Goal: Use online tool/utility: Utilize a website feature to perform a specific function

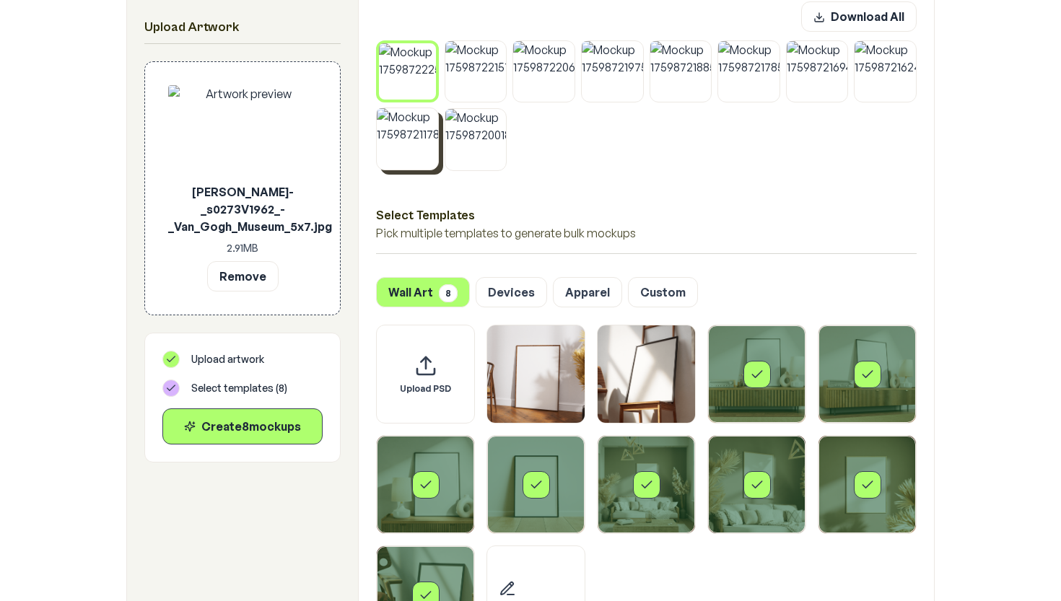
scroll to position [778, 0]
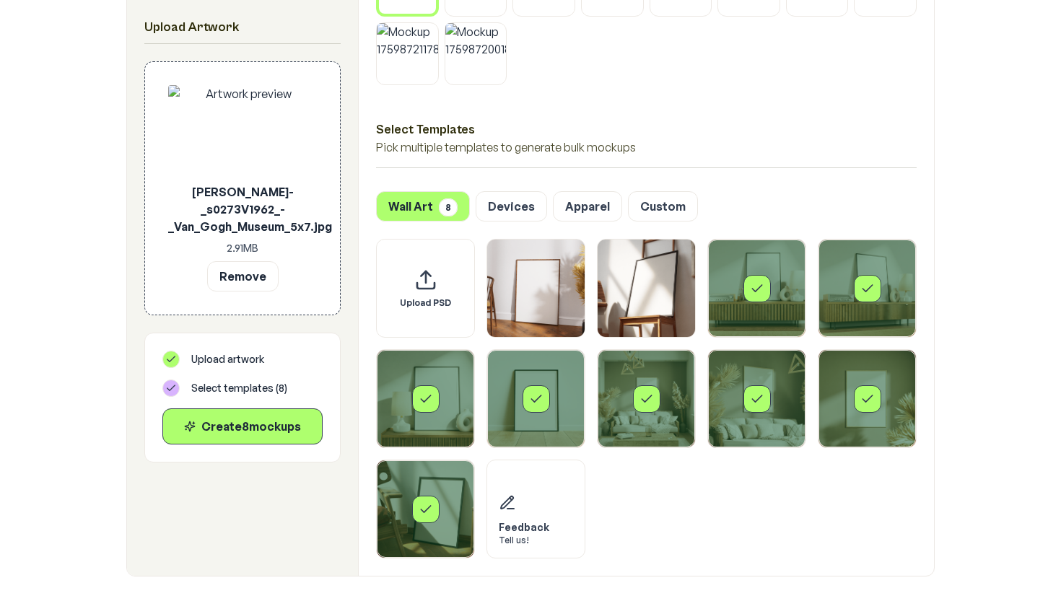
click at [750, 296] on icon "Select template Framed Poster 3" at bounding box center [757, 288] width 14 height 14
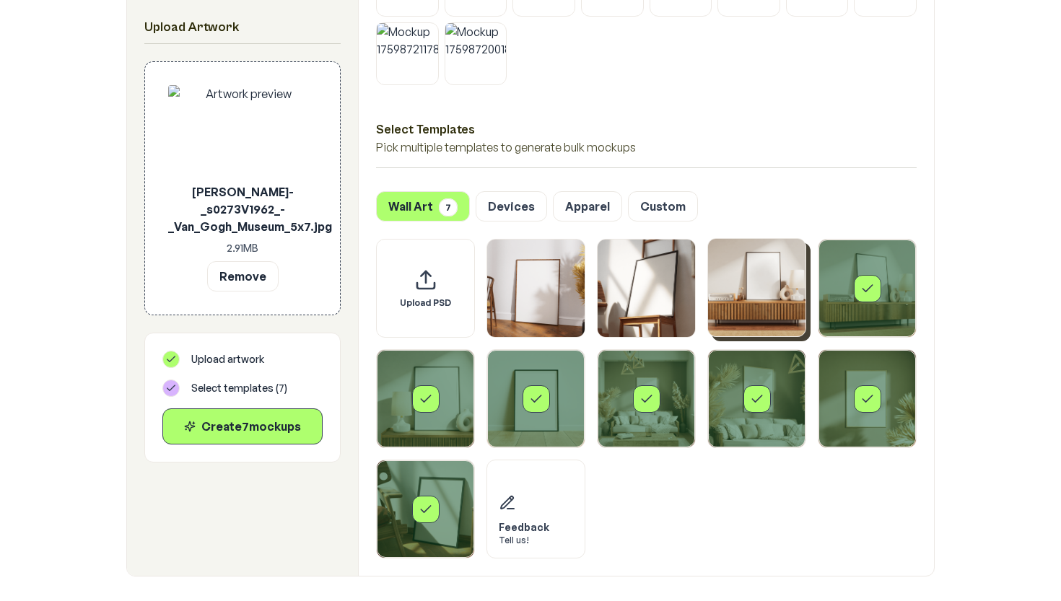
click at [868, 279] on div "Select template Framed Poster 4" at bounding box center [867, 288] width 27 height 27
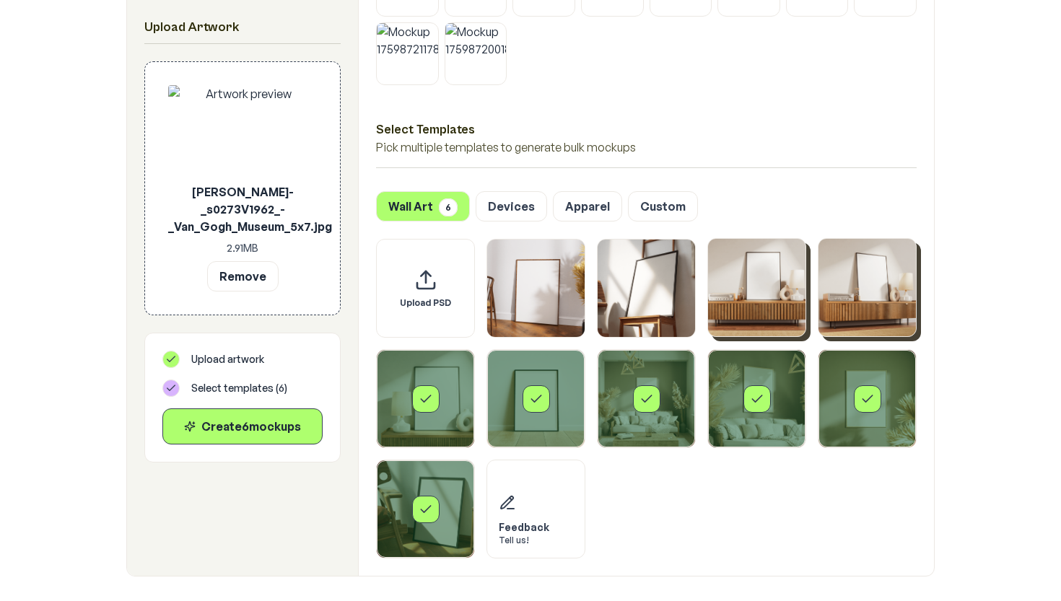
click at [868, 404] on icon "Select template Framed Poster 9" at bounding box center [867, 399] width 14 height 14
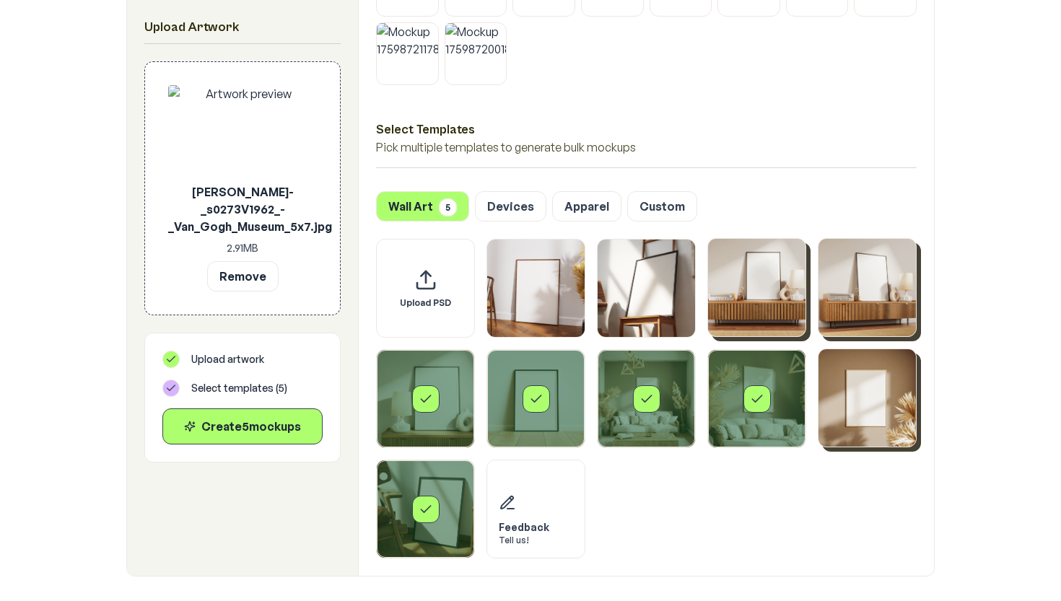
click at [796, 395] on div "Select template Framed Poster 8" at bounding box center [756, 398] width 97 height 97
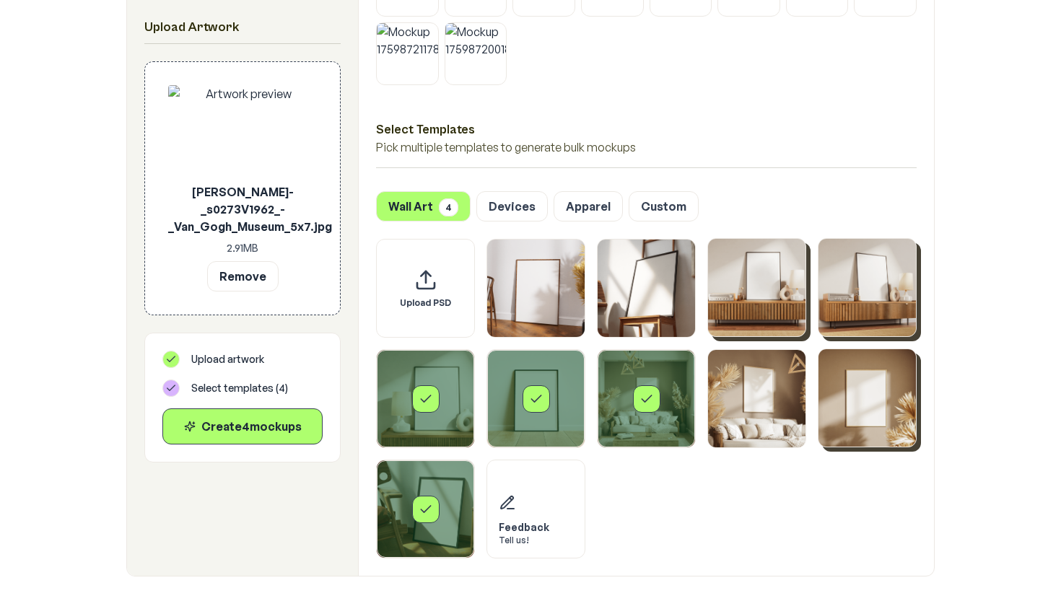
click at [569, 397] on div "Select template Framed Poster 6" at bounding box center [535, 398] width 97 height 97
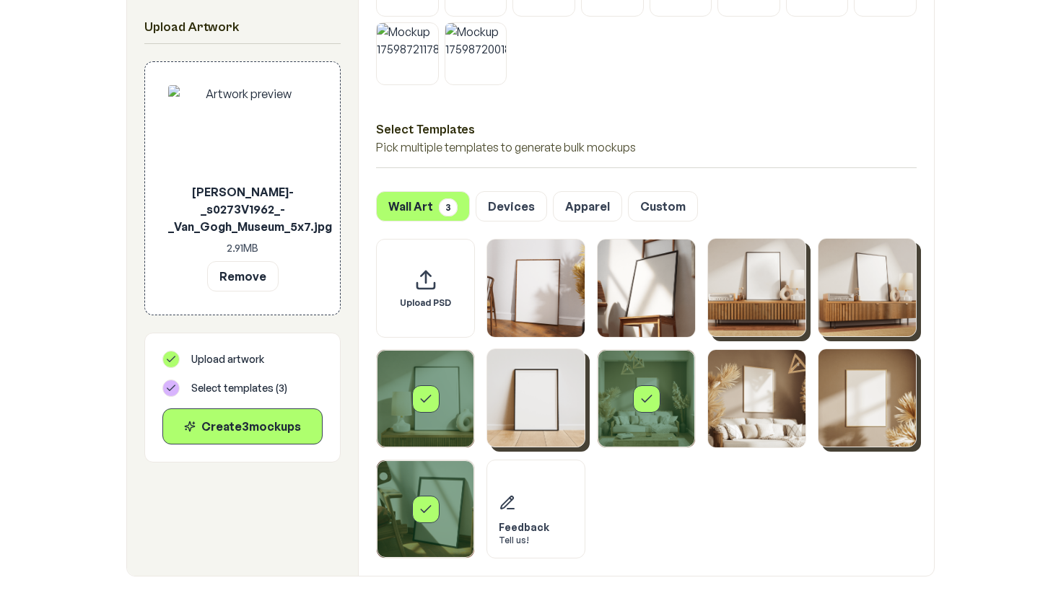
click at [412, 402] on div "Select template Framed Poster 5" at bounding box center [425, 398] width 27 height 27
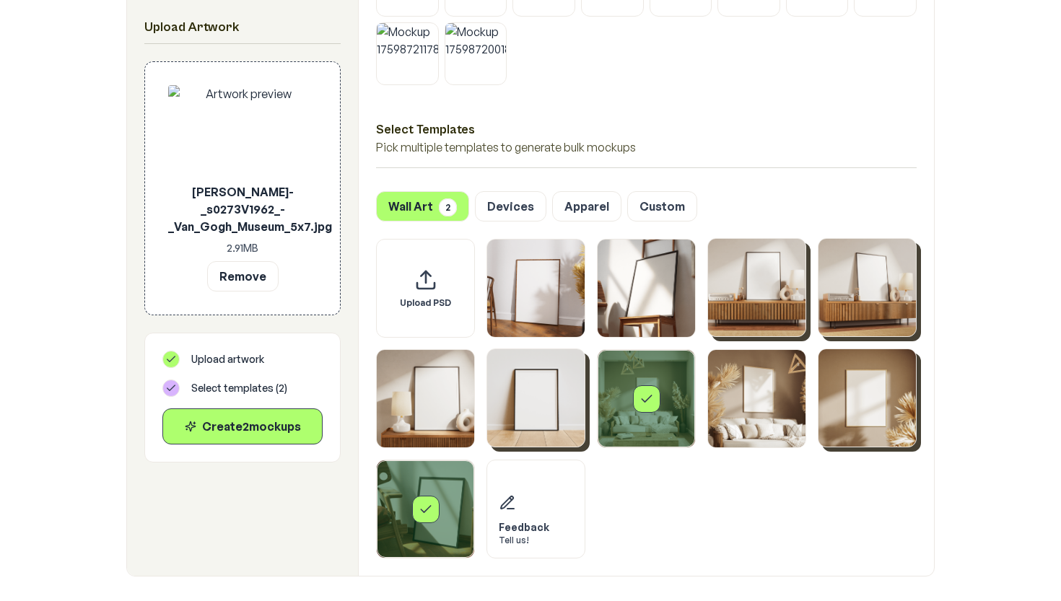
click at [424, 495] on div "Select template Framed Poster 10" at bounding box center [425, 508] width 97 height 97
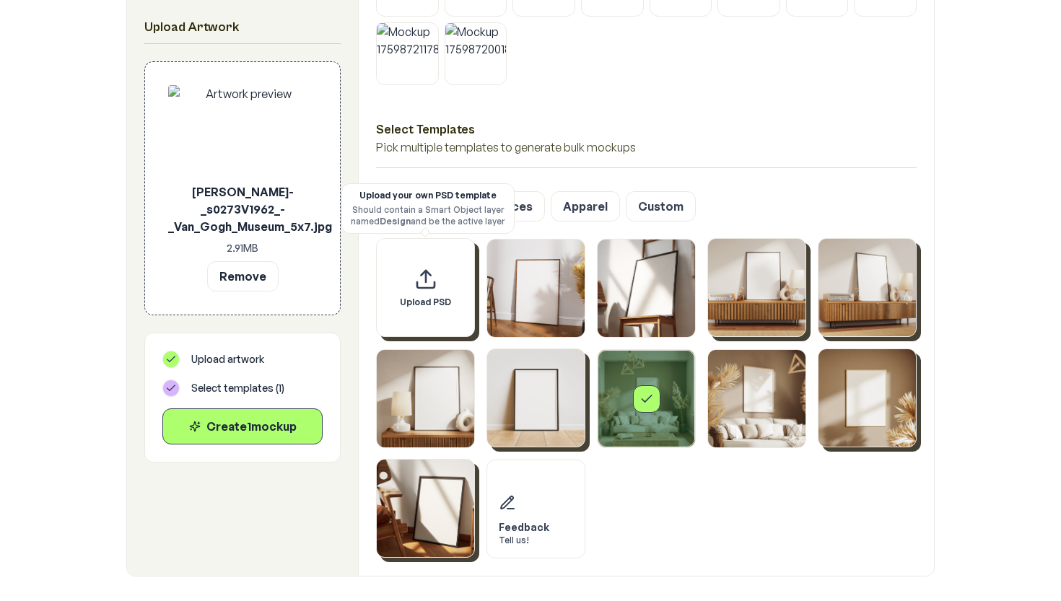
click at [425, 286] on icon "Upload custom PSD template" at bounding box center [425, 279] width 23 height 23
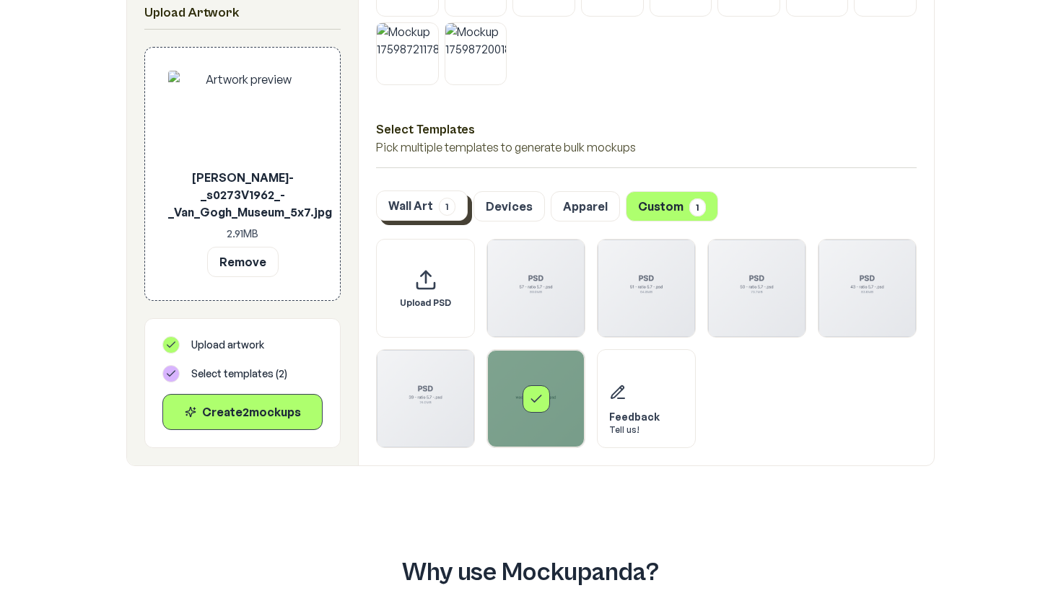
click at [436, 209] on button "Wall Art 1" at bounding box center [422, 206] width 92 height 30
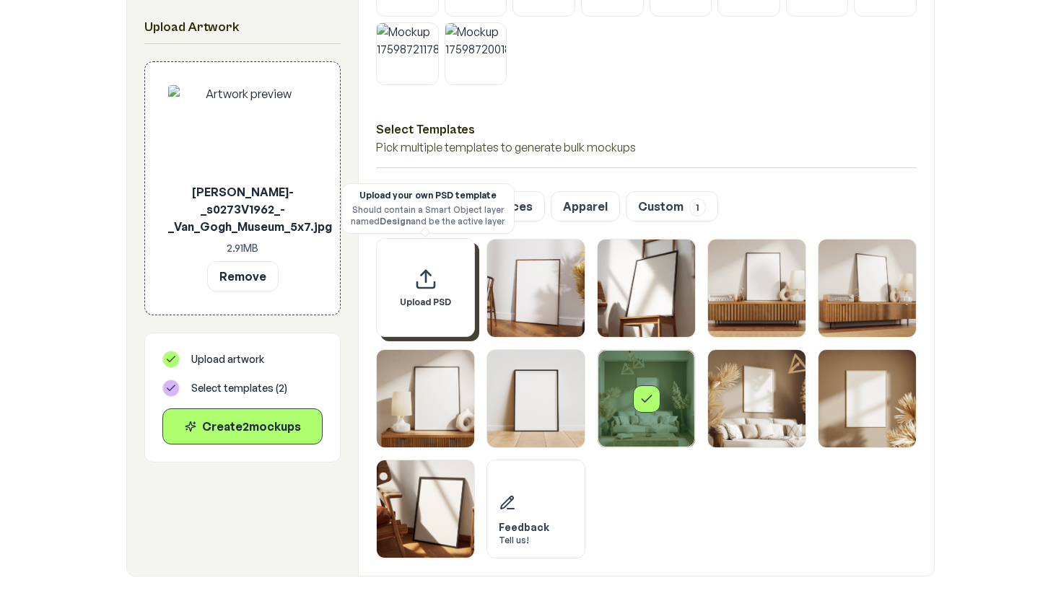
click at [441, 279] on div "Upload PSD" at bounding box center [425, 287] width 99 height 99
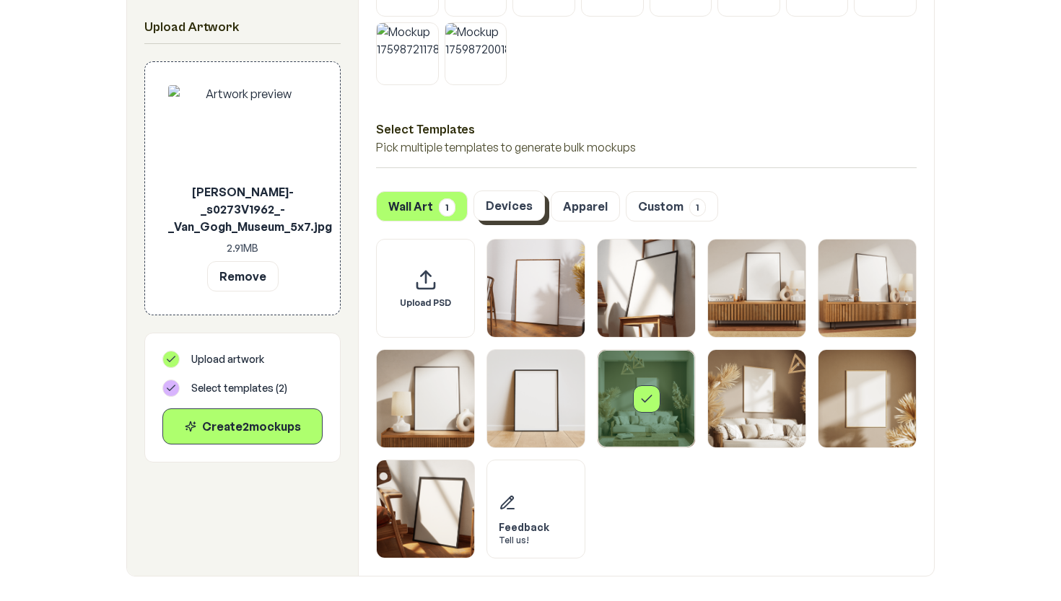
click at [523, 218] on button "Devices" at bounding box center [508, 206] width 71 height 30
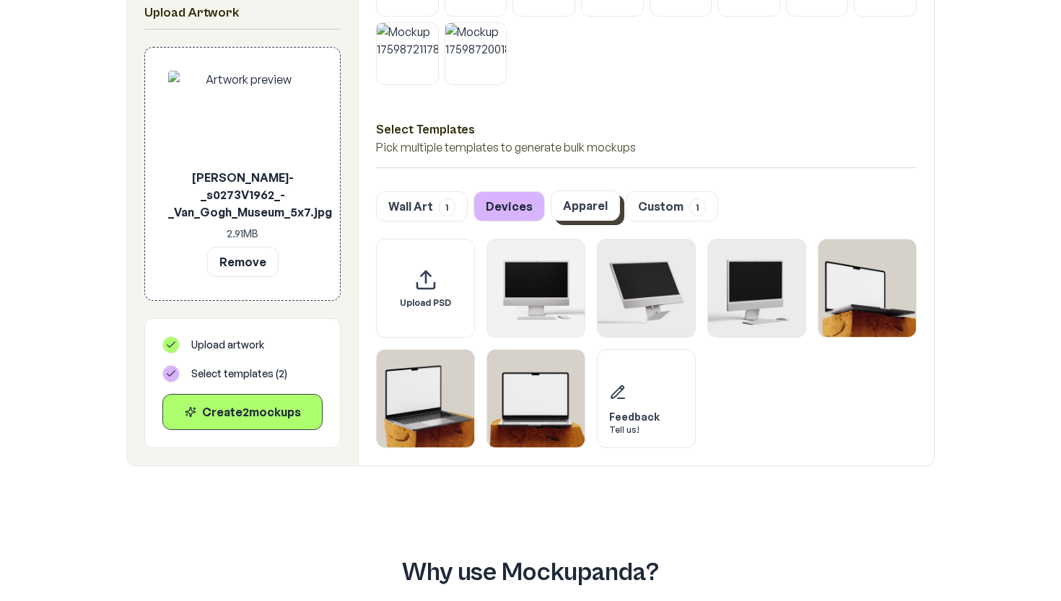
click at [563, 216] on button "Apparel" at bounding box center [585, 206] width 69 height 30
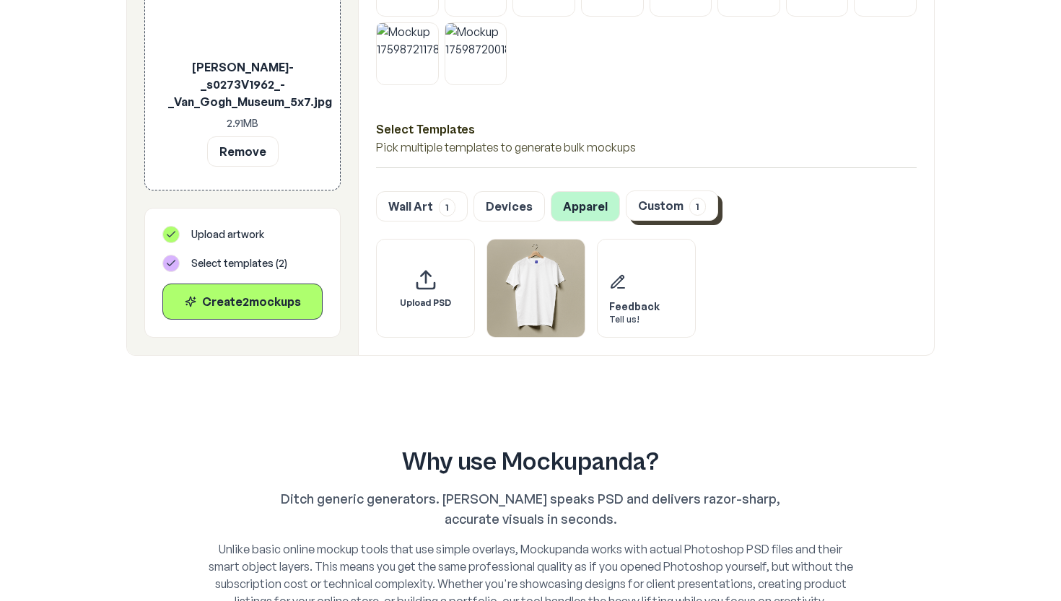
click at [638, 204] on button "Custom 1" at bounding box center [672, 206] width 92 height 30
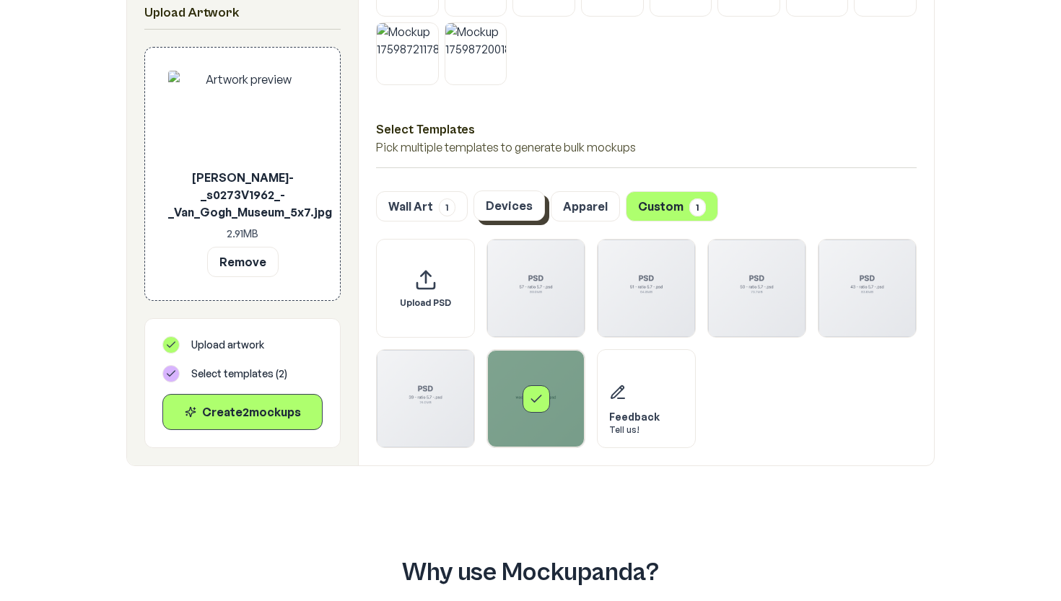
click at [526, 211] on button "Devices" at bounding box center [508, 206] width 71 height 30
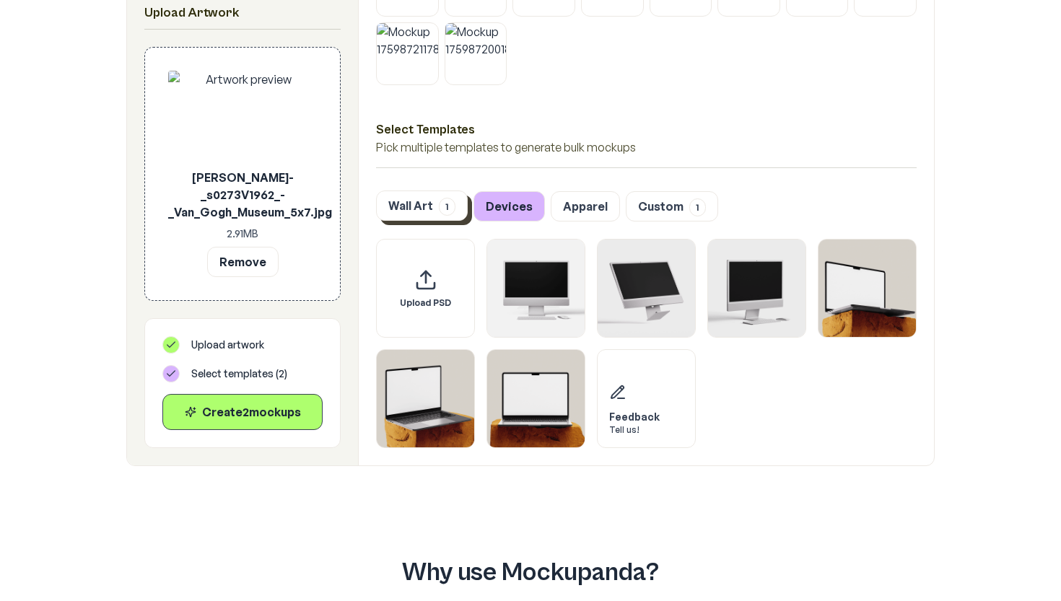
click at [446, 211] on span "1" at bounding box center [447, 207] width 17 height 18
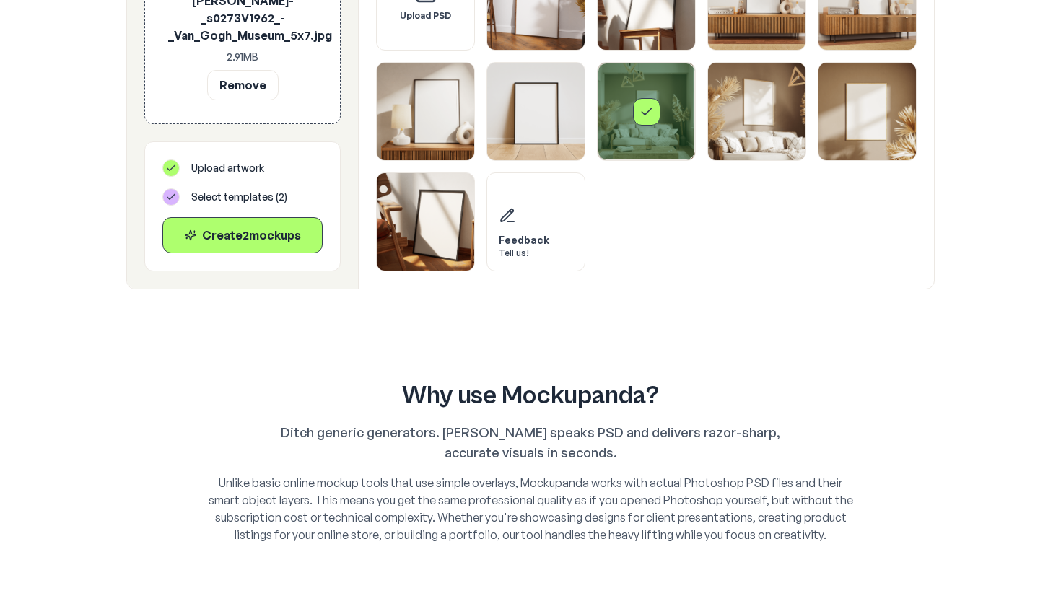
scroll to position [1070, 0]
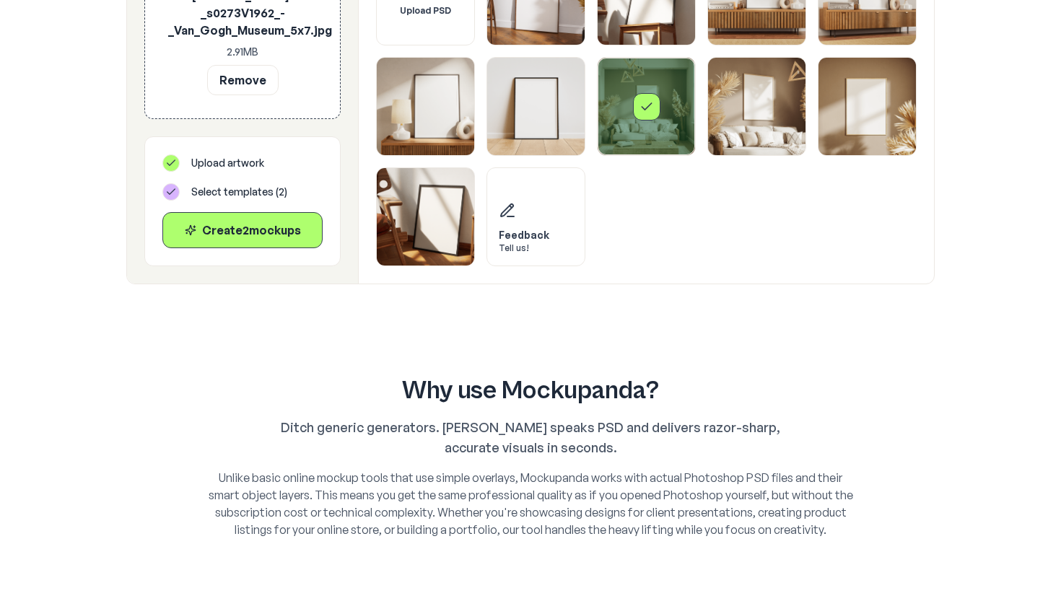
click at [644, 220] on div "Upload PSD Feedback Tell us!" at bounding box center [646, 107] width 541 height 320
click at [643, 117] on div "Select template Framed Poster 7" at bounding box center [646, 106] width 27 height 27
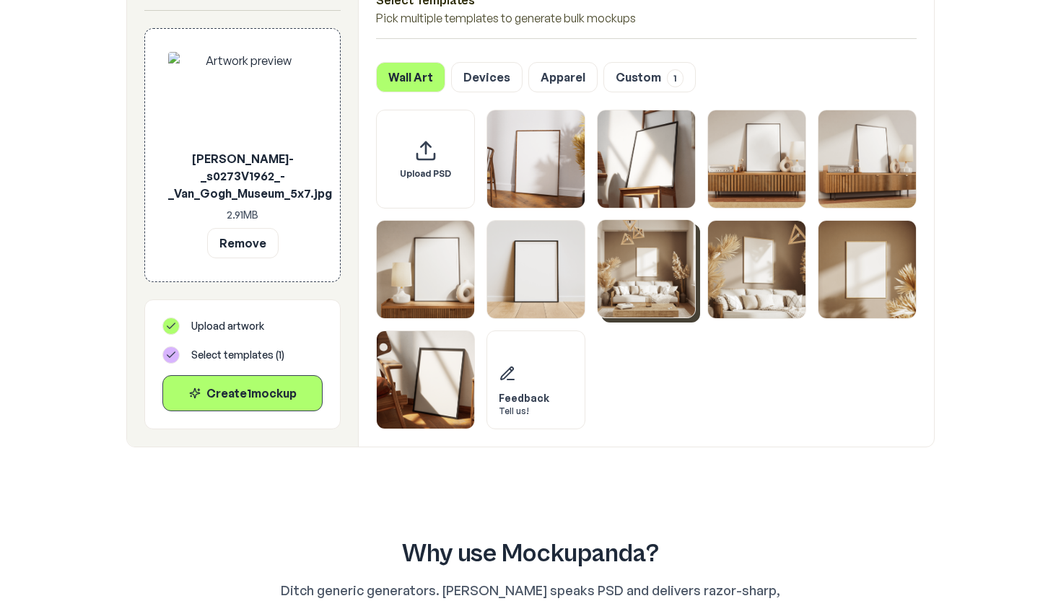
scroll to position [881, 0]
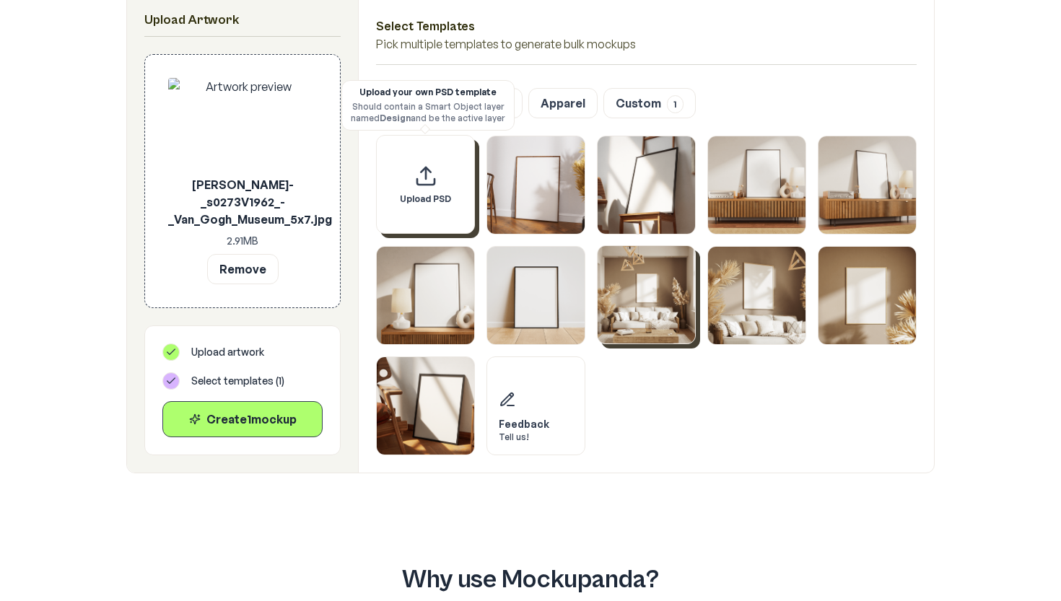
click at [406, 188] on div "Upload PSD" at bounding box center [425, 184] width 99 height 99
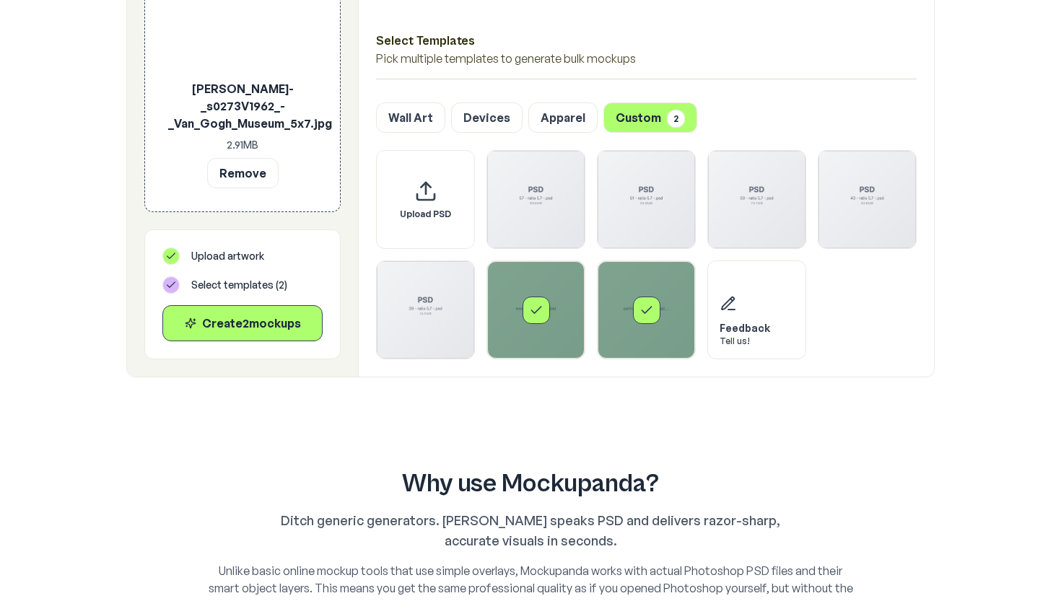
scroll to position [867, 0]
click at [543, 223] on img "Select template 57 - ratio 5.7 -.psd" at bounding box center [535, 198] width 97 height 97
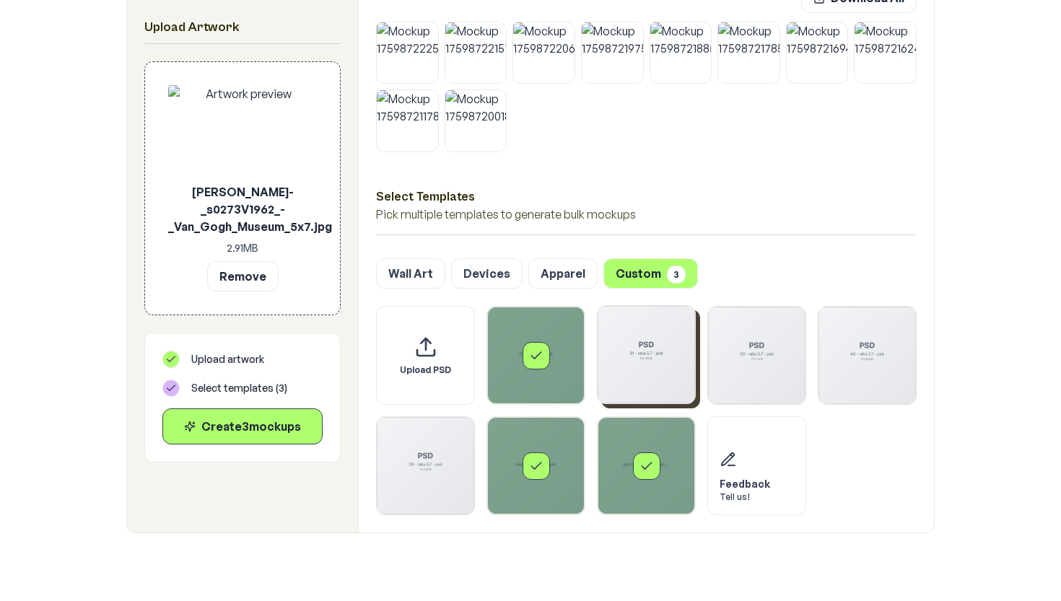
scroll to position [712, 0]
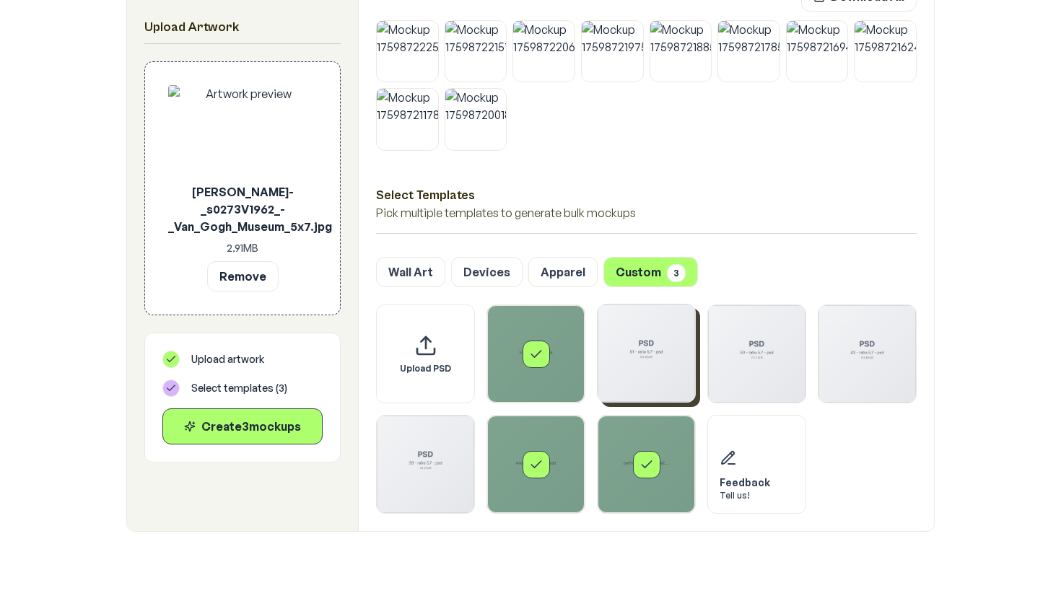
click at [640, 328] on img "Select template 51 - ratio 5.7 -.psd" at bounding box center [646, 353] width 97 height 97
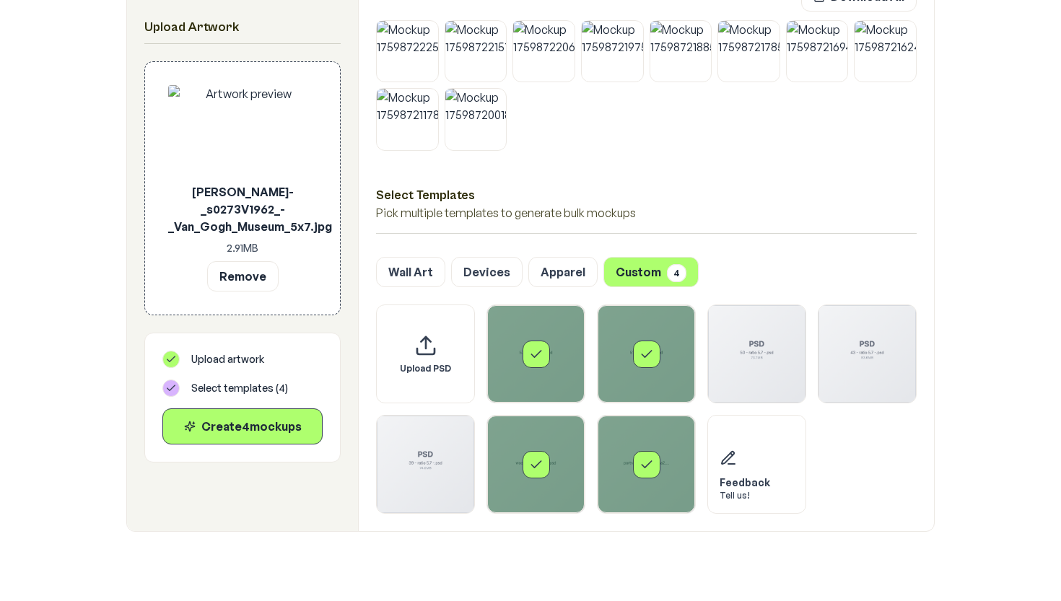
click at [650, 361] on icon "Select template 51 - ratio 5.7 -.psd" at bounding box center [646, 354] width 14 height 14
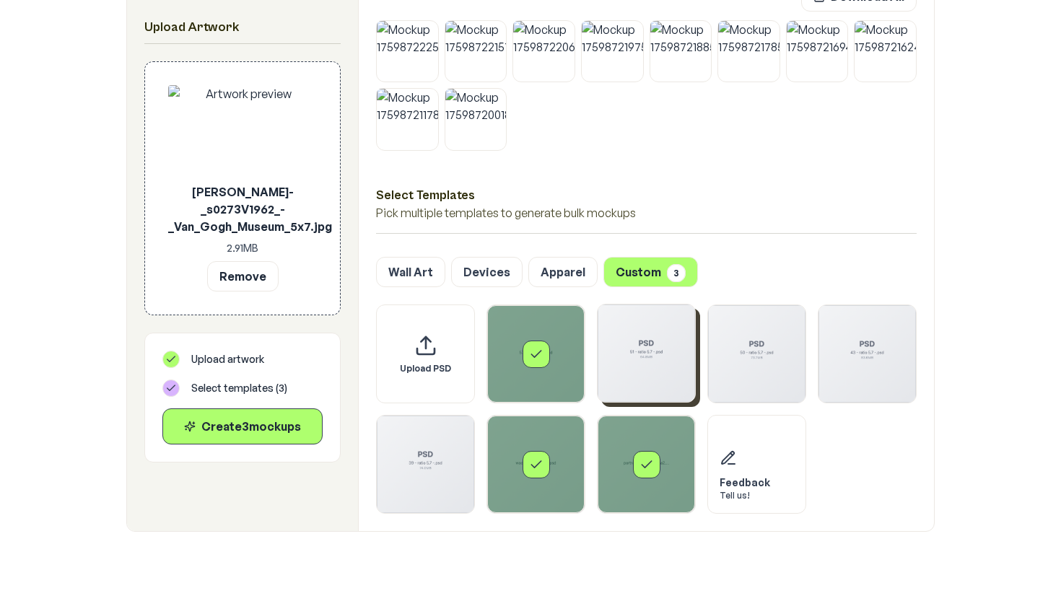
click at [569, 343] on div "Select template 57 - ratio 5.7 -.psd" at bounding box center [535, 353] width 97 height 97
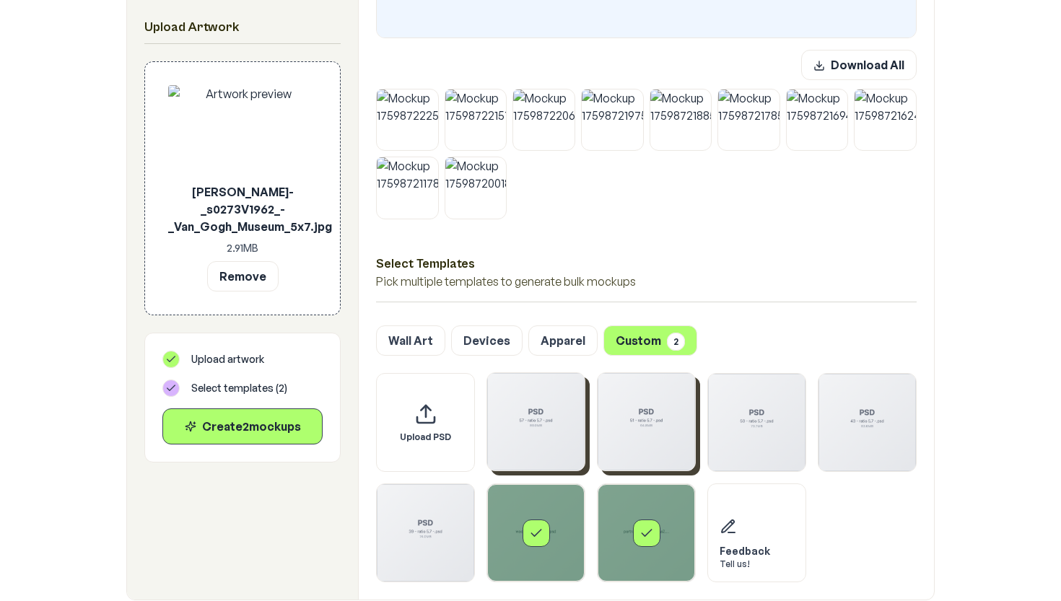
scroll to position [898, 0]
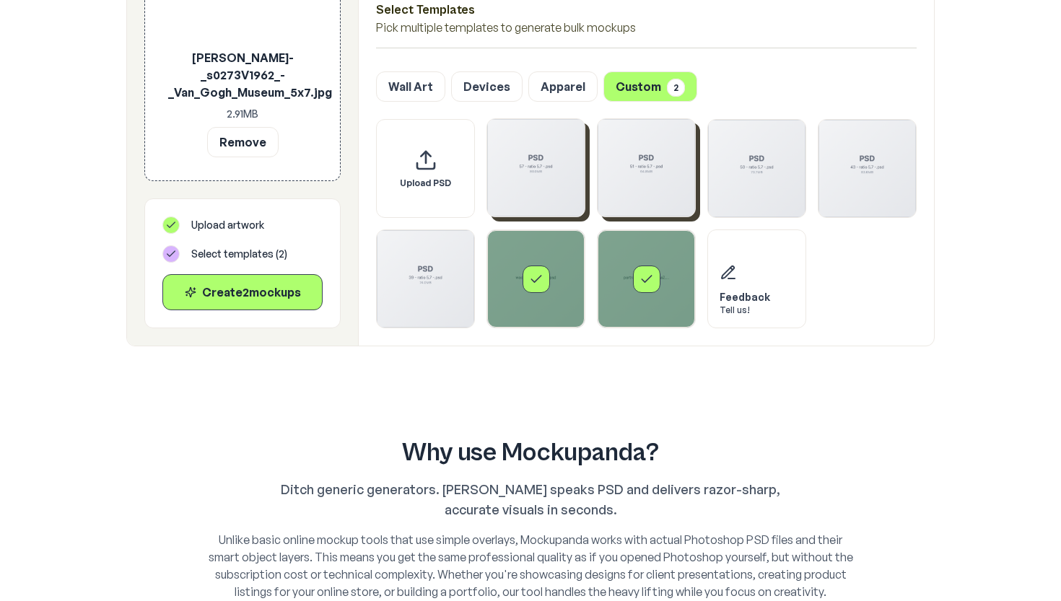
click at [634, 282] on div "Select template portrait against wall_a2.psd" at bounding box center [646, 279] width 27 height 27
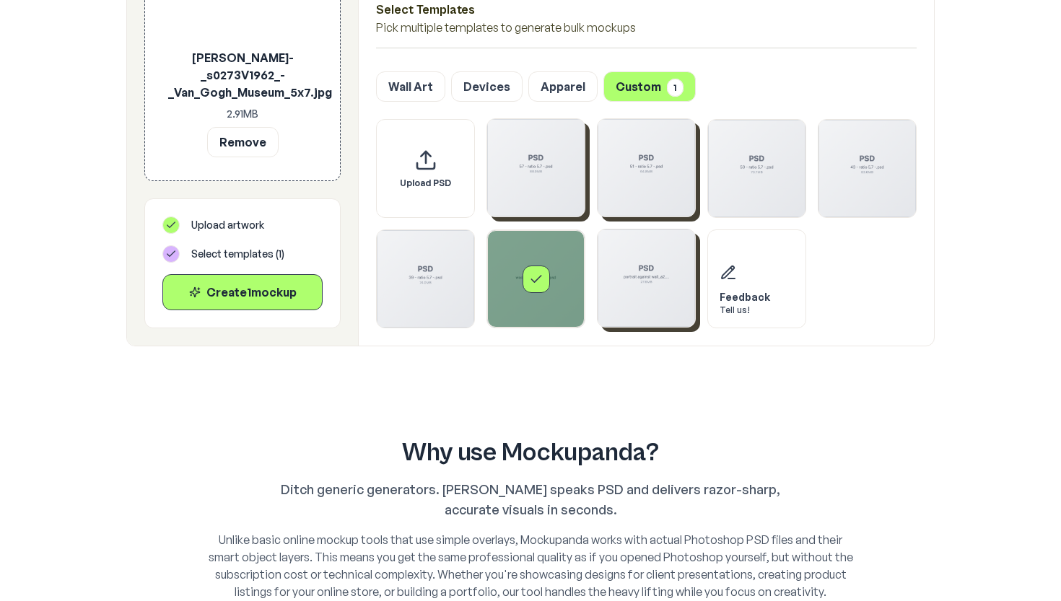
click at [529, 297] on div "Select template wood floor portrait.psd" at bounding box center [535, 278] width 97 height 97
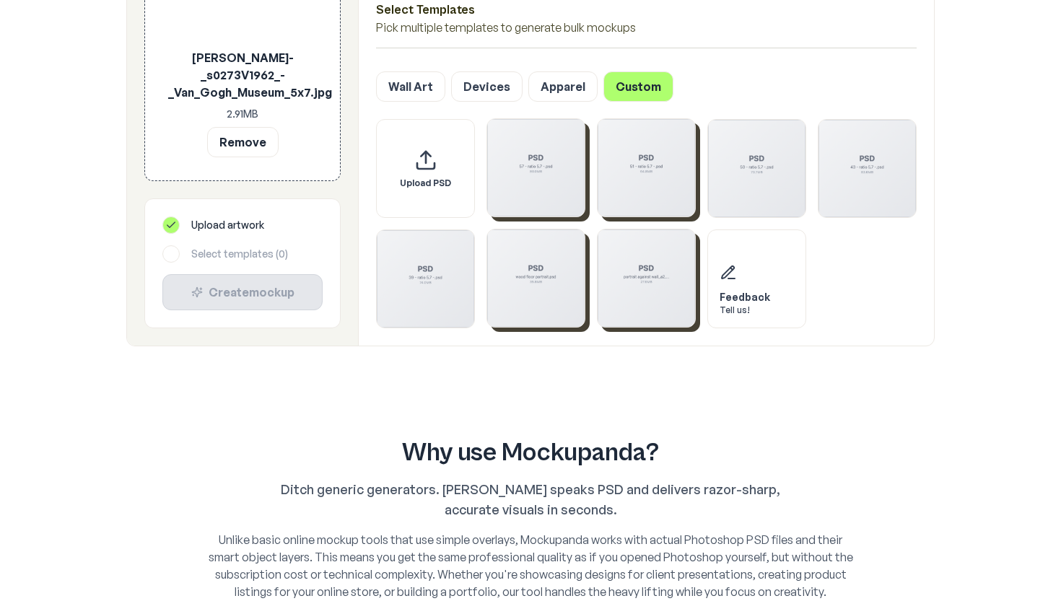
click at [533, 300] on img "Select template wood floor portrait.psd" at bounding box center [535, 278] width 97 height 97
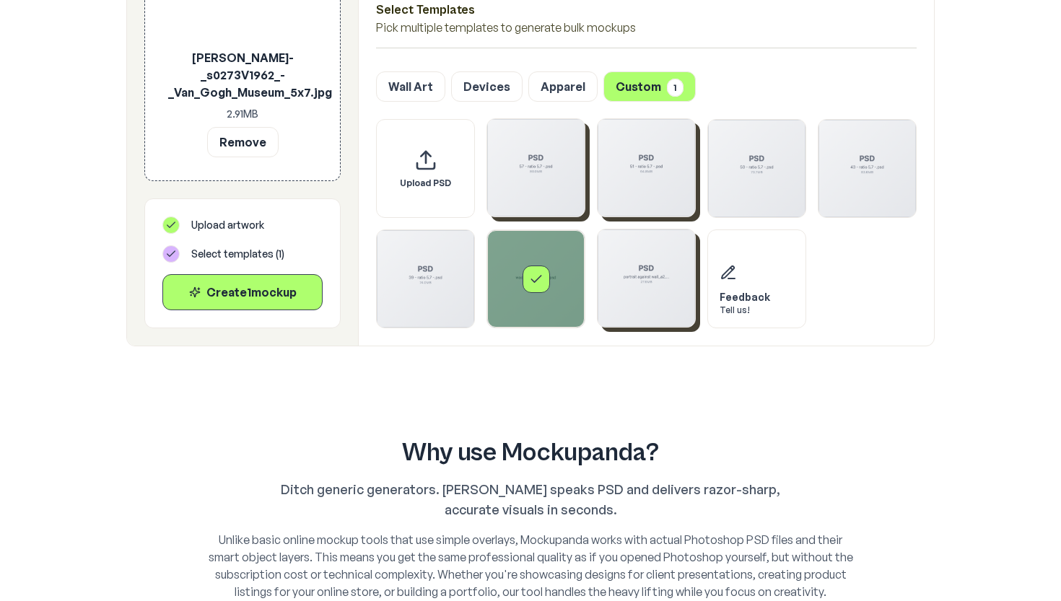
click at [644, 273] on img "Select template portrait against wall_a2.psd" at bounding box center [646, 278] width 97 height 97
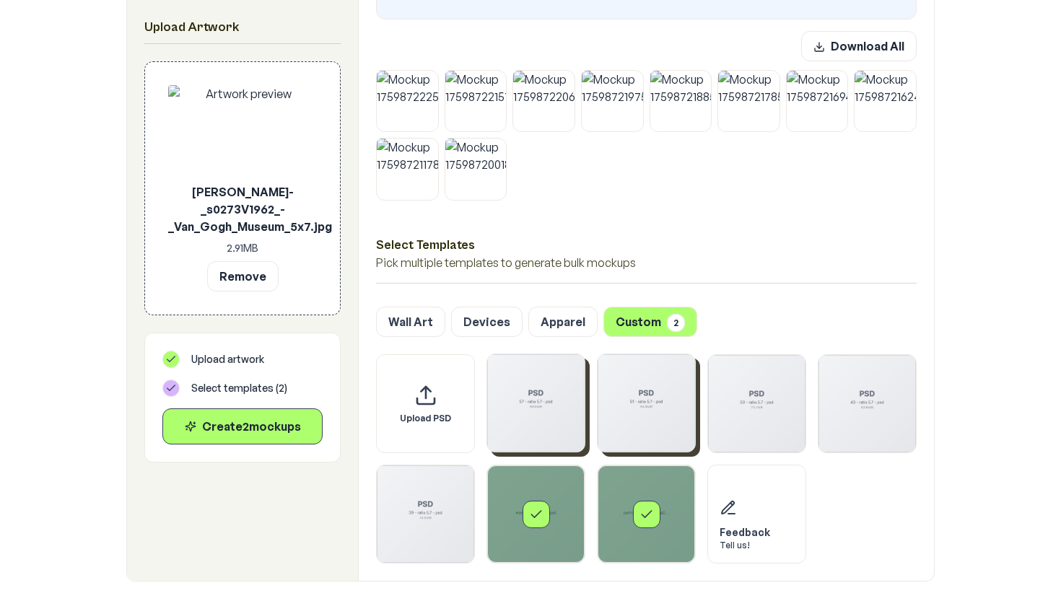
scroll to position [648, 0]
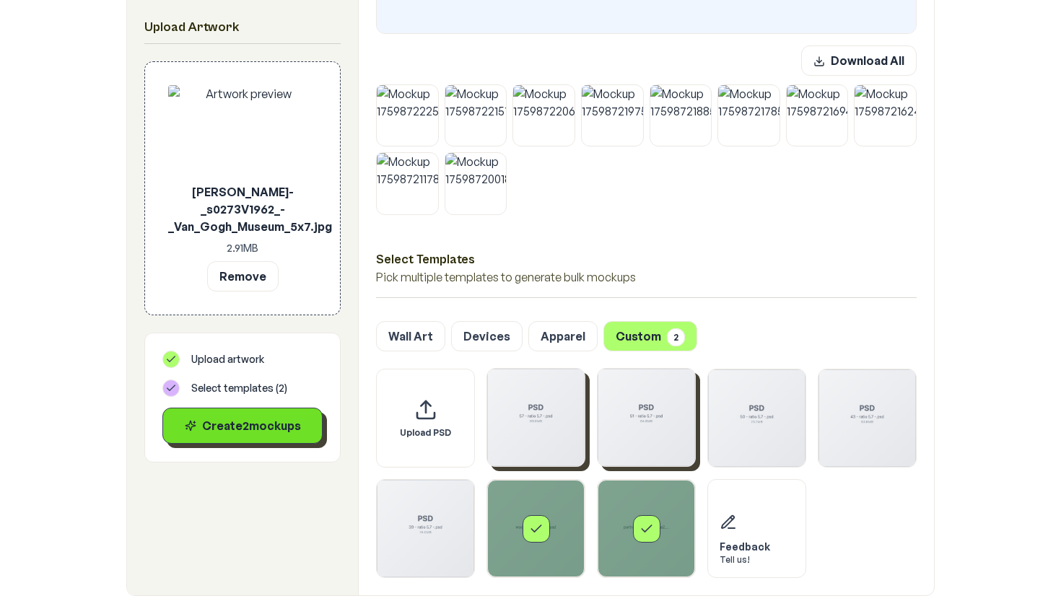
click at [247, 439] on button "Create 2 mockup s" at bounding box center [242, 426] width 160 height 36
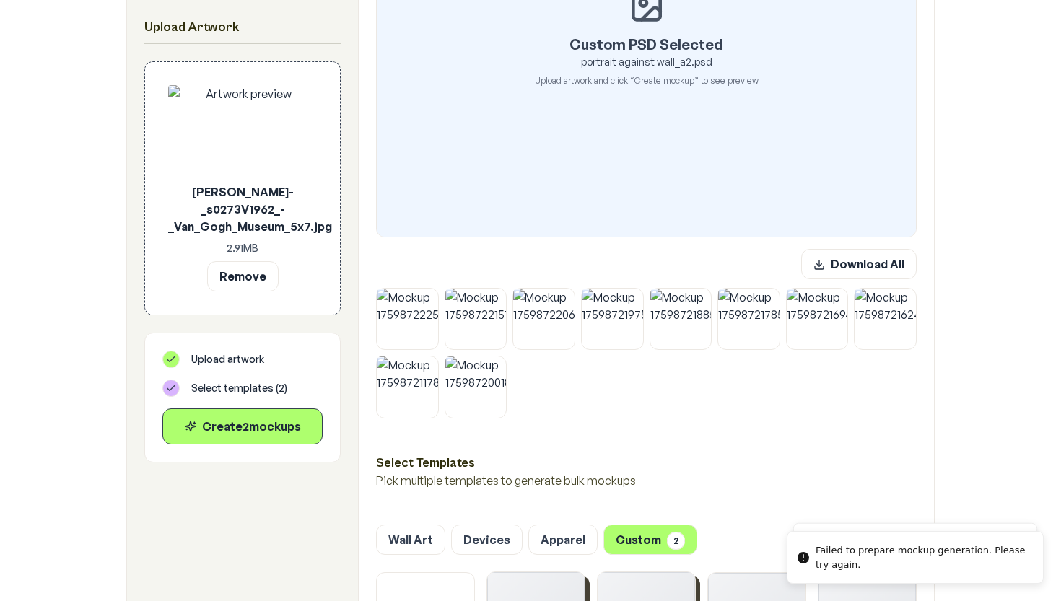
scroll to position [368, 0]
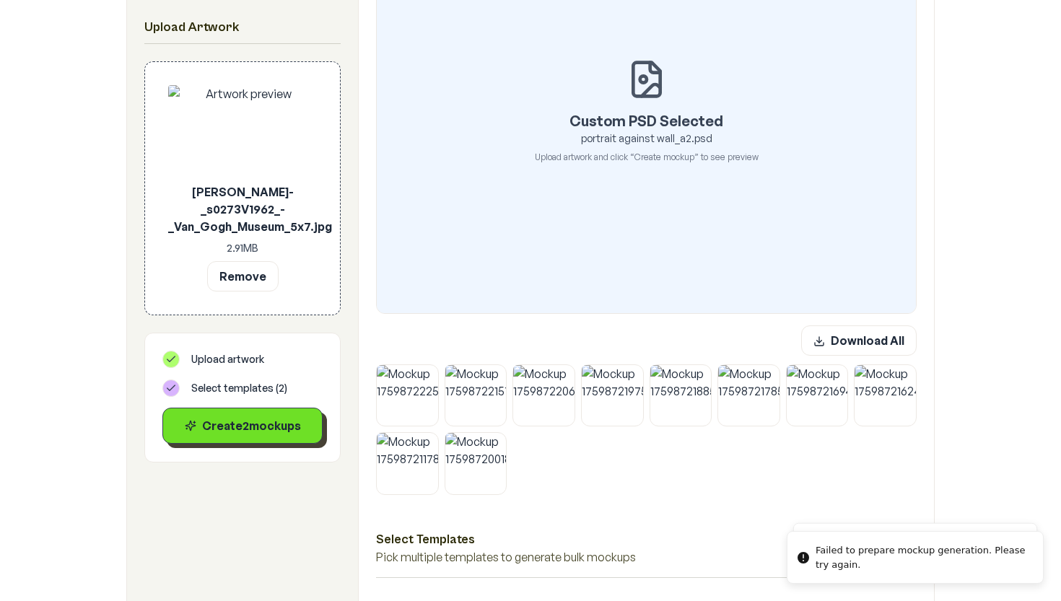
click at [240, 437] on button "Create 2 mockup s" at bounding box center [242, 426] width 160 height 36
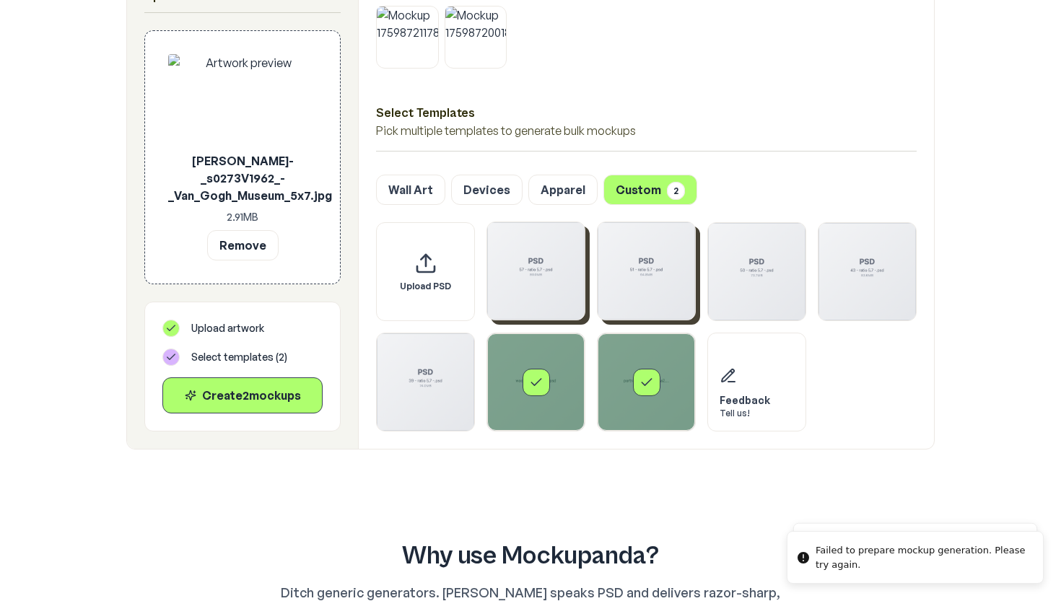
scroll to position [812, 0]
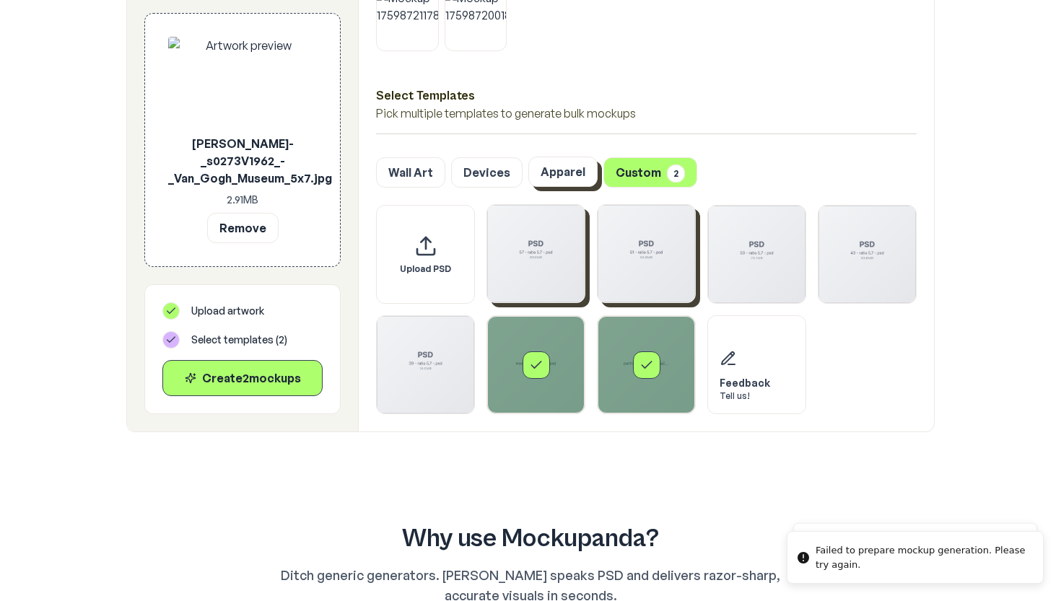
click at [574, 180] on button "Apparel" at bounding box center [562, 172] width 69 height 30
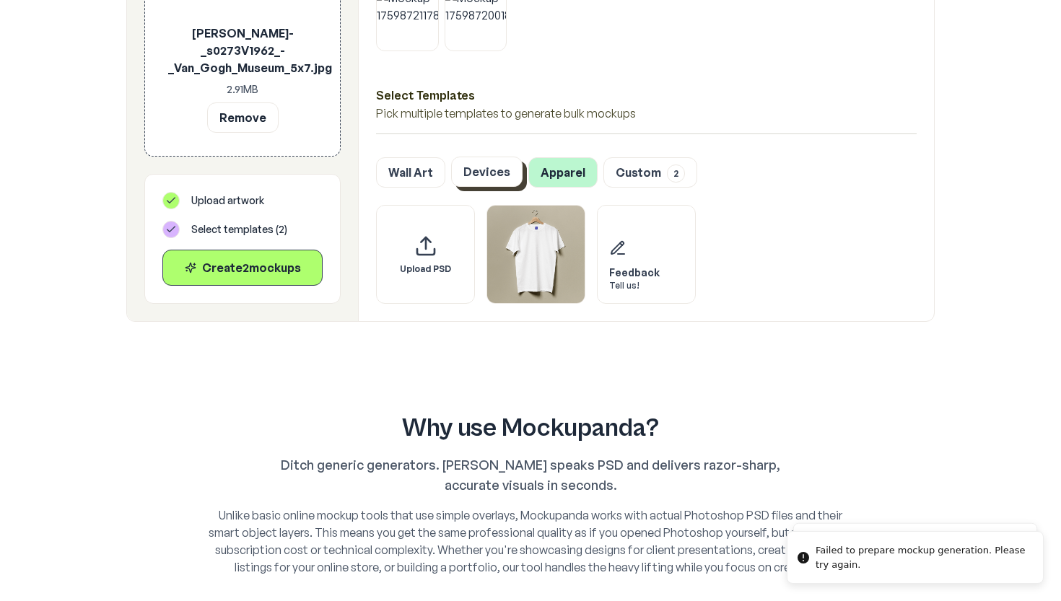
click at [494, 182] on button "Devices" at bounding box center [486, 172] width 71 height 30
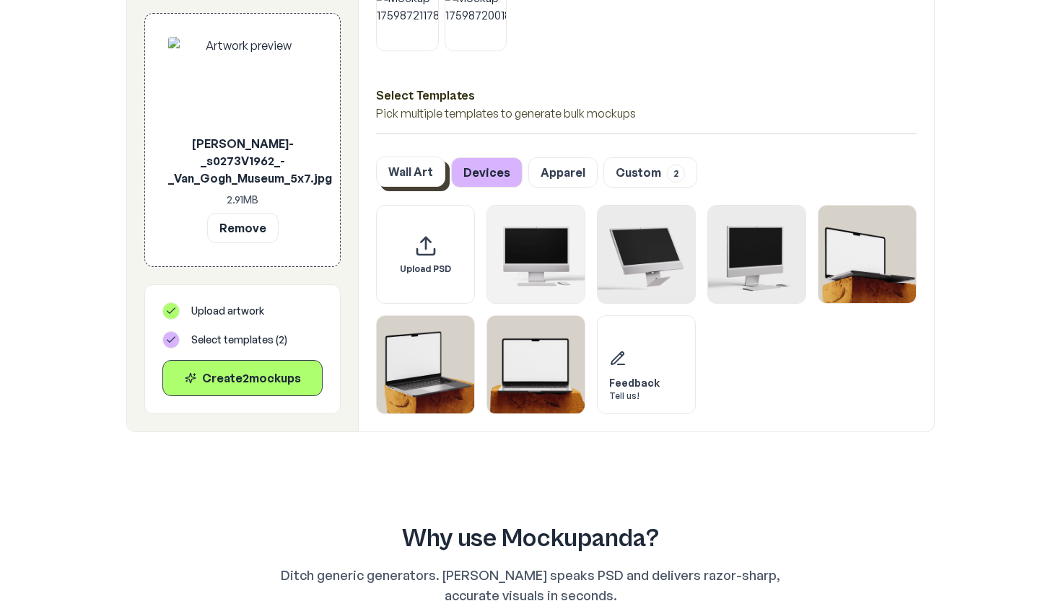
click at [436, 180] on button "Wall Art" at bounding box center [410, 172] width 69 height 30
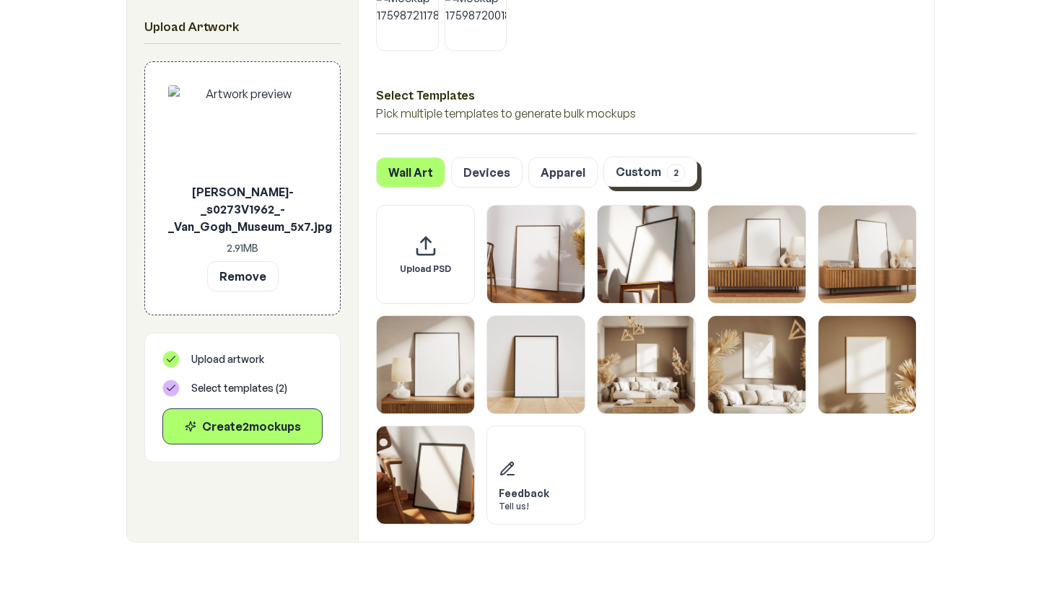
click at [652, 175] on button "Custom 2" at bounding box center [650, 172] width 94 height 30
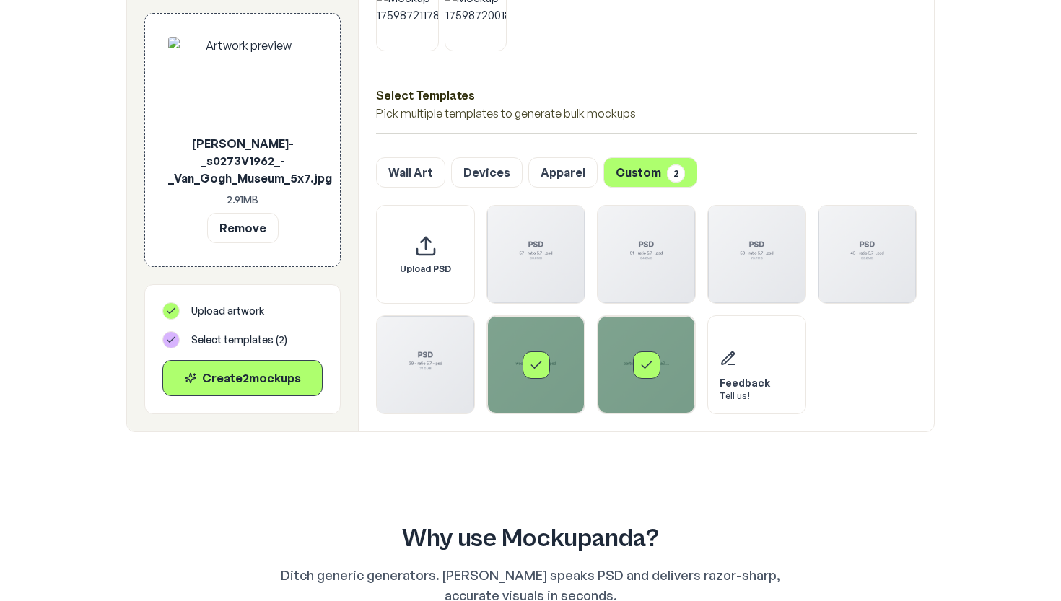
click at [649, 372] on icon "Select template portrait against wall_a2.psd" at bounding box center [646, 365] width 14 height 14
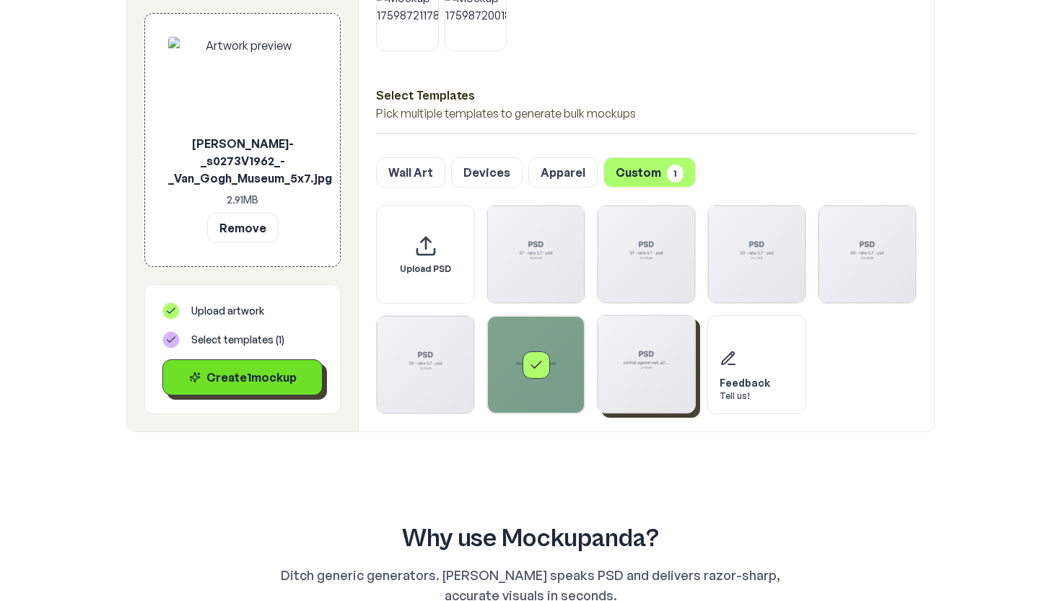
click at [232, 392] on button "Create 1 mockup" at bounding box center [242, 377] width 160 height 36
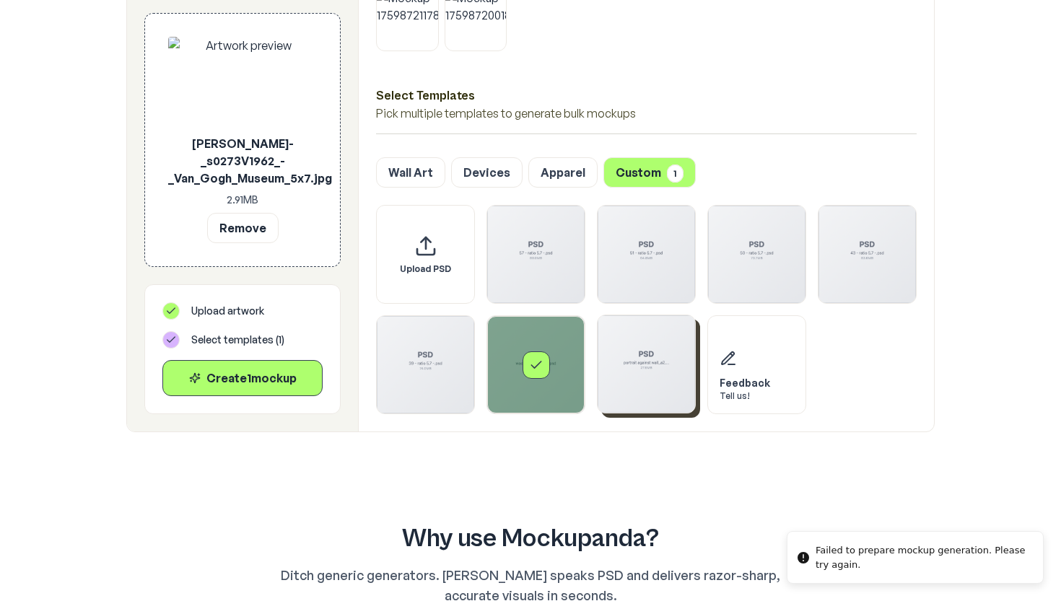
click at [526, 368] on div "Select template wood floor portrait.psd" at bounding box center [536, 364] width 27 height 27
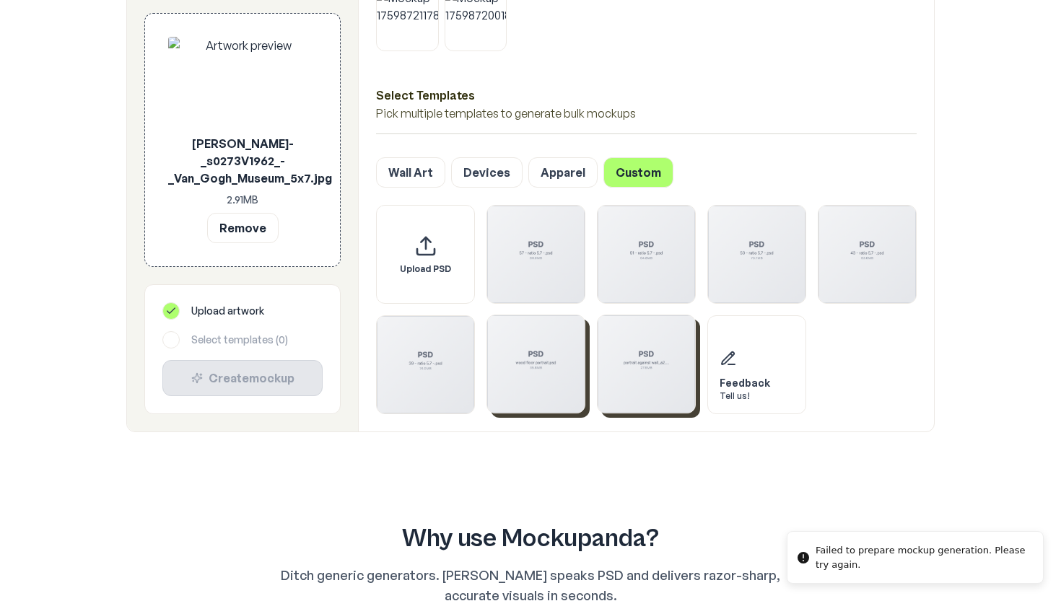
click at [625, 357] on img "Select template portrait against wall_a2.psd" at bounding box center [646, 363] width 97 height 97
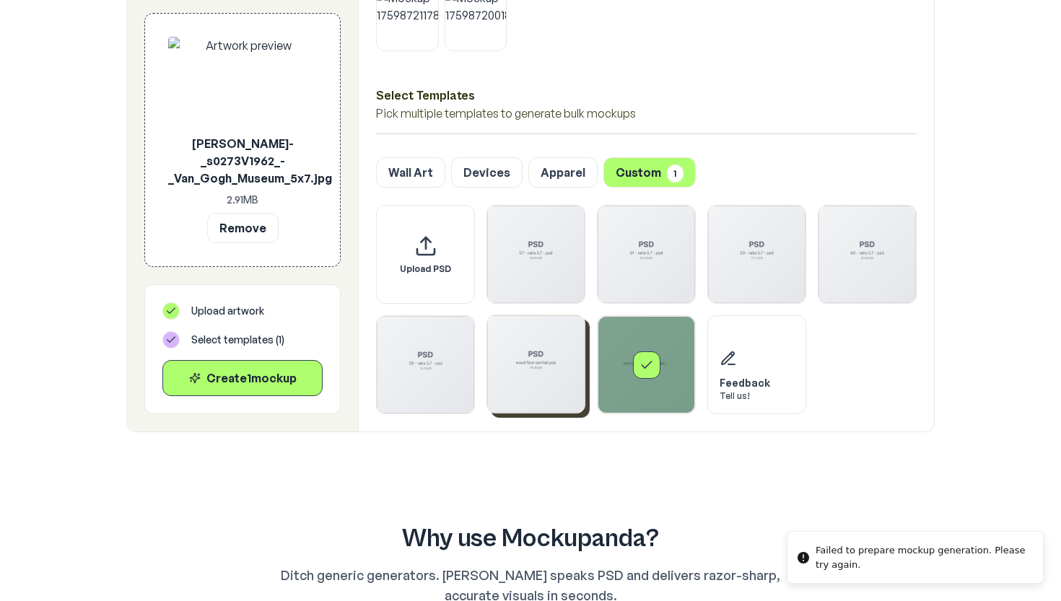
click at [581, 352] on img "Select template wood floor portrait.psd" at bounding box center [535, 363] width 97 height 97
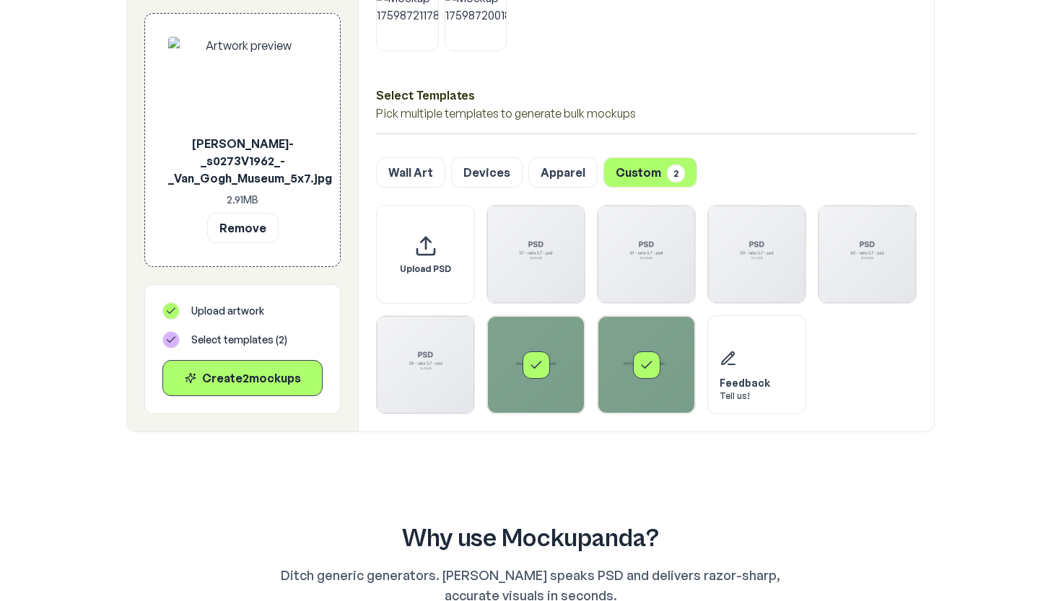
click at [642, 362] on icon "Select template portrait against wall_a2.psd" at bounding box center [646, 365] width 14 height 14
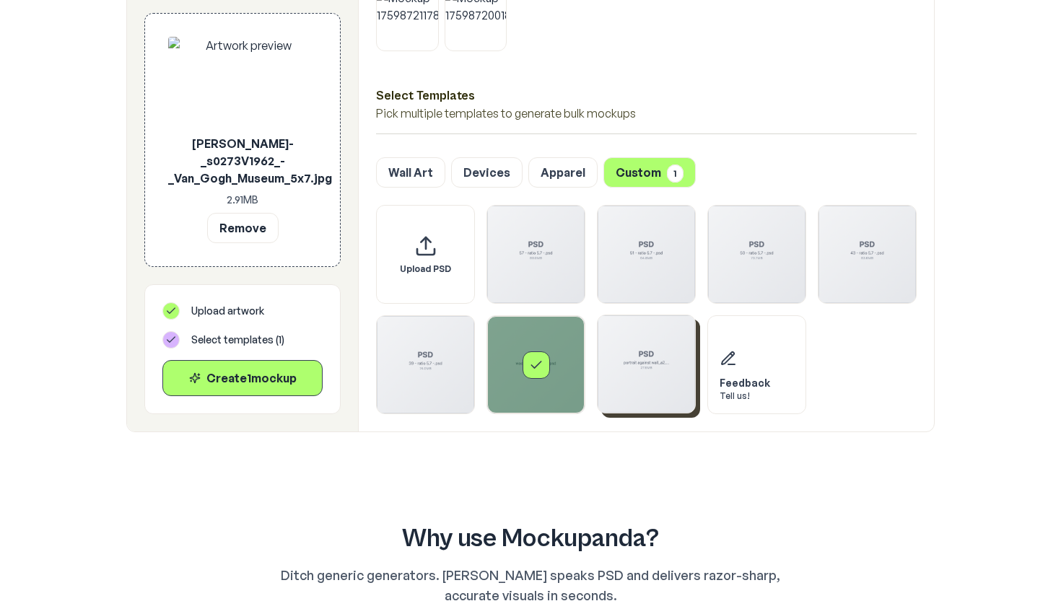
click at [562, 359] on div "Select template wood floor portrait.psd" at bounding box center [535, 364] width 97 height 97
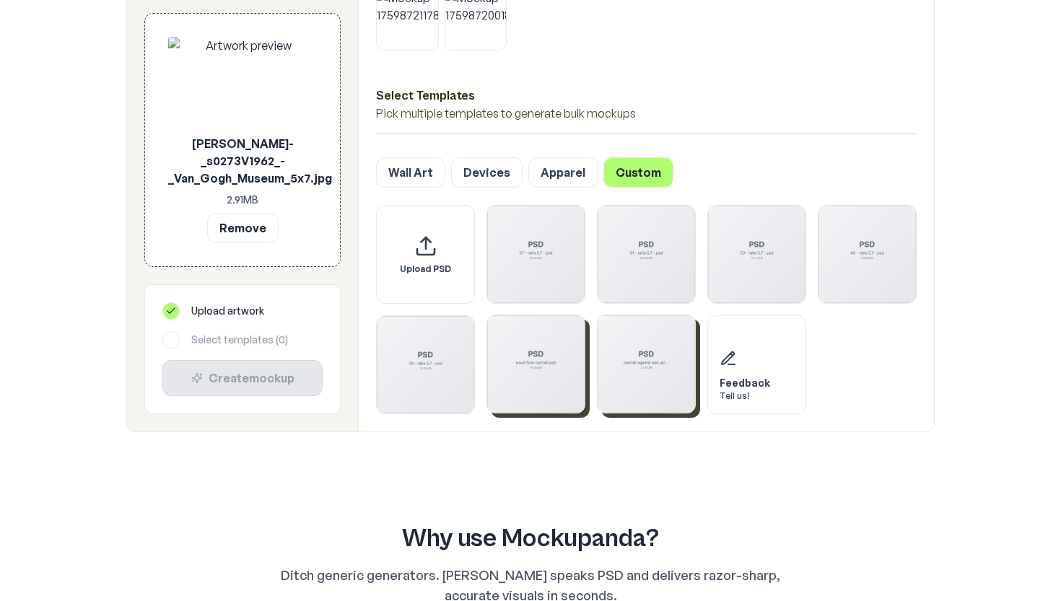
click at [617, 383] on img "Select template portrait against wall_a2.psd" at bounding box center [646, 363] width 97 height 97
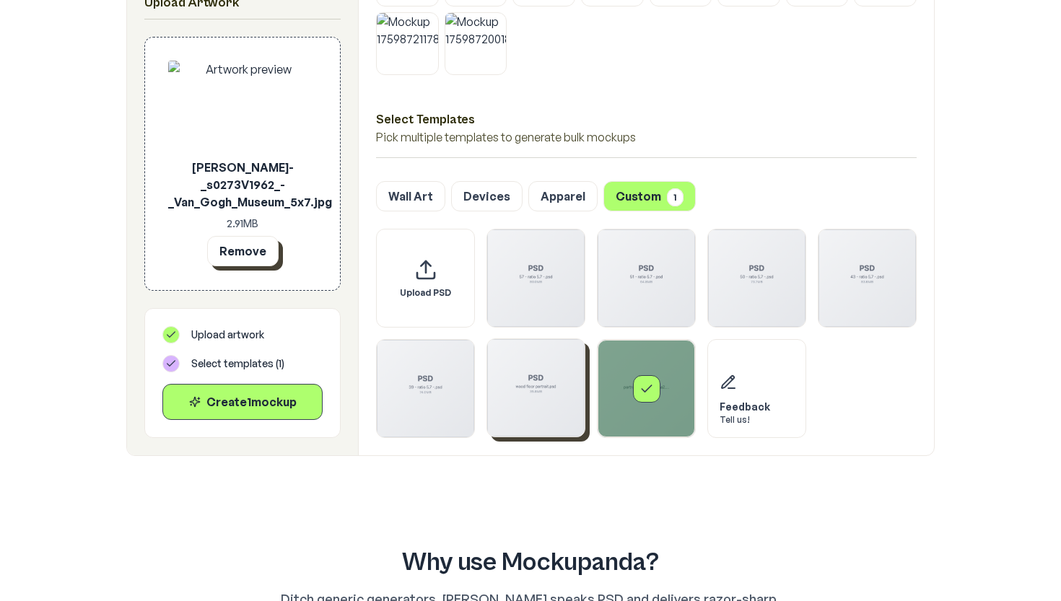
scroll to position [786, 0]
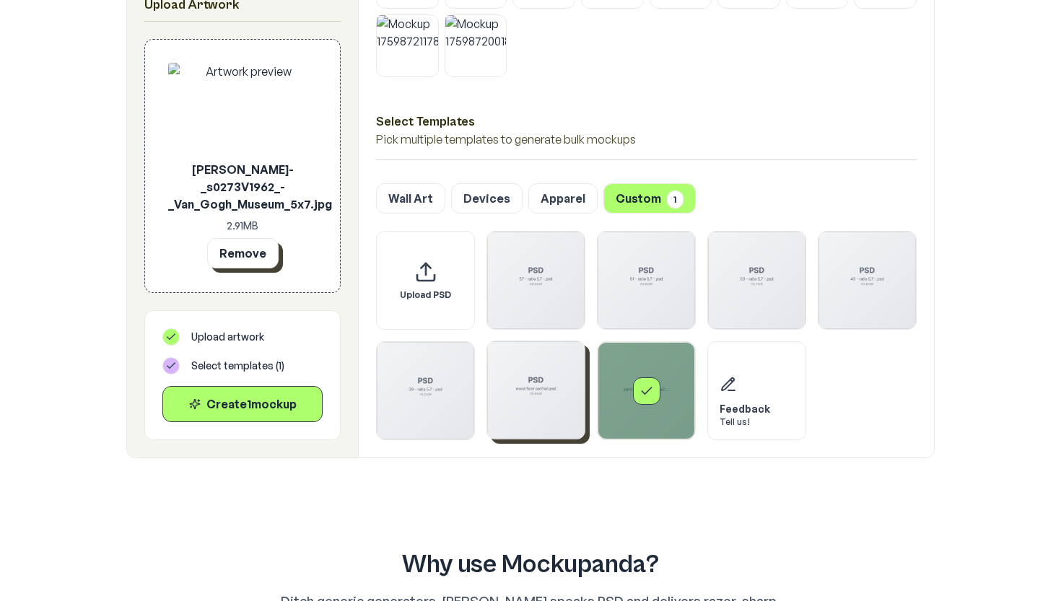
click at [248, 253] on button "Remove" at bounding box center [242, 253] width 71 height 30
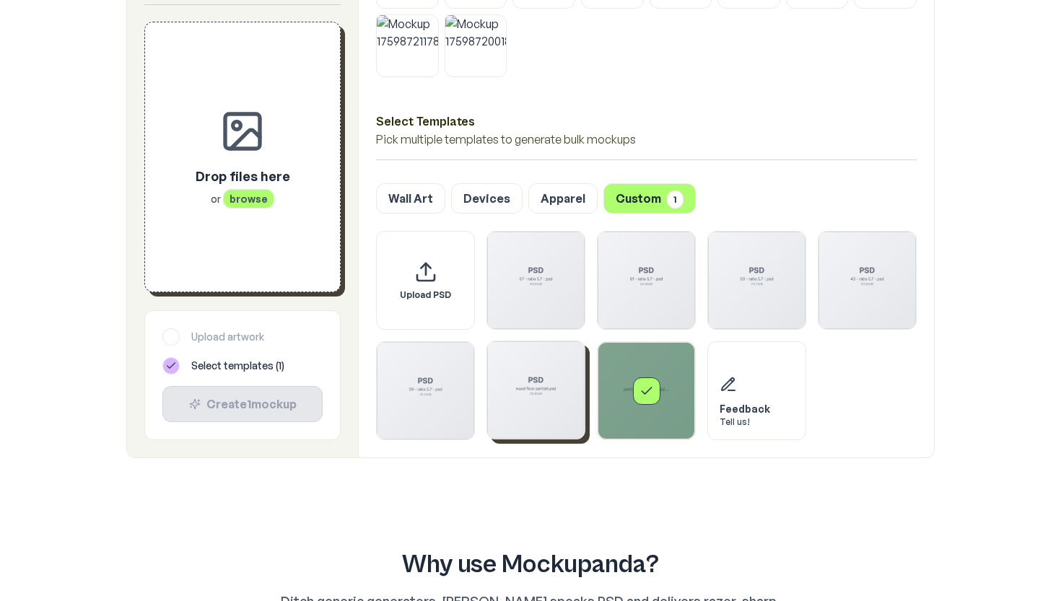
click at [247, 205] on span "browse" at bounding box center [248, 198] width 51 height 19
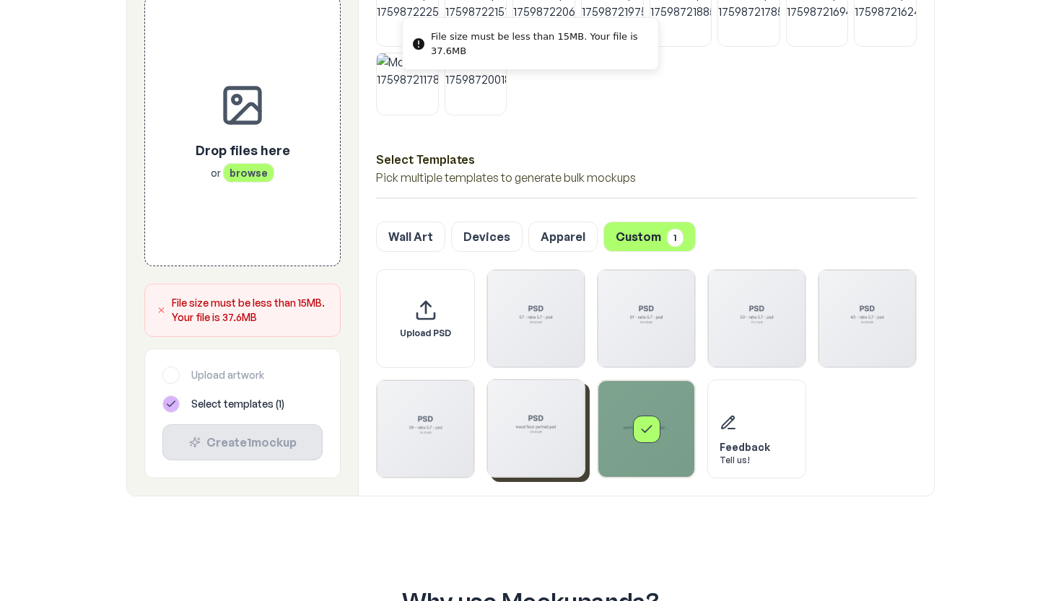
scroll to position [747, 0]
click at [422, 245] on button "Wall Art" at bounding box center [410, 237] width 69 height 30
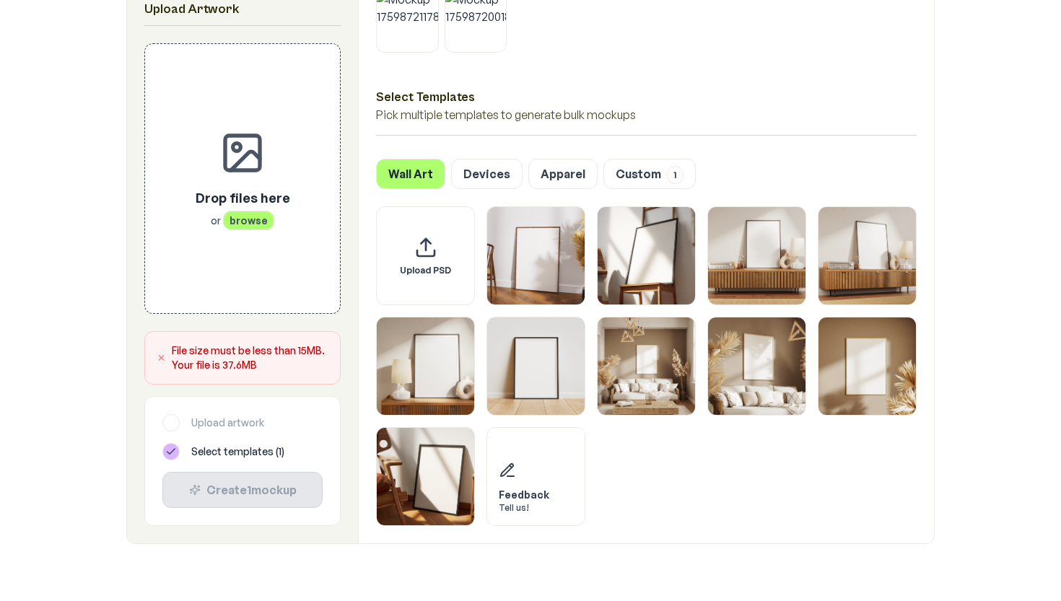
scroll to position [823, 0]
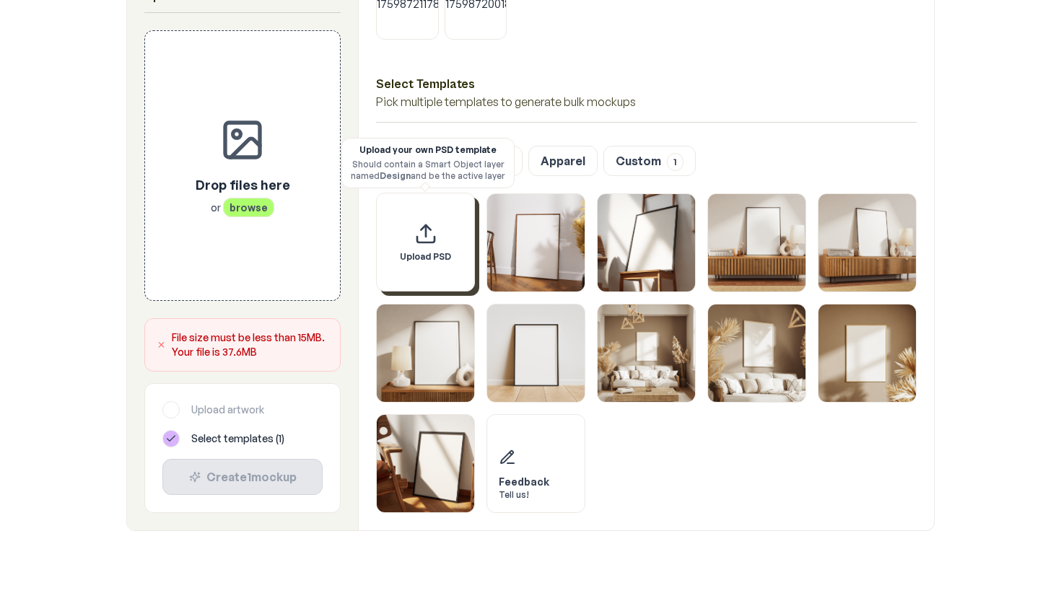
click at [430, 240] on icon "Upload custom PSD template" at bounding box center [425, 233] width 23 height 23
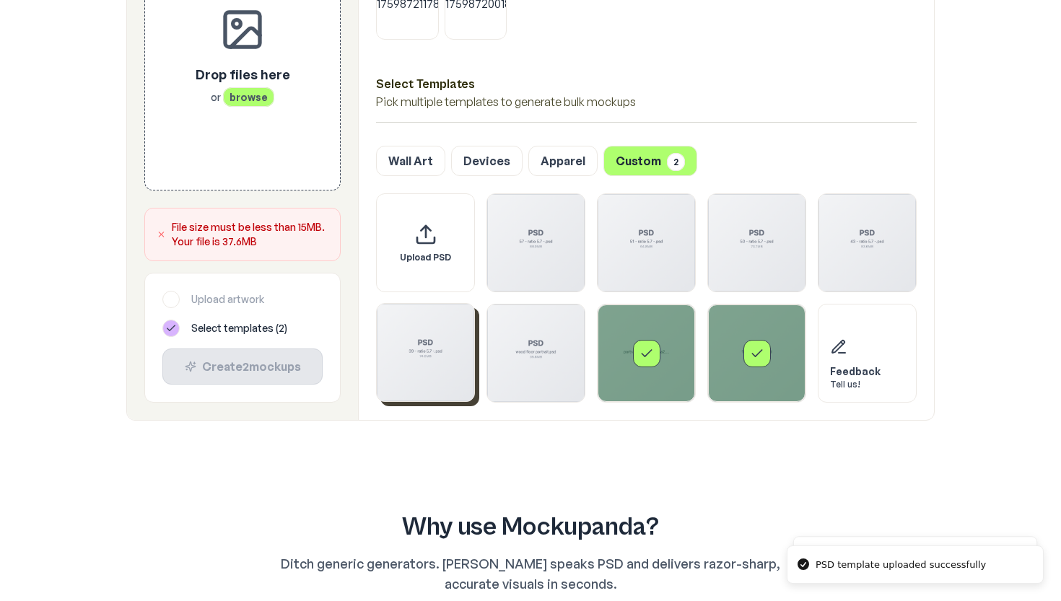
click at [425, 359] on img "Select template 39 - ratio 5.7 -.psd" at bounding box center [425, 352] width 97 height 97
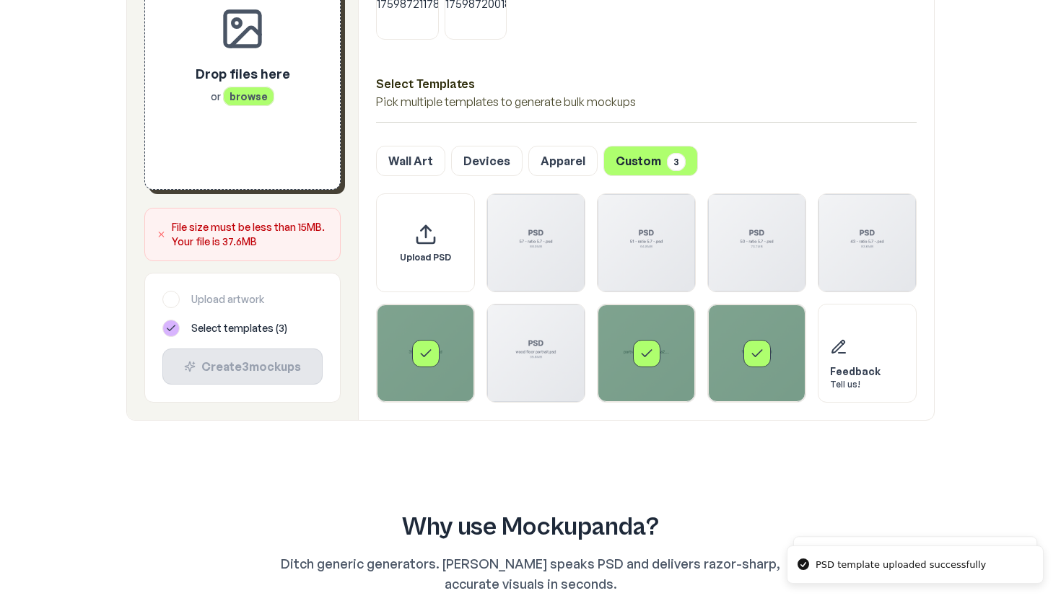
click at [265, 96] on span "browse" at bounding box center [248, 96] width 51 height 19
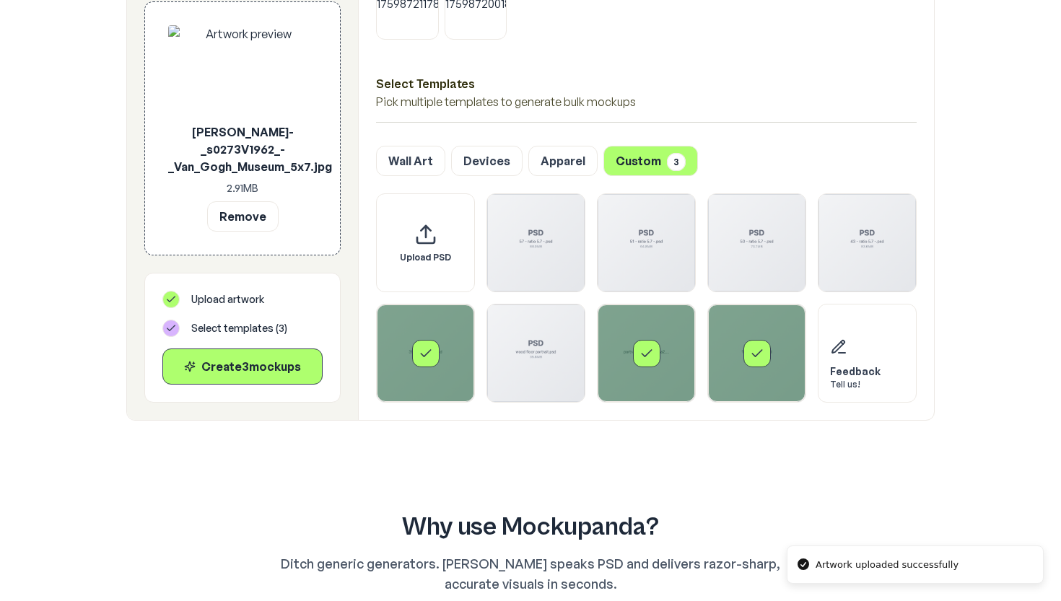
click at [634, 351] on div "Select template portrait against wall_a2.psd" at bounding box center [646, 353] width 27 height 27
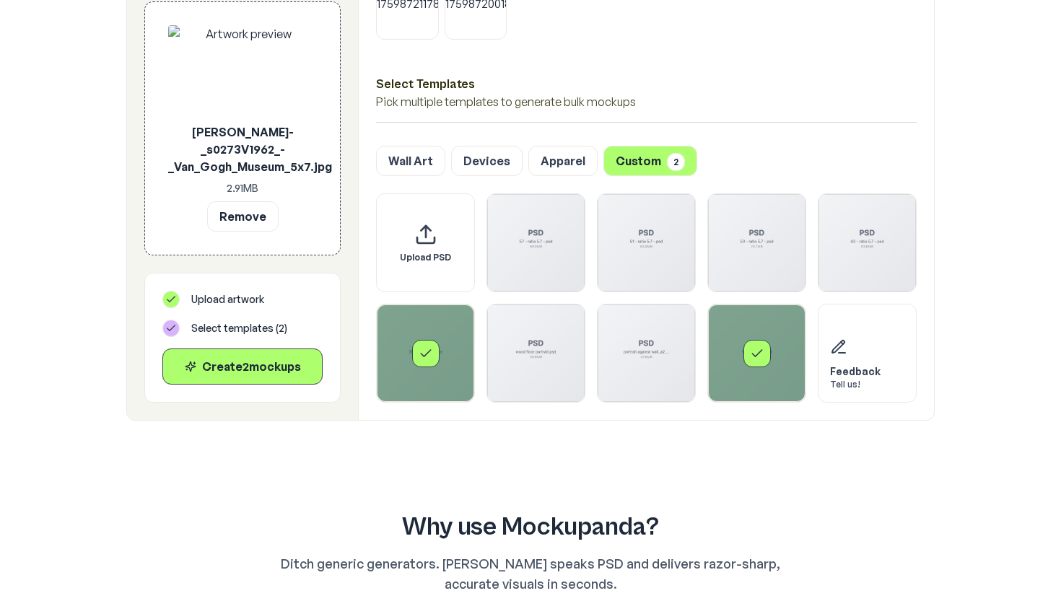
click at [729, 357] on div "Select template 1 - ratio 5.7 -.psd" at bounding box center [756, 353] width 97 height 97
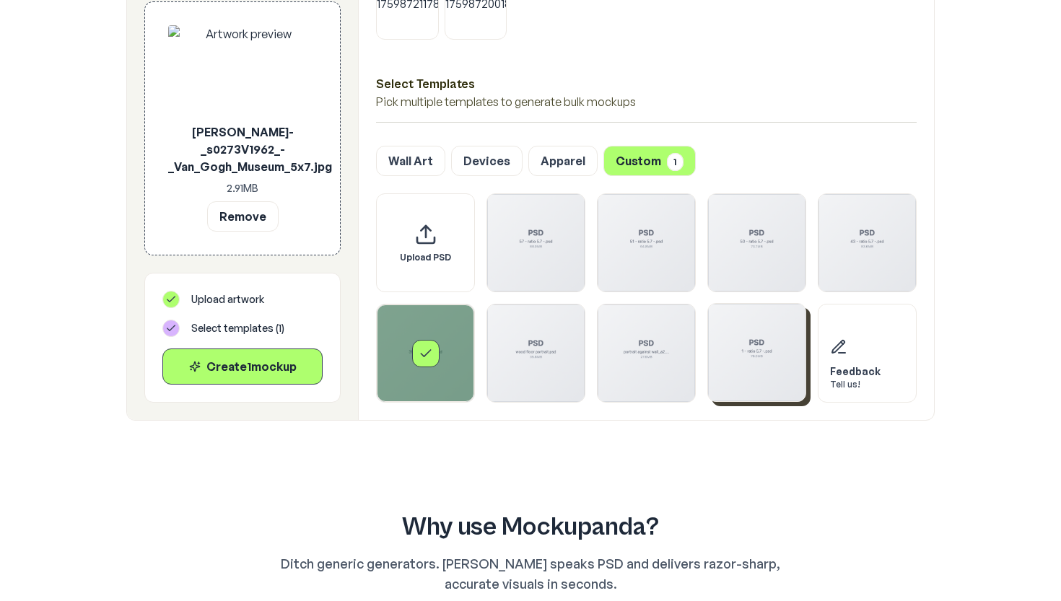
click at [445, 367] on div "Select template 39 - ratio 5.7 -.psd" at bounding box center [425, 353] width 97 height 97
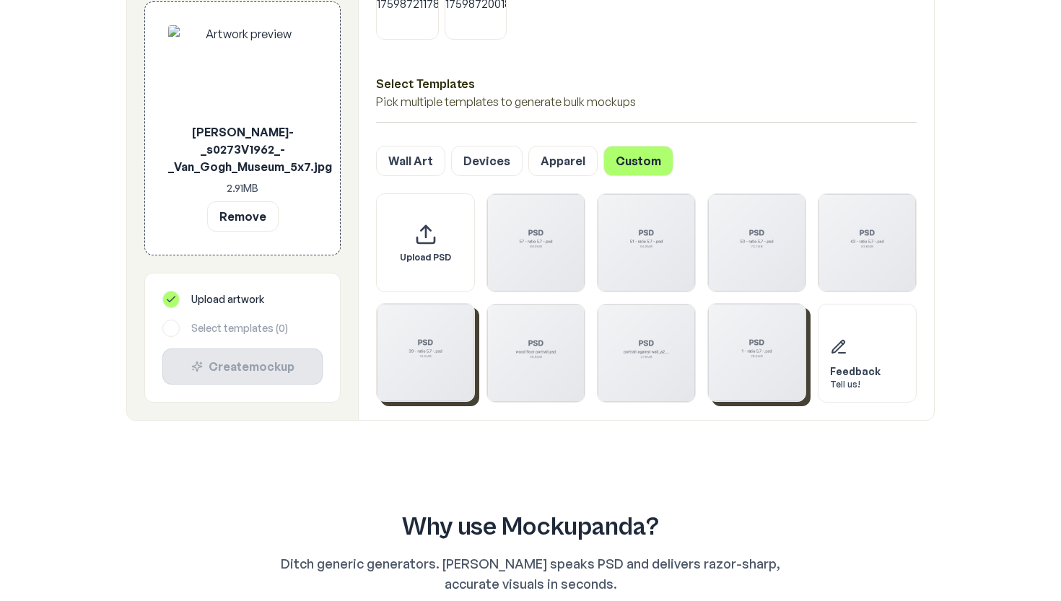
click at [448, 372] on img "Select template 39 - ratio 5.7 -.psd" at bounding box center [425, 352] width 97 height 97
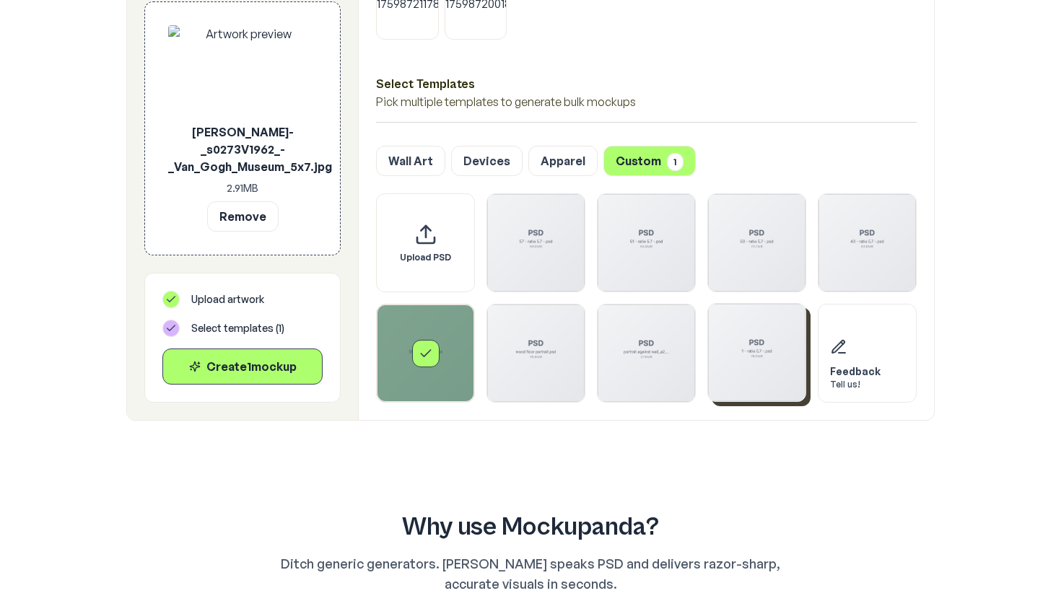
click at [764, 375] on img "Select template 1 - ratio 5.7 -.psd" at bounding box center [756, 352] width 97 height 97
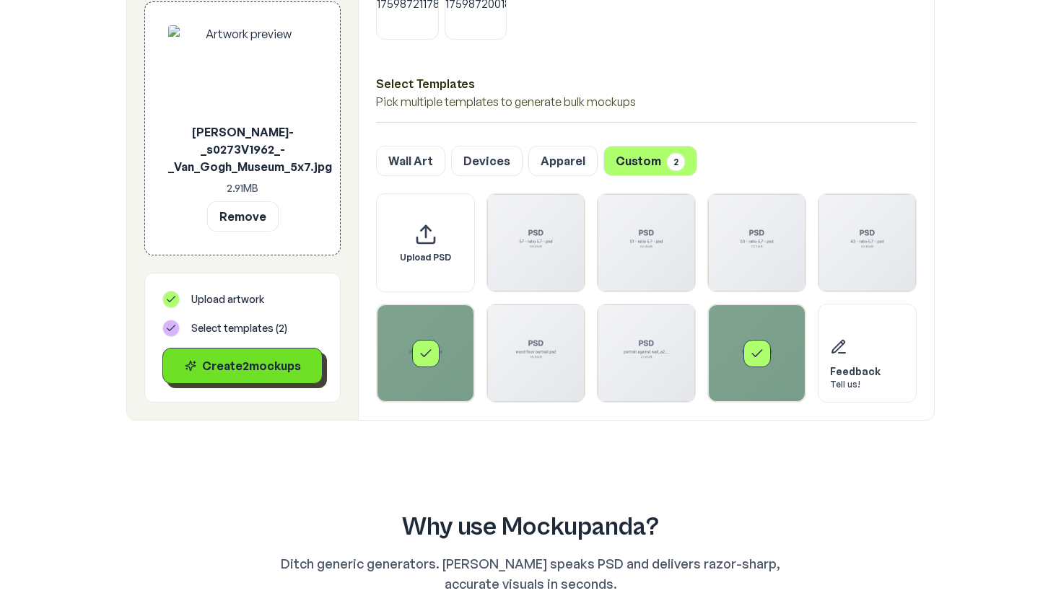
click at [261, 375] on div "Create 2 mockup s" at bounding box center [243, 365] width 136 height 17
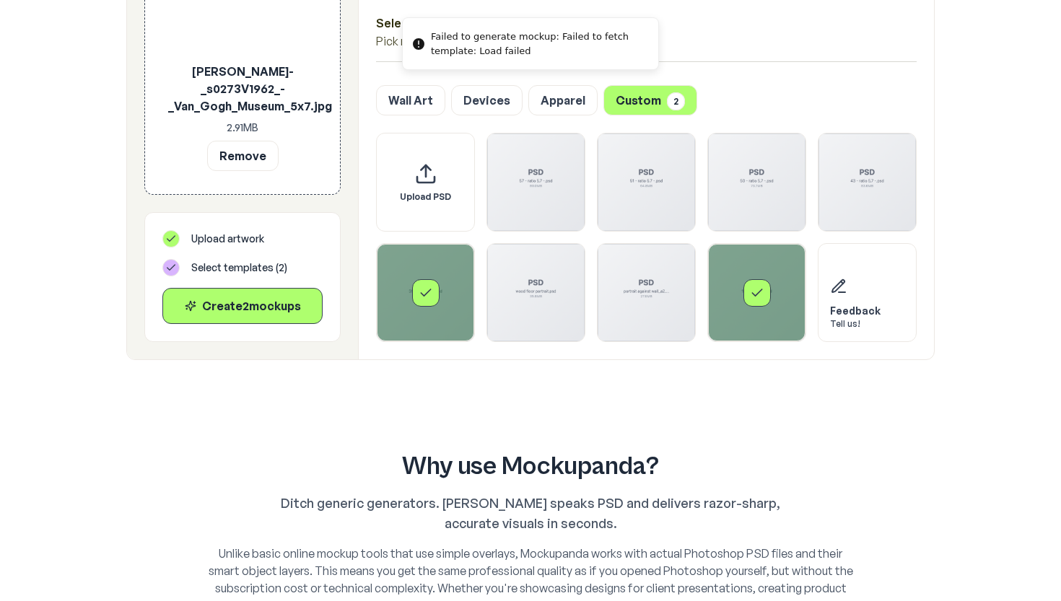
scroll to position [878, 0]
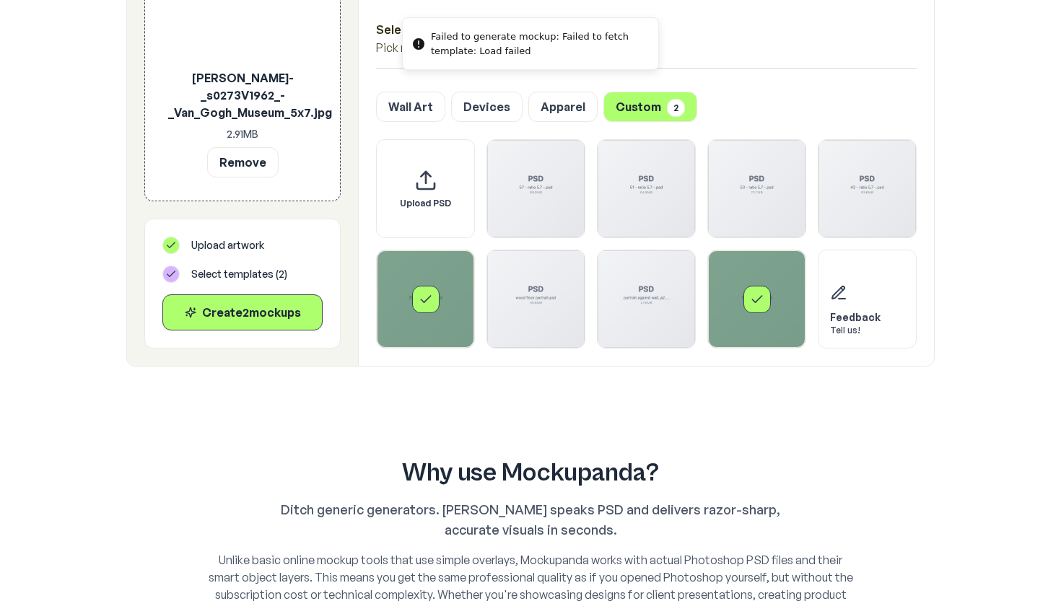
click at [435, 299] on div "Select template 39 - ratio 5.7 -.psd" at bounding box center [425, 299] width 27 height 27
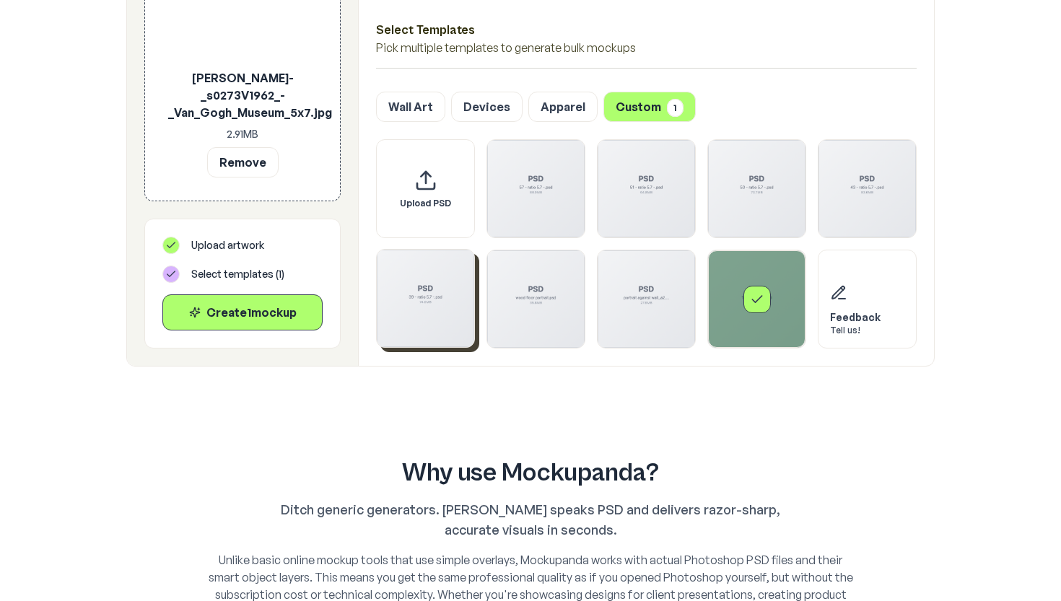
click at [727, 273] on div "Select template 1 - ratio 5.7 -.psd" at bounding box center [756, 298] width 97 height 97
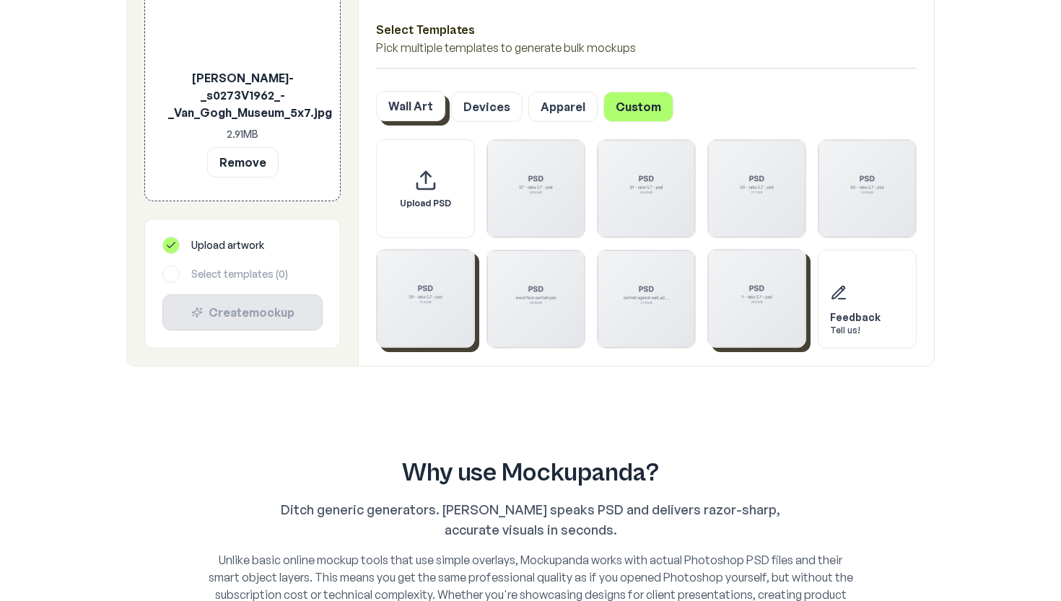
click at [421, 105] on button "Wall Art" at bounding box center [410, 106] width 69 height 30
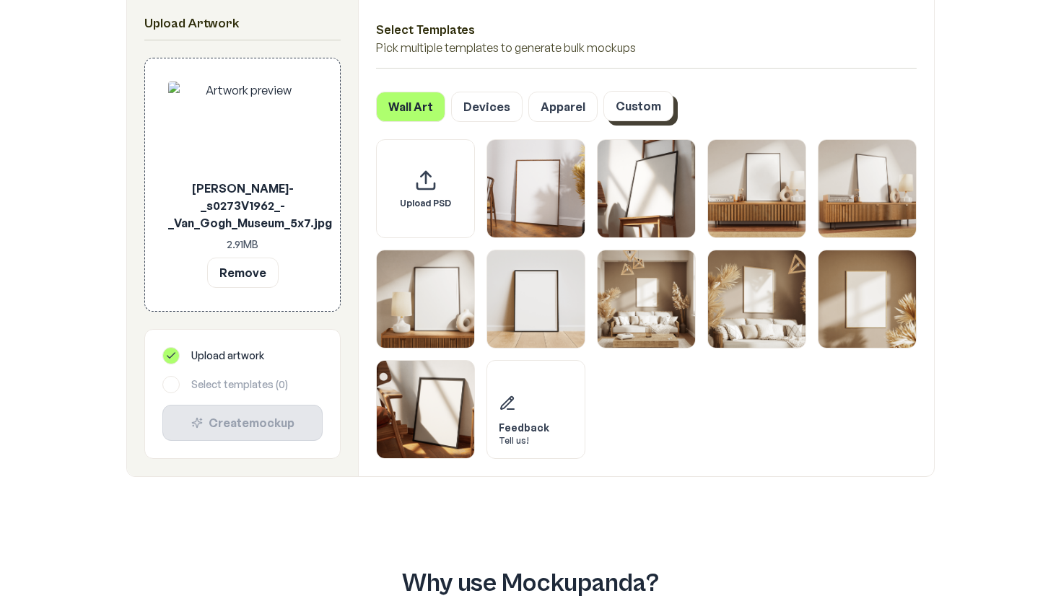
click at [637, 97] on button "Custom" at bounding box center [638, 106] width 70 height 30
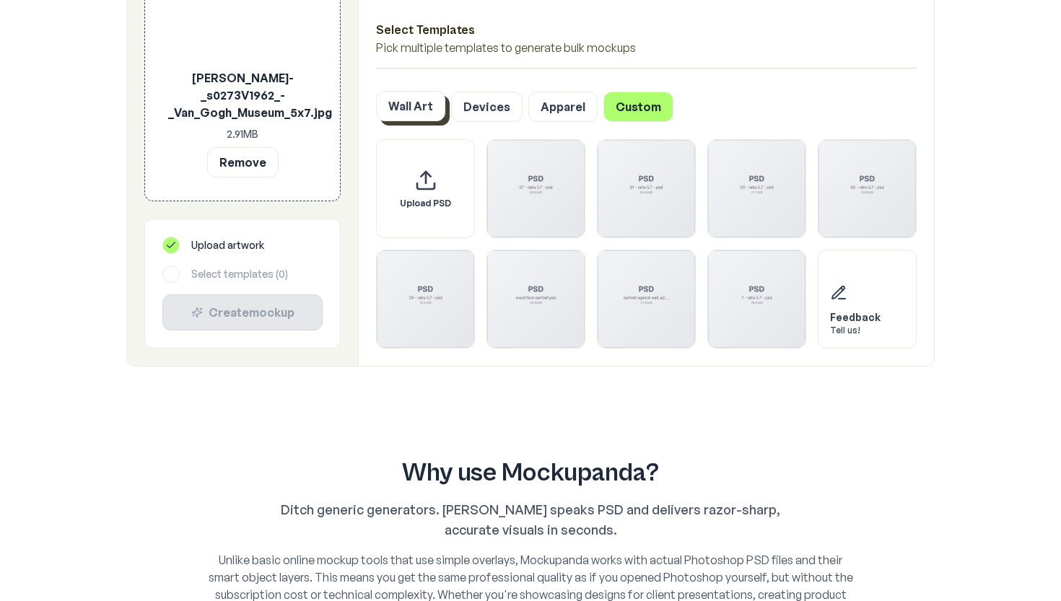
click at [410, 113] on button "Wall Art" at bounding box center [410, 106] width 69 height 30
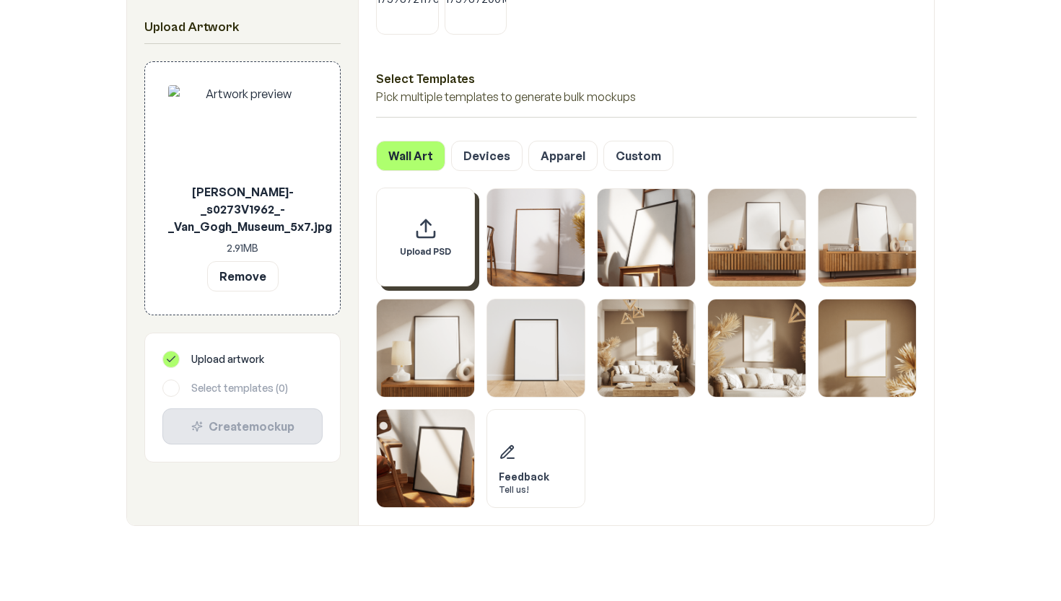
scroll to position [828, 0]
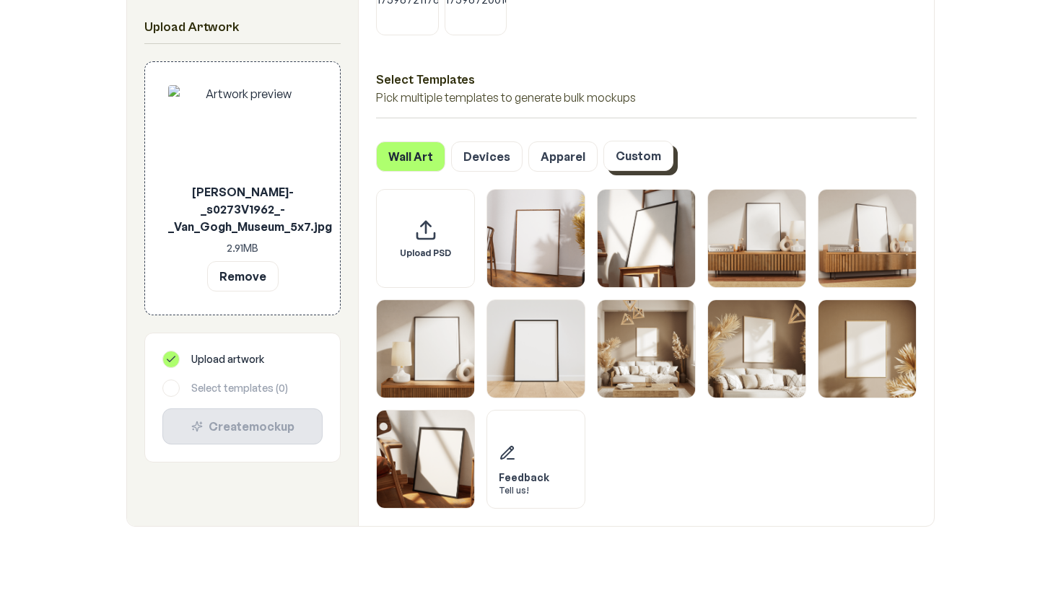
click at [635, 160] on button "Custom" at bounding box center [638, 156] width 70 height 30
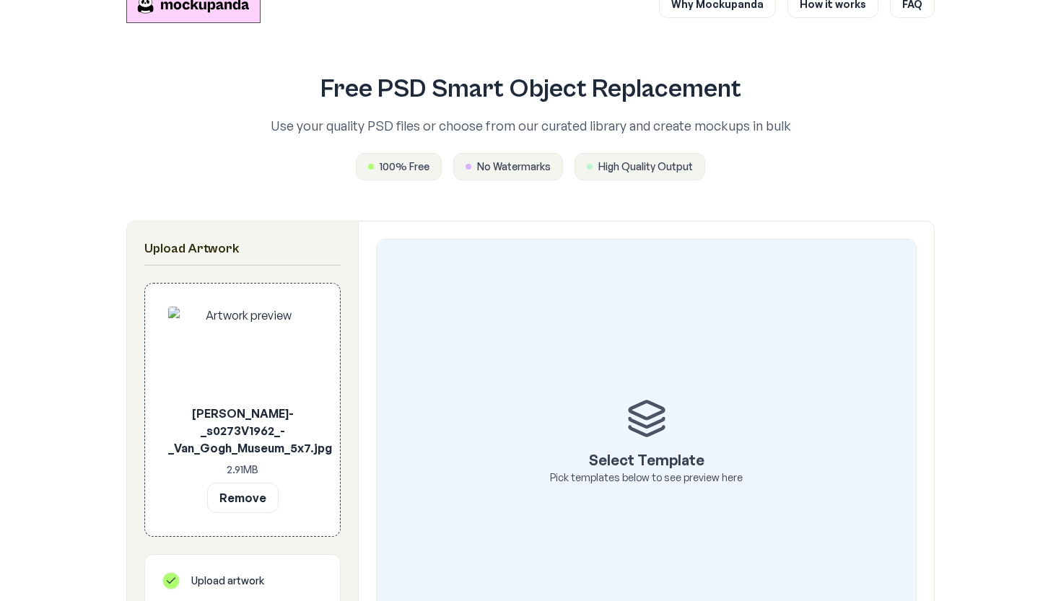
scroll to position [40, 0]
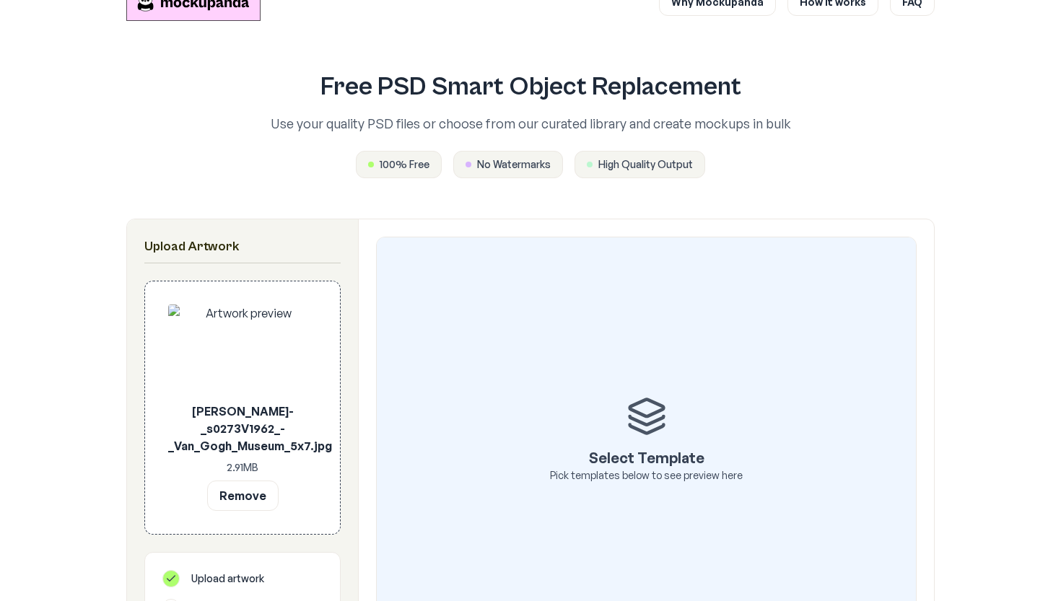
click at [525, 159] on span "No Watermarks" at bounding box center [514, 164] width 74 height 14
click at [592, 160] on div "High Quality Output" at bounding box center [639, 164] width 131 height 27
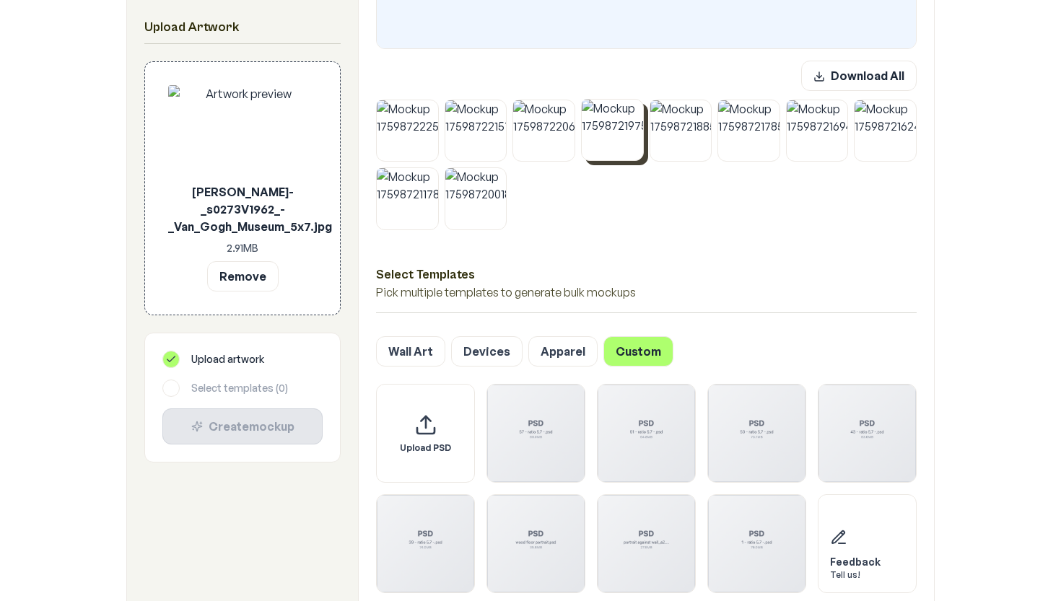
scroll to position [644, 0]
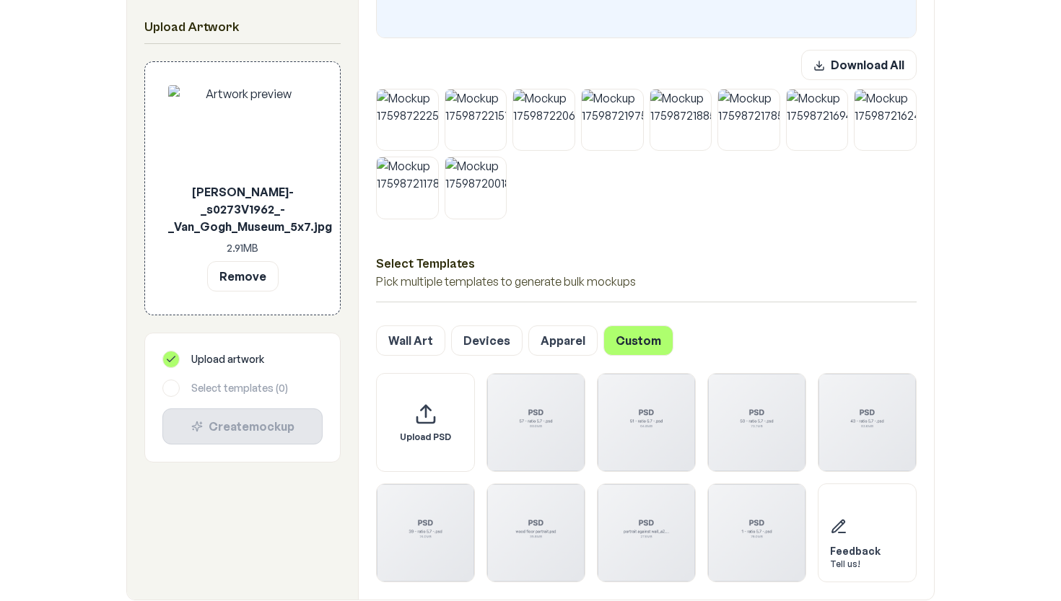
click at [170, 389] on div at bounding box center [170, 388] width 17 height 17
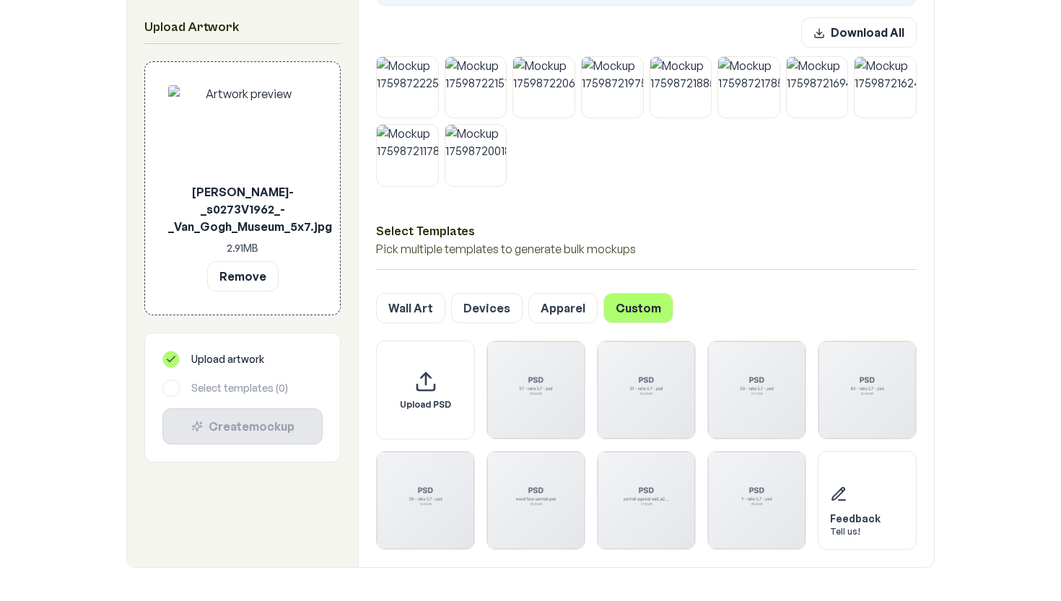
click at [486, 391] on div "Upload PSD Feedback Tell us!" at bounding box center [646, 445] width 541 height 209
click at [529, 395] on img "Select template 57 - ratio 5.7 -.psd" at bounding box center [535, 389] width 97 height 97
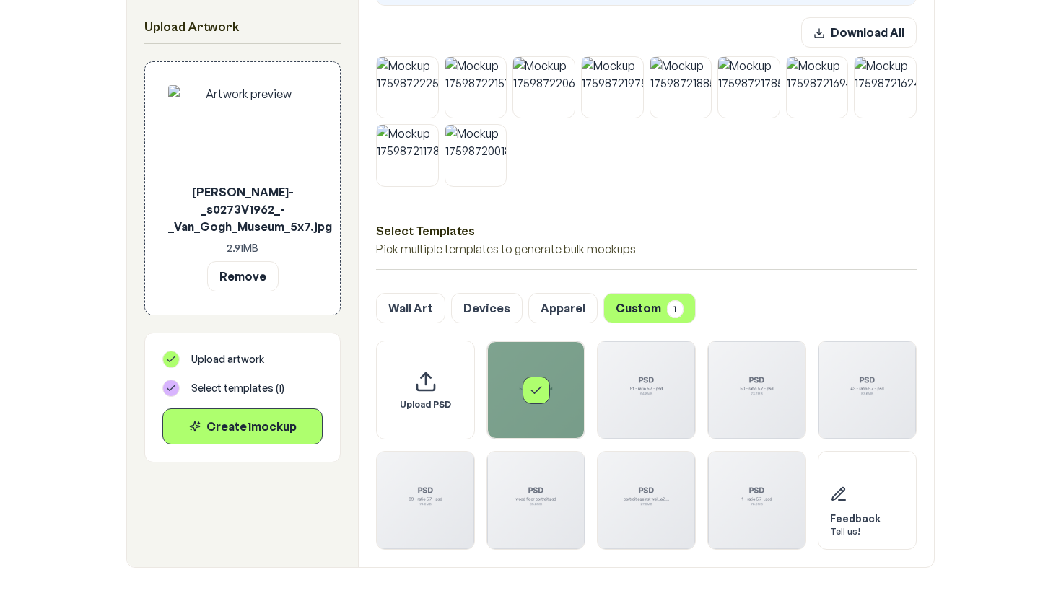
click at [169, 390] on icon at bounding box center [171, 387] width 8 height 5
click at [170, 390] on icon at bounding box center [171, 389] width 12 height 12
click at [523, 383] on div "Select template 57 - ratio 5.7 -.psd" at bounding box center [535, 389] width 97 height 97
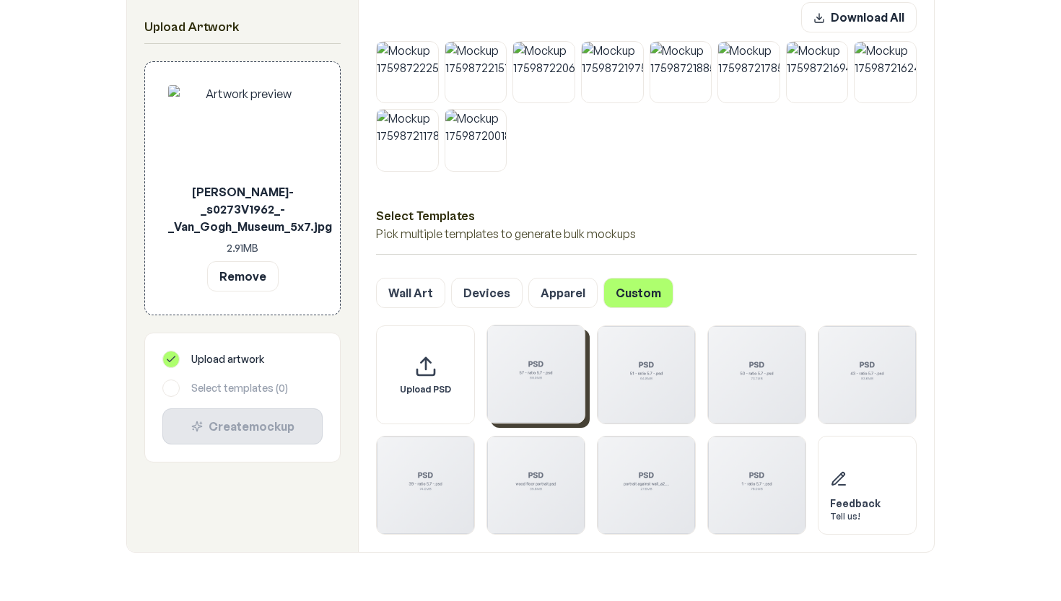
scroll to position [696, 0]
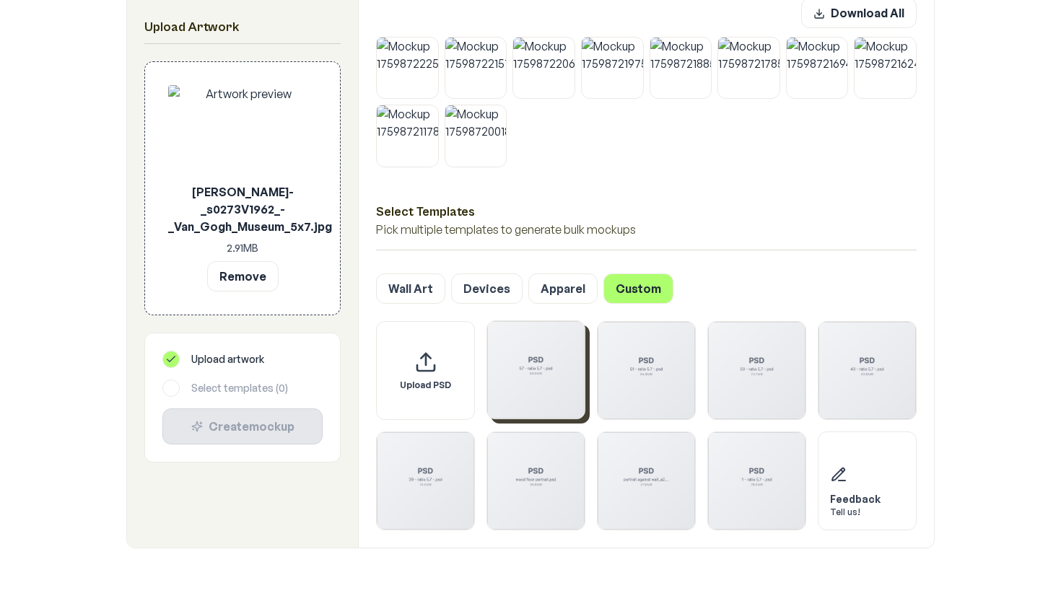
click at [538, 385] on img "Select template 57 - ratio 5.7 -.psd" at bounding box center [535, 369] width 97 height 97
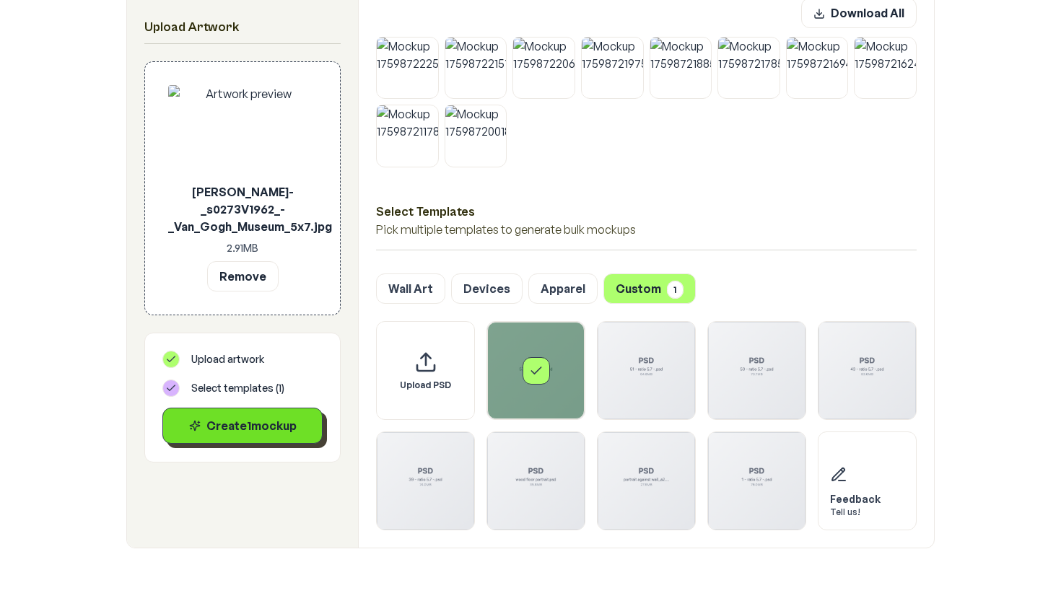
click at [274, 420] on div "Create 1 mockup" at bounding box center [243, 425] width 136 height 17
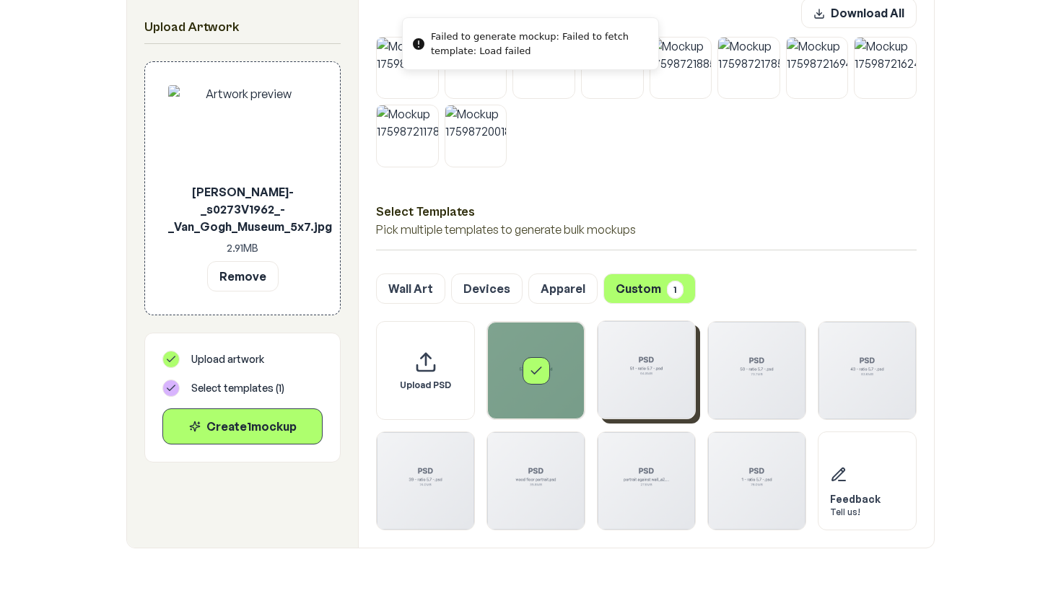
click at [645, 379] on img "Select template 51 - ratio 5.7 -.psd" at bounding box center [646, 369] width 97 height 97
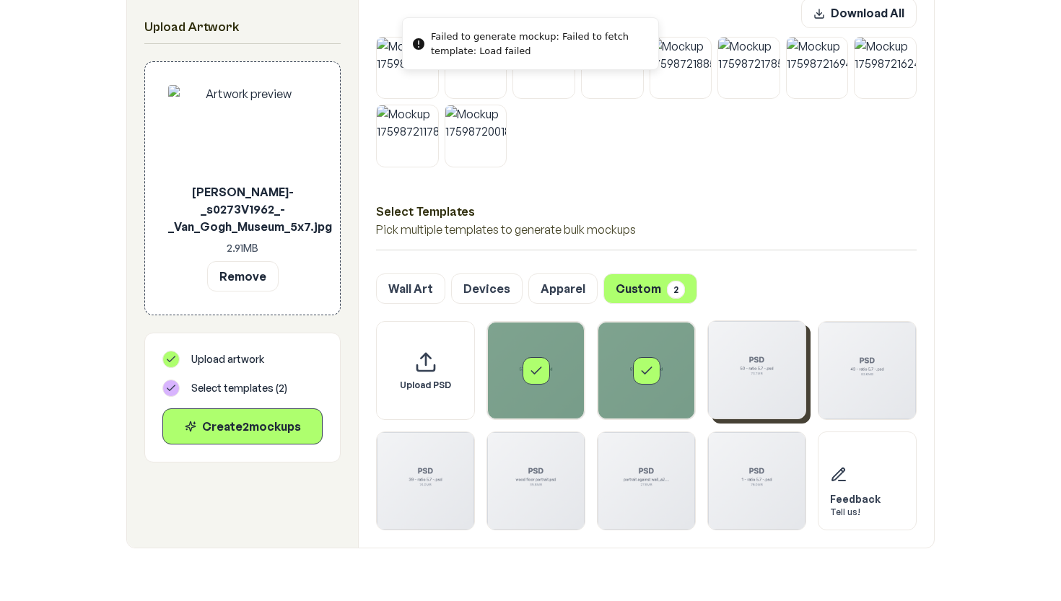
click at [761, 364] on img "Select template 50 - ratio 5.7 -.psd" at bounding box center [756, 369] width 97 height 97
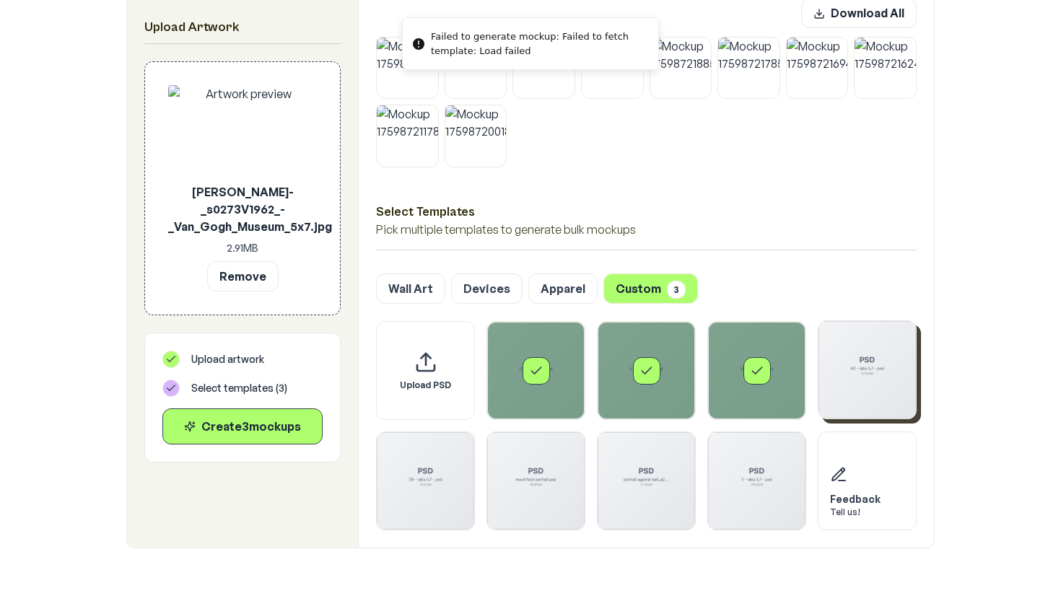
click at [834, 364] on img "Select template 43 - ratio 5.7 -.psd" at bounding box center [866, 369] width 97 height 97
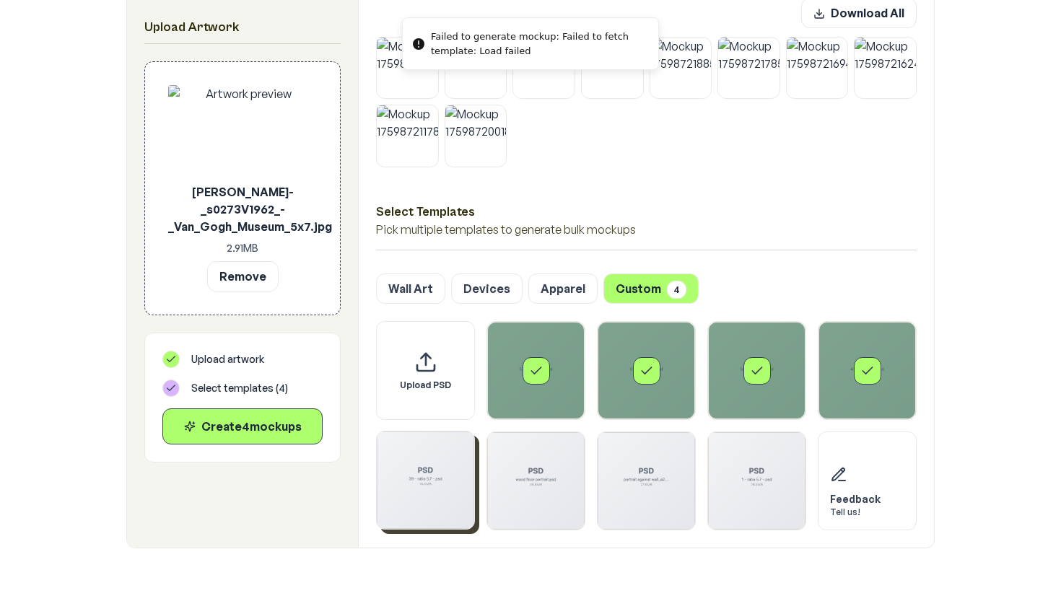
click at [461, 480] on img "Select template 39 - ratio 5.7 -.psd" at bounding box center [425, 480] width 97 height 97
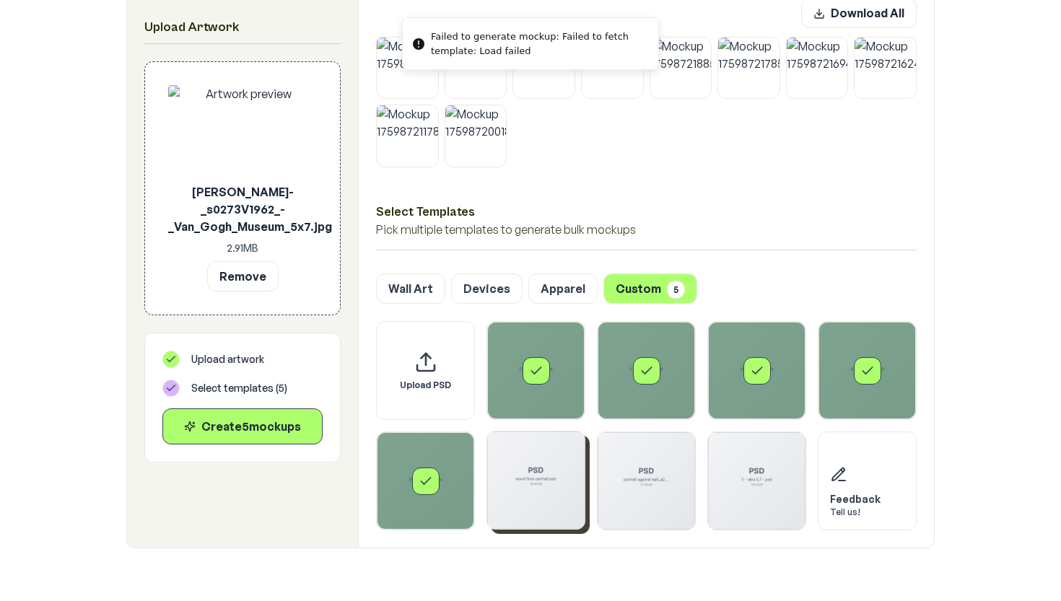
click at [642, 480] on img "Select template portrait against wall_a2.psd" at bounding box center [646, 480] width 97 height 97
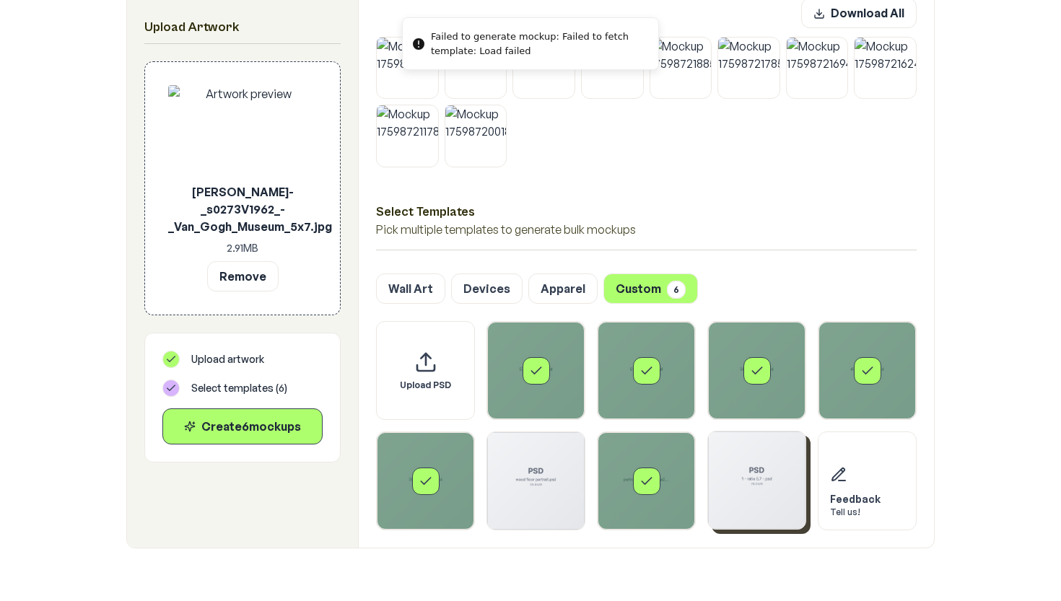
click at [762, 477] on img "Select template 1 - ratio 5.7 -.psd" at bounding box center [756, 480] width 97 height 97
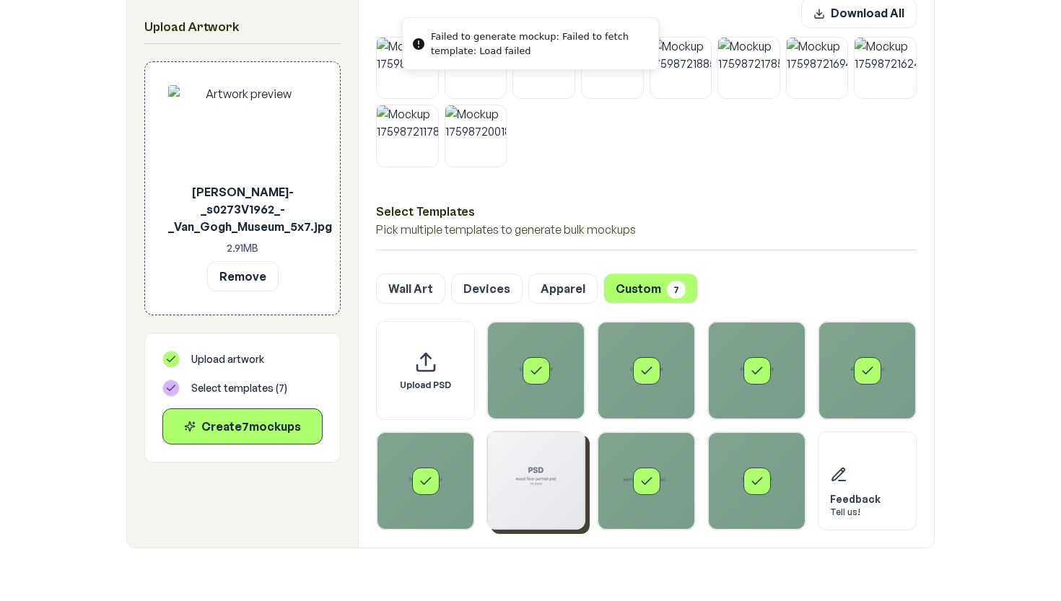
click at [523, 477] on img "Select template wood floor portrait.psd" at bounding box center [535, 480] width 97 height 97
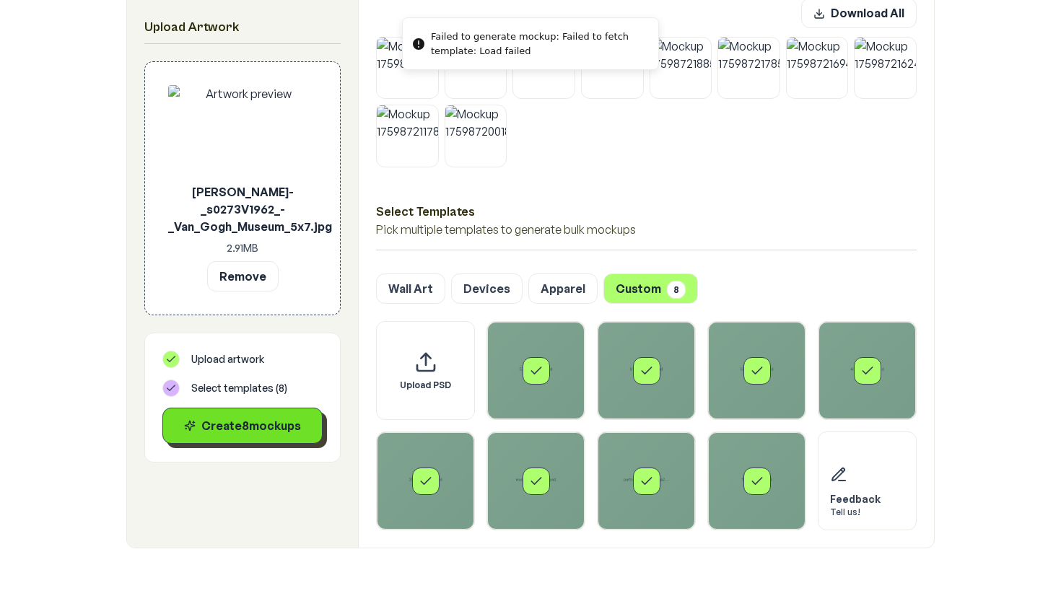
click at [276, 429] on div "Create 8 mockup s" at bounding box center [243, 425] width 136 height 17
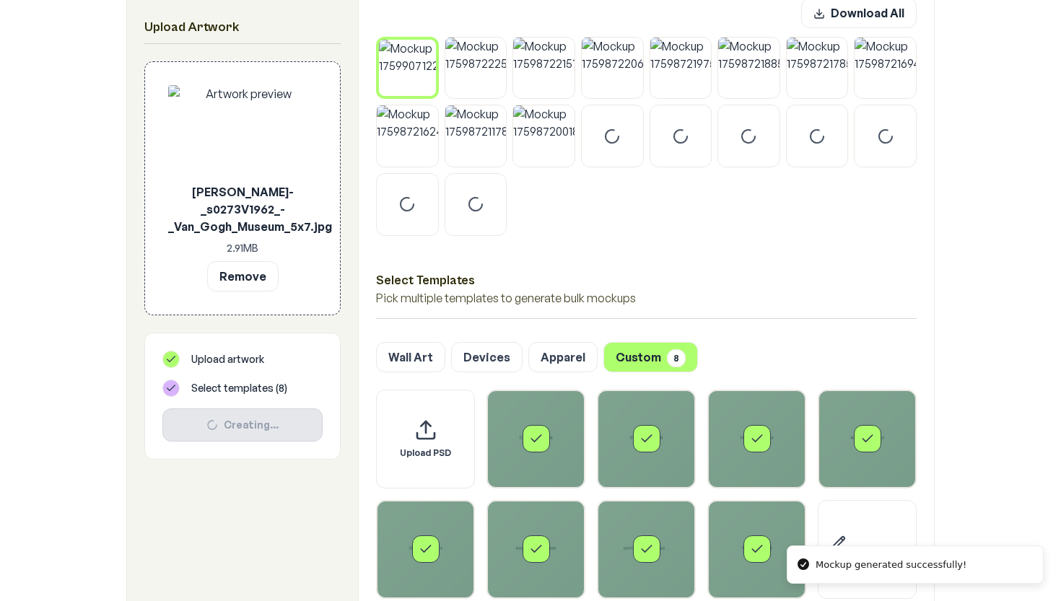
click at [406, 67] on img at bounding box center [407, 68] width 57 height 57
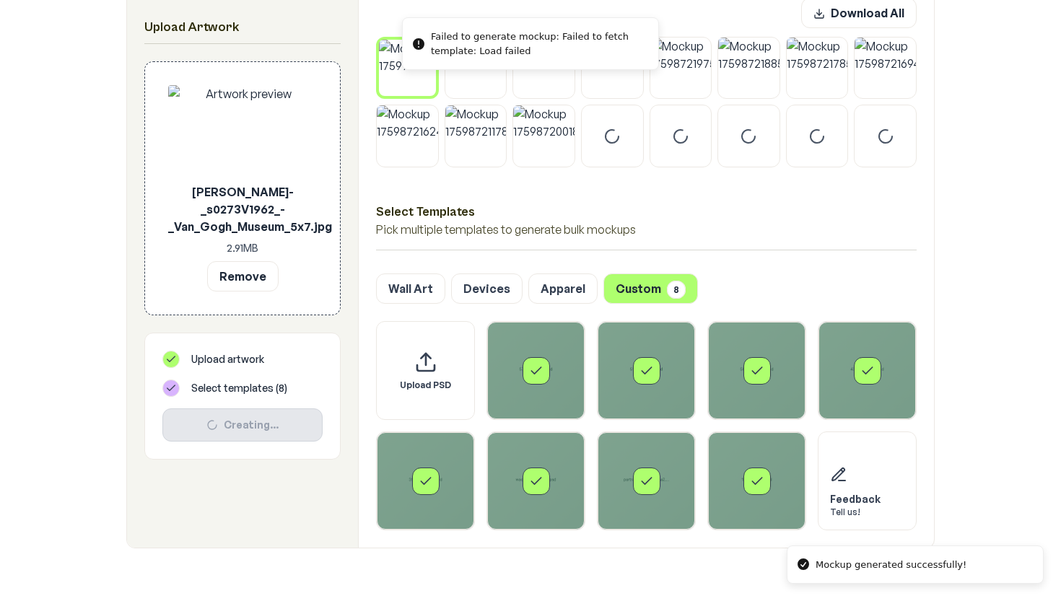
click at [406, 75] on img at bounding box center [407, 68] width 57 height 57
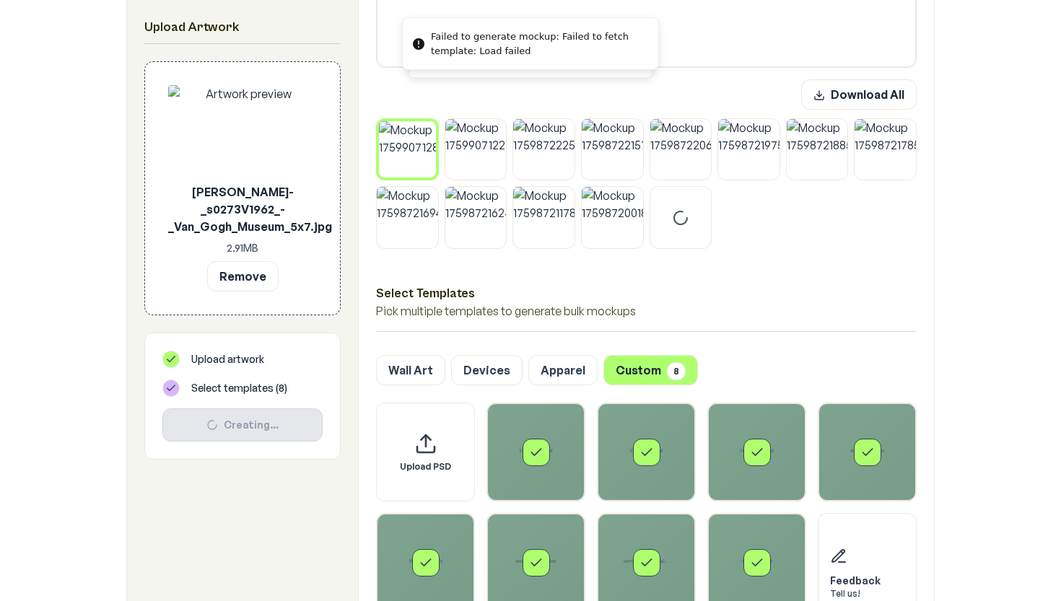
scroll to position [632, 0]
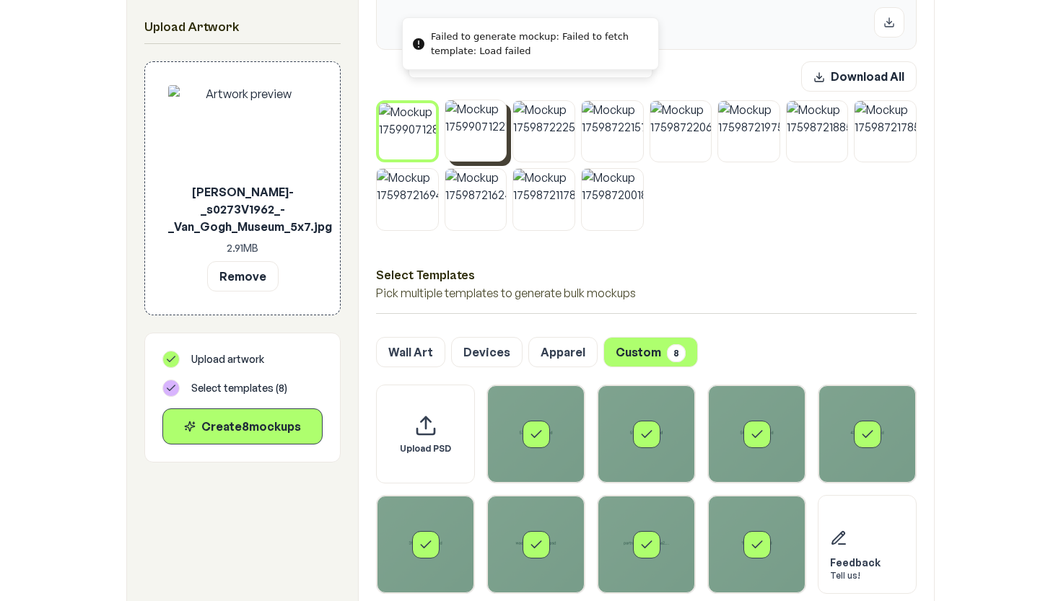
click at [475, 134] on img at bounding box center [475, 130] width 61 height 61
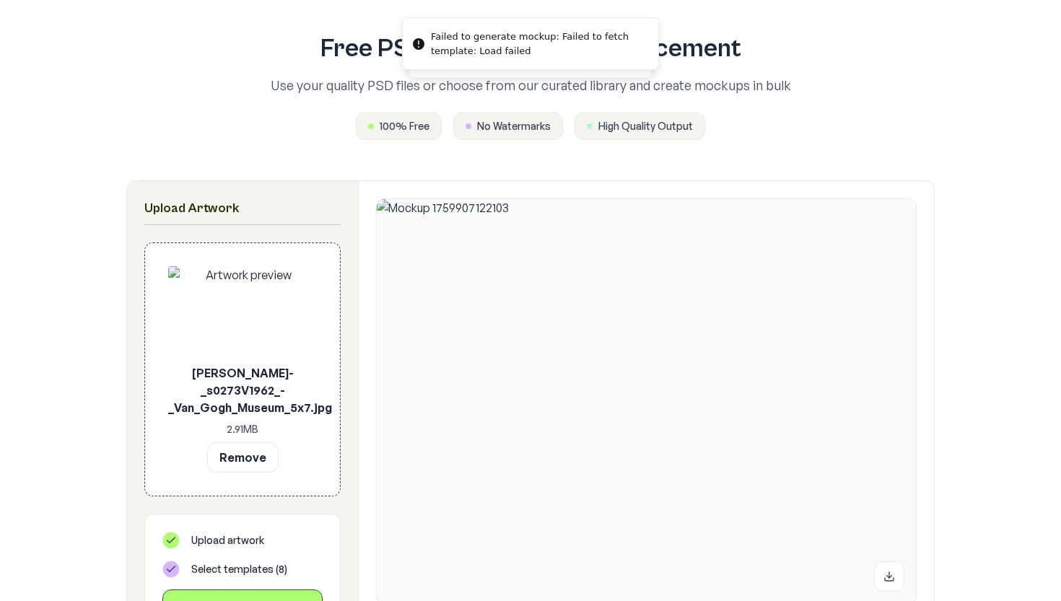
click at [505, 266] on img at bounding box center [646, 401] width 539 height 404
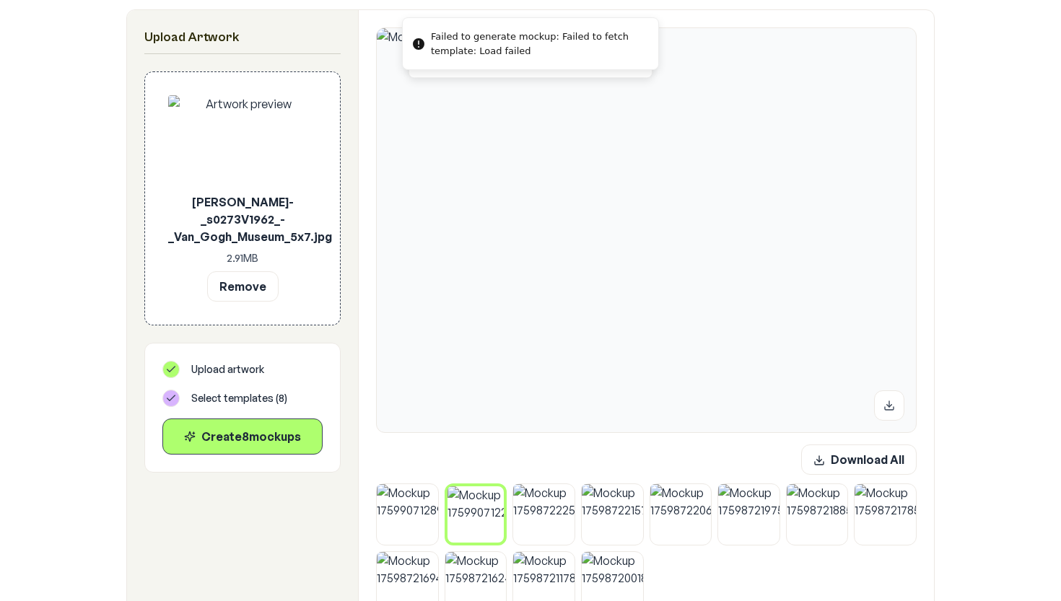
scroll to position [294, 0]
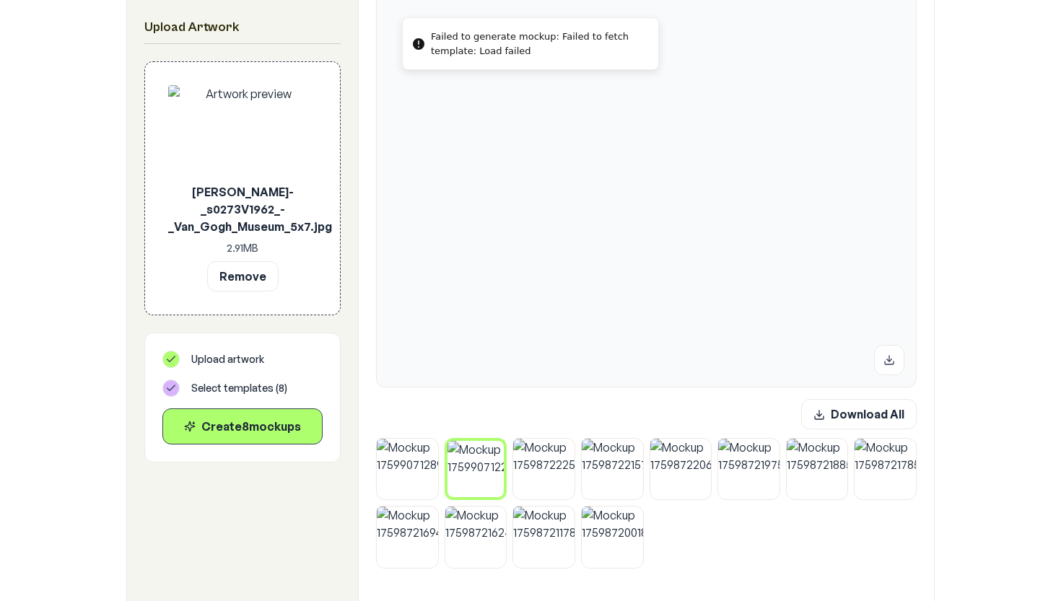
click at [499, 445] on icon at bounding box center [500, 444] width 4 height 4
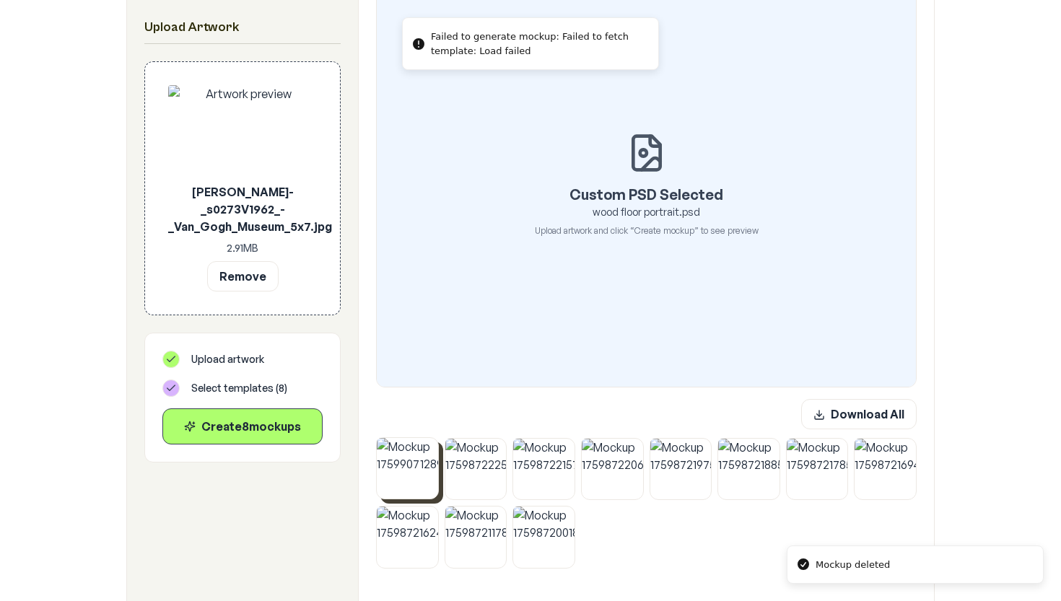
click at [421, 471] on img at bounding box center [407, 468] width 61 height 61
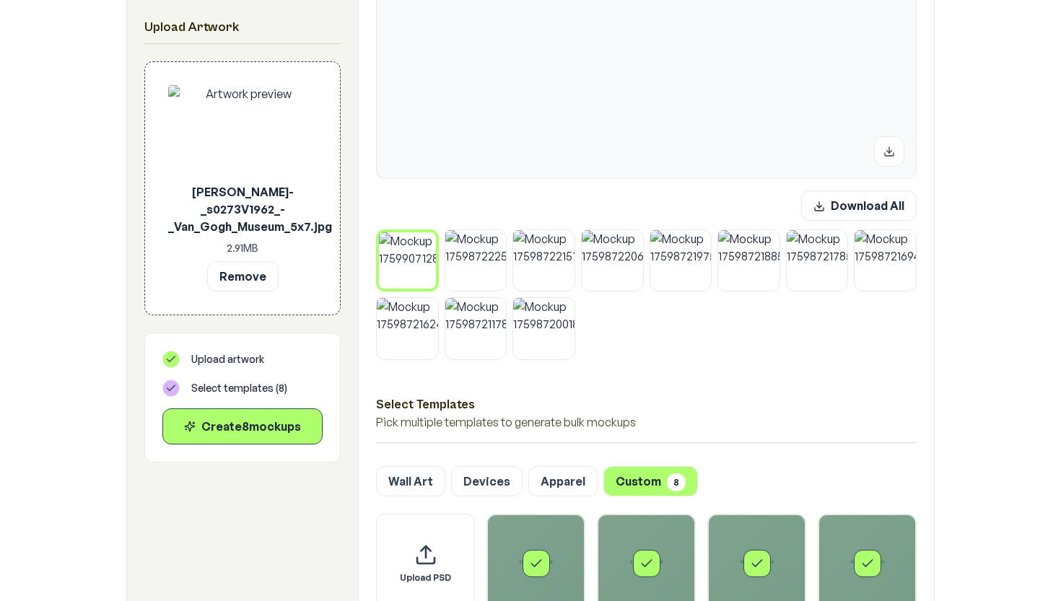
scroll to position [507, 0]
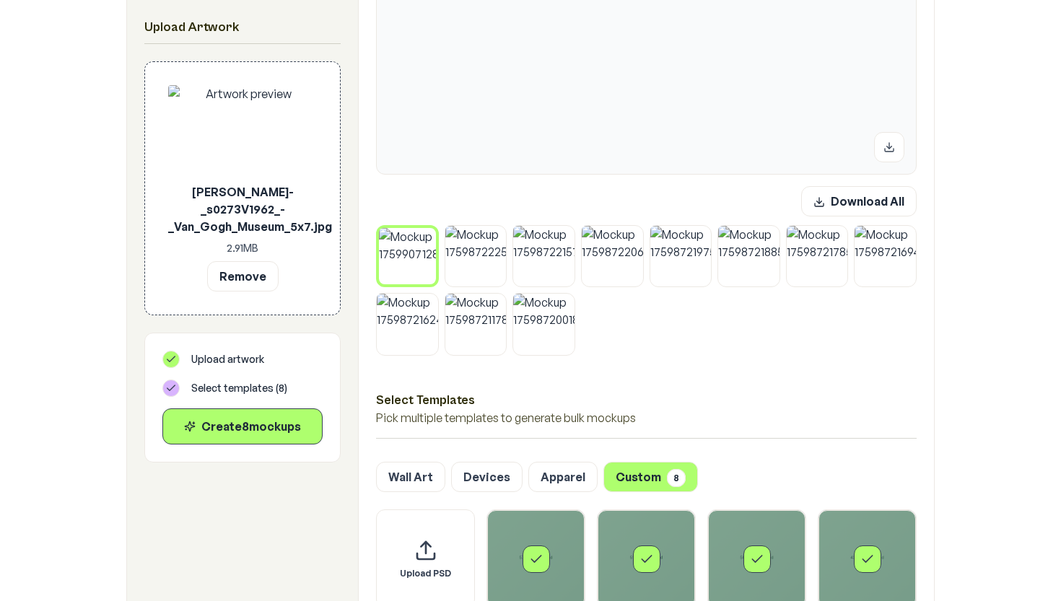
click at [432, 230] on icon at bounding box center [432, 231] width 9 height 9
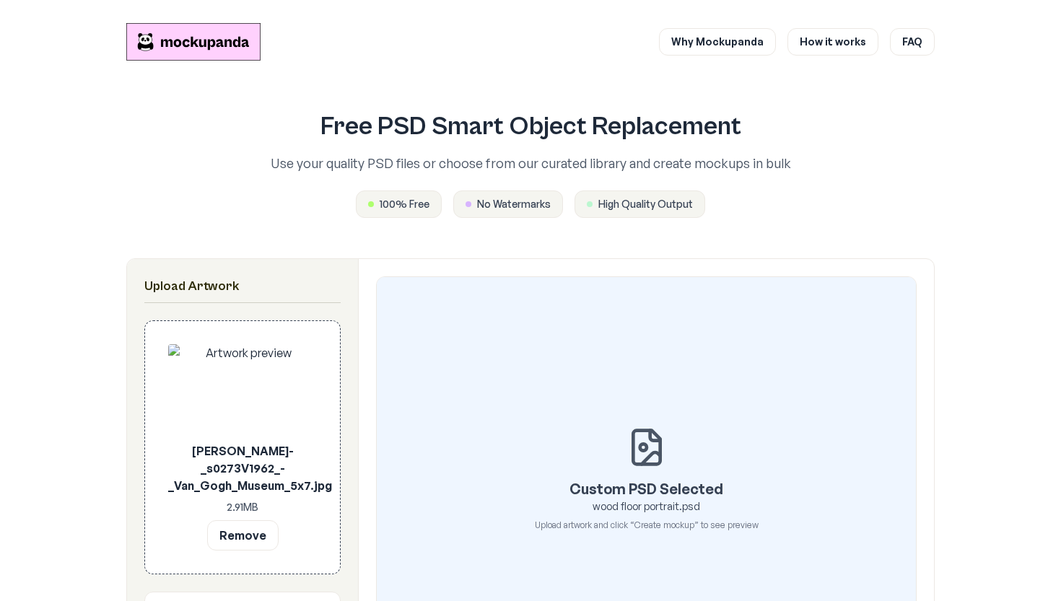
scroll to position [0, 0]
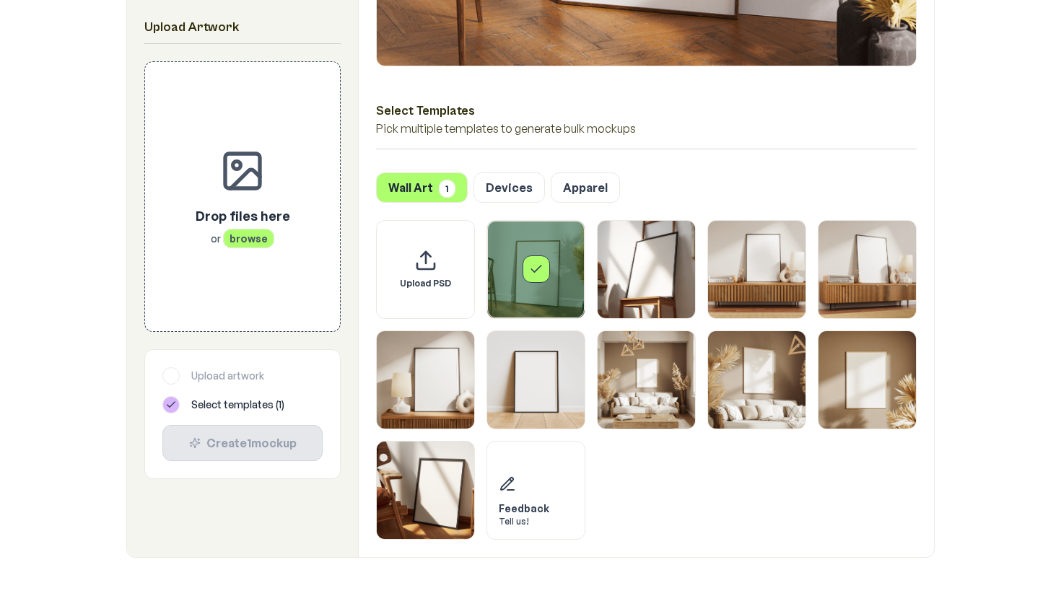
scroll to position [615, 0]
click at [635, 145] on div "Select Templates Pick multiple templates to generate bulk mockups" at bounding box center [646, 117] width 541 height 66
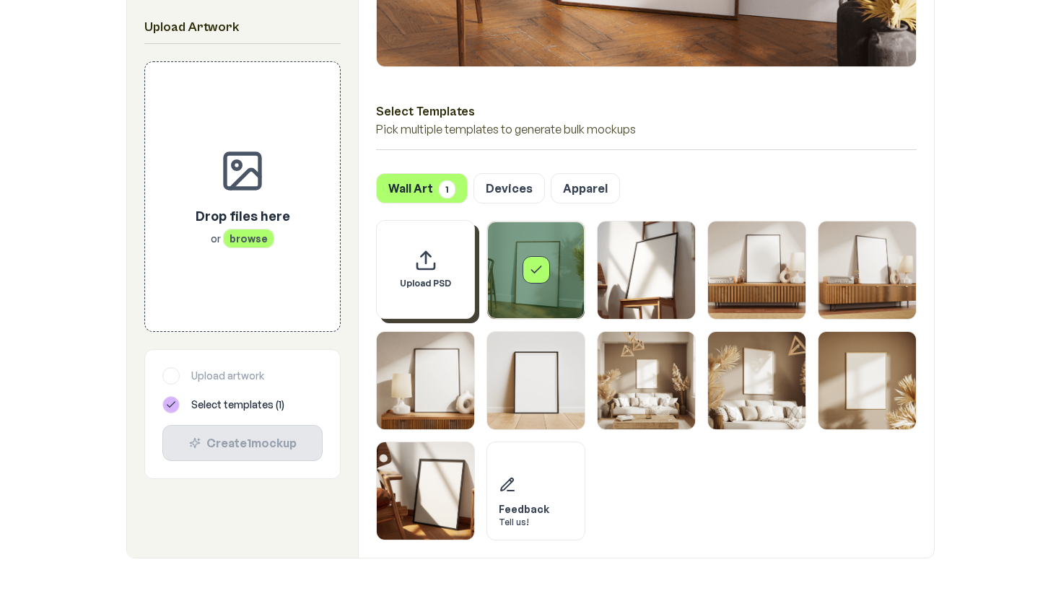
click at [409, 264] on div "Upload PSD" at bounding box center [425, 269] width 99 height 99
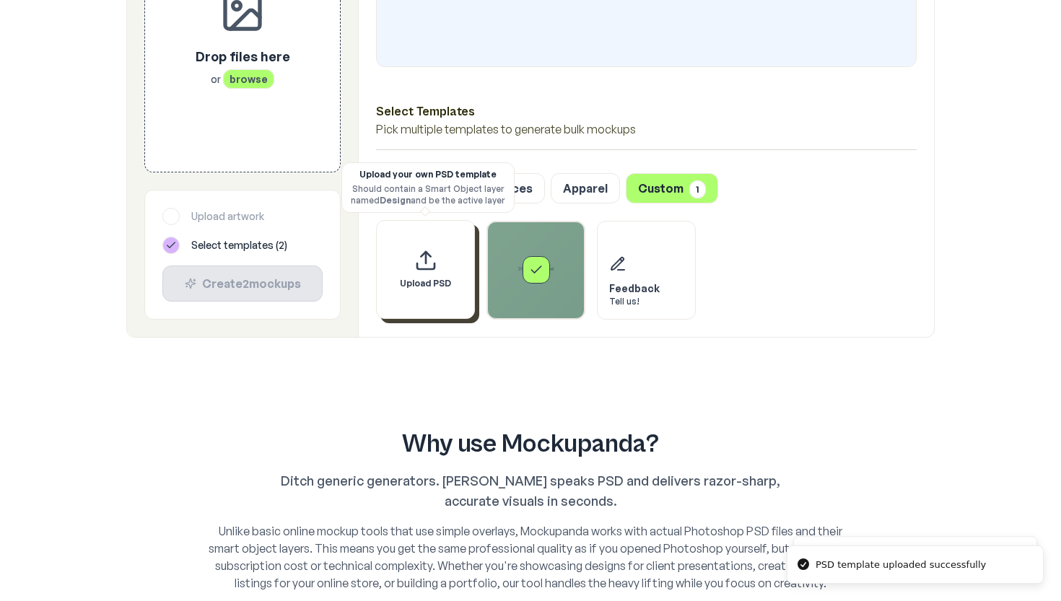
click at [425, 269] on icon "Upload custom PSD template" at bounding box center [425, 266] width 17 height 6
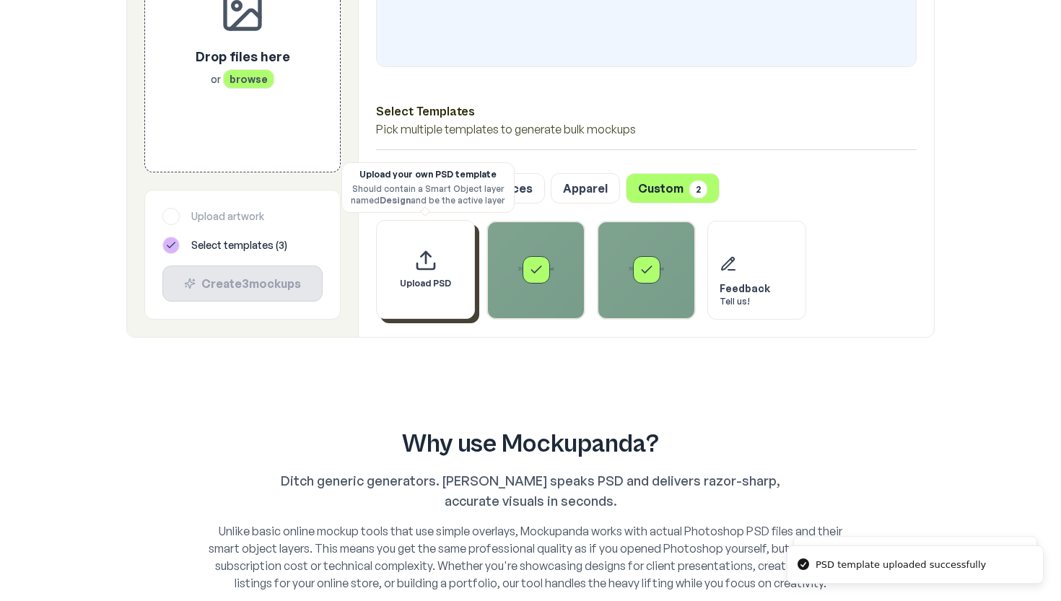
click at [452, 232] on div "Upload PSD" at bounding box center [425, 269] width 99 height 99
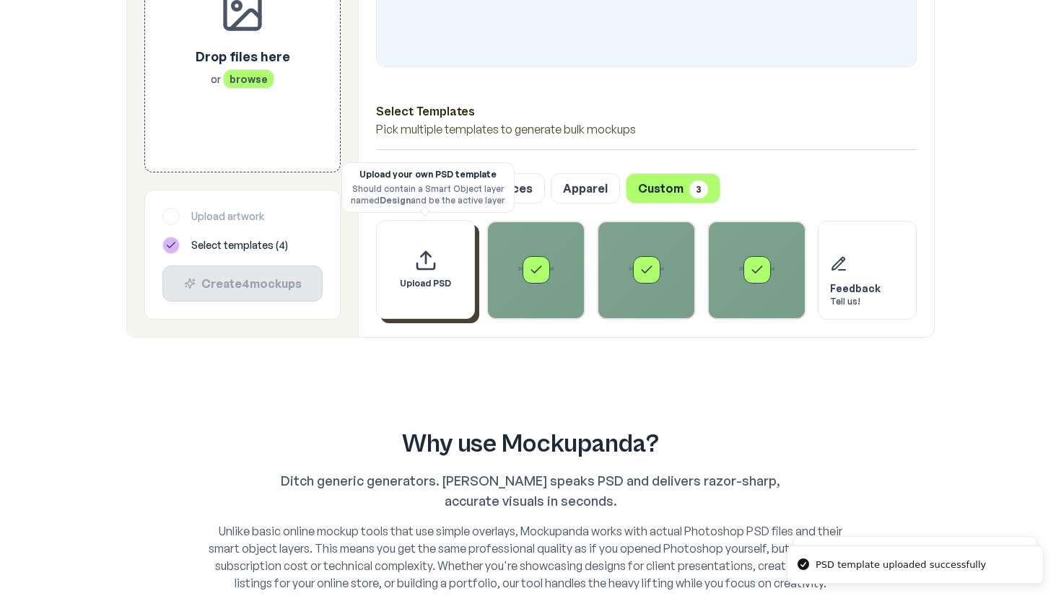
click at [393, 241] on div "Upload PSD" at bounding box center [425, 269] width 99 height 99
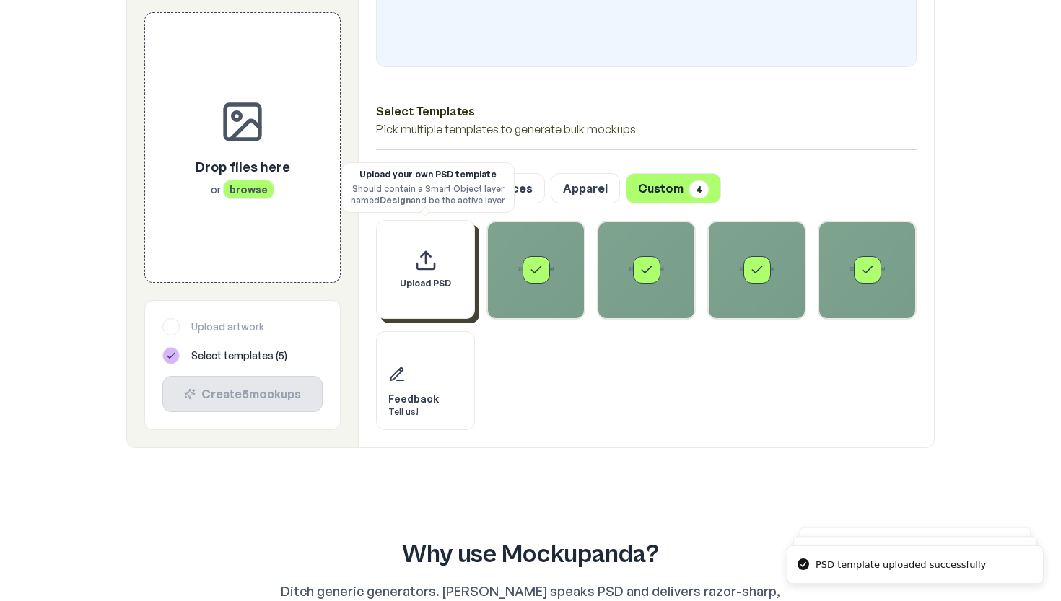
click at [434, 236] on div "Upload PSD" at bounding box center [425, 269] width 99 height 99
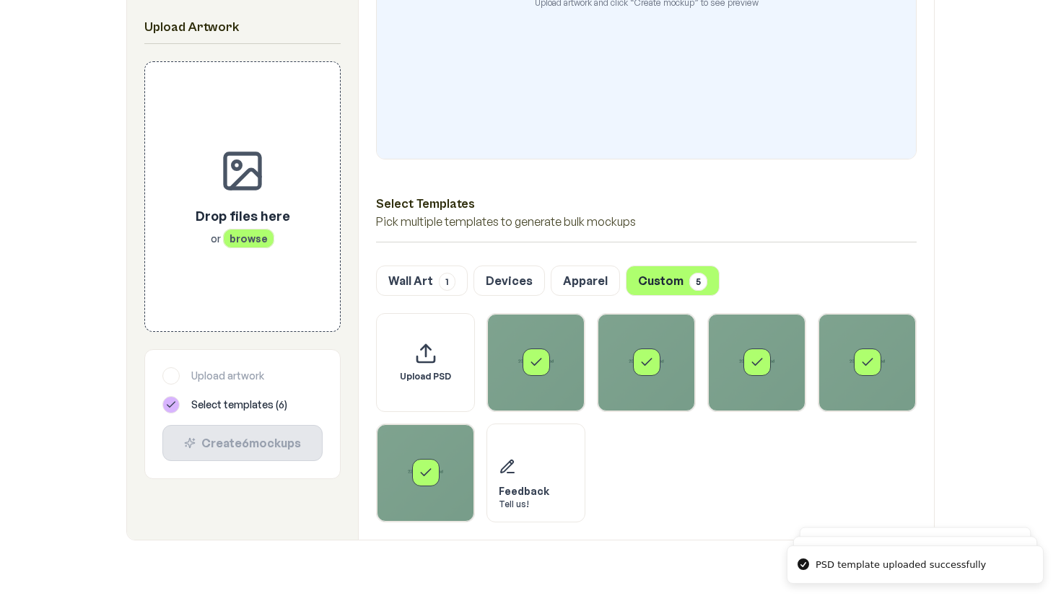
scroll to position [488, 0]
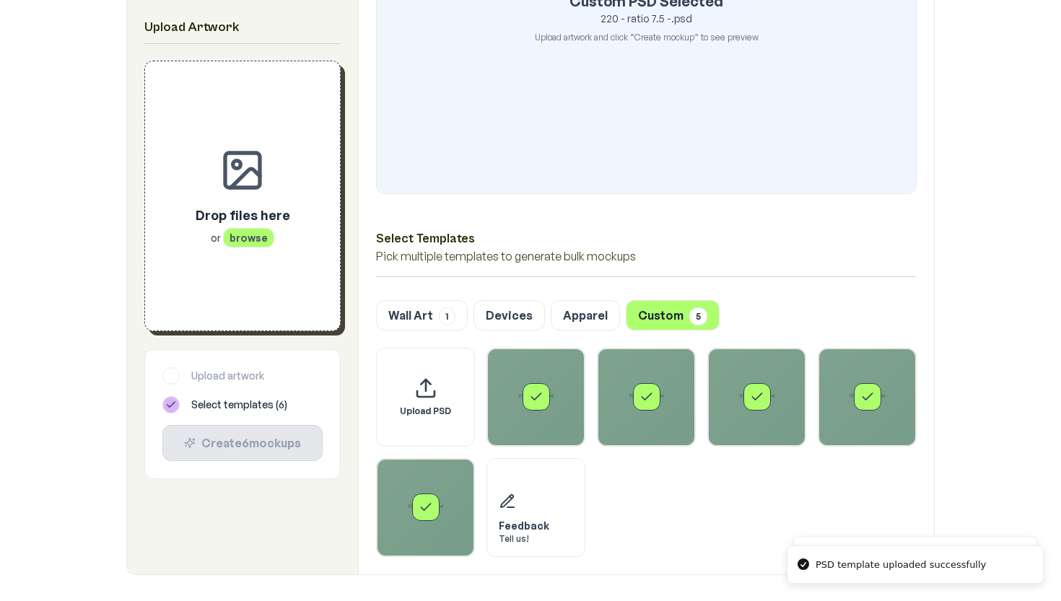
click at [250, 243] on span "browse" at bounding box center [248, 237] width 51 height 19
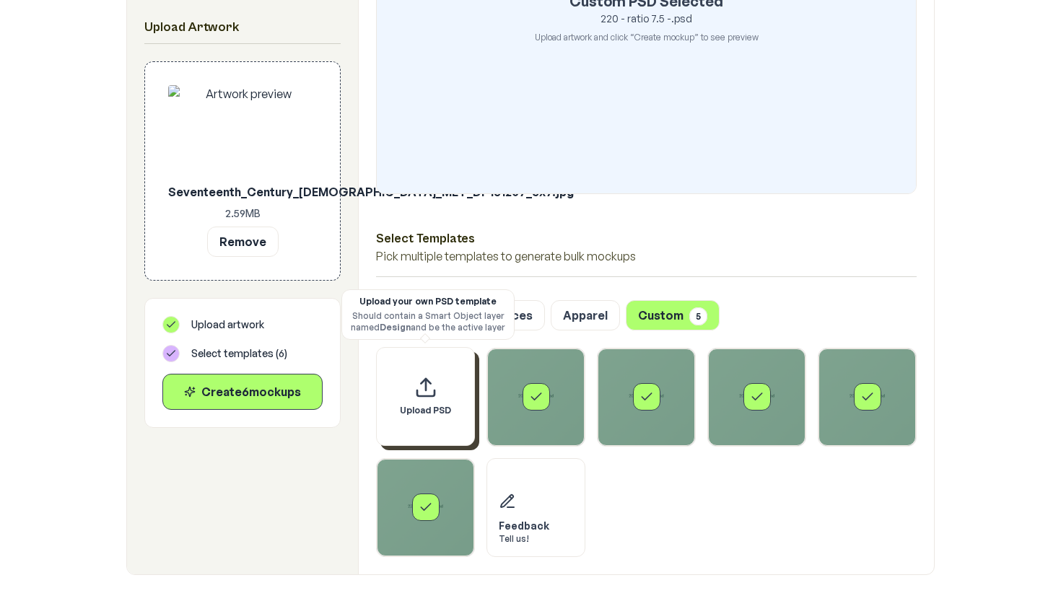
click at [414, 387] on icon "Upload custom PSD template" at bounding box center [425, 387] width 23 height 23
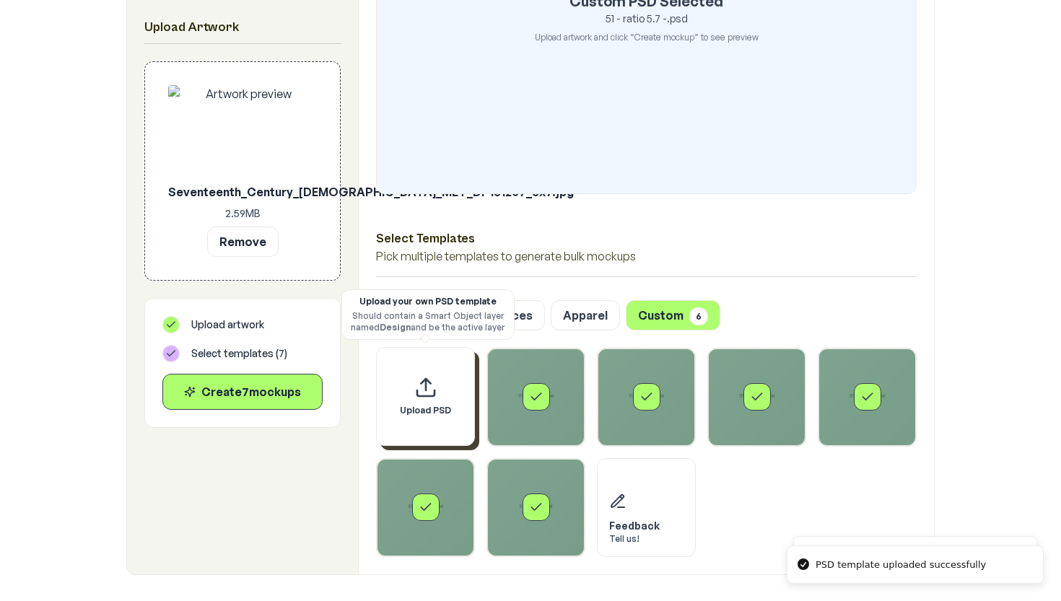
click at [393, 393] on div "Upload PSD" at bounding box center [425, 396] width 99 height 99
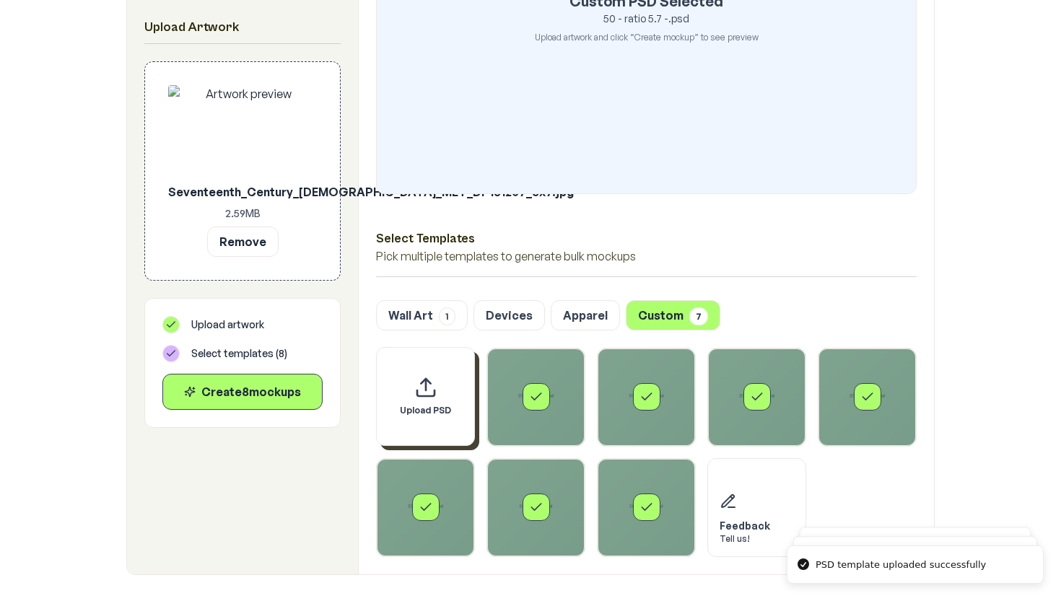
click at [382, 380] on div "Upload PSD" at bounding box center [425, 396] width 99 height 99
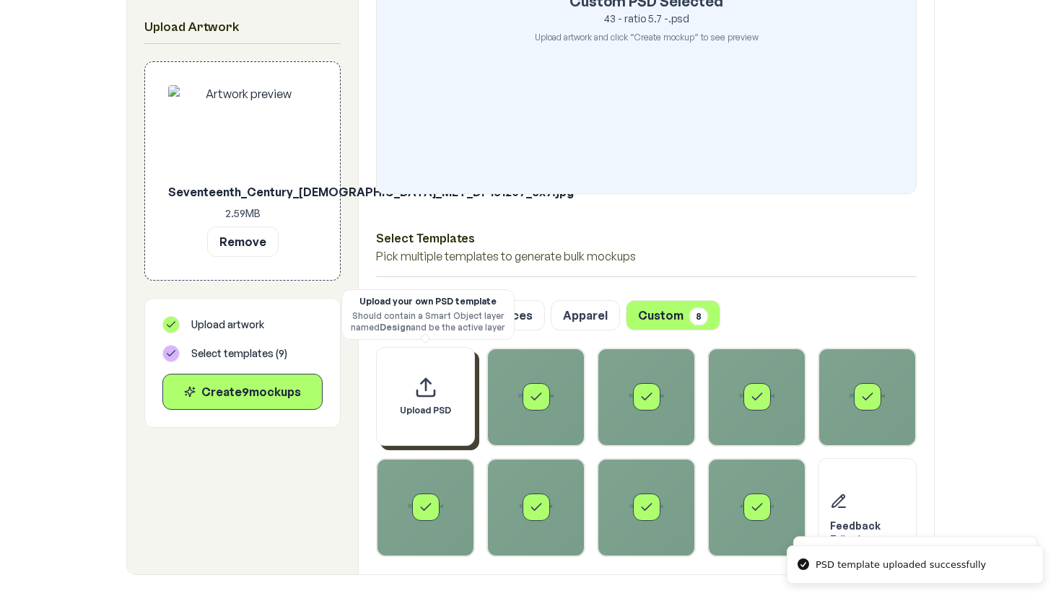
click at [427, 367] on div "Upload PSD" at bounding box center [425, 396] width 99 height 99
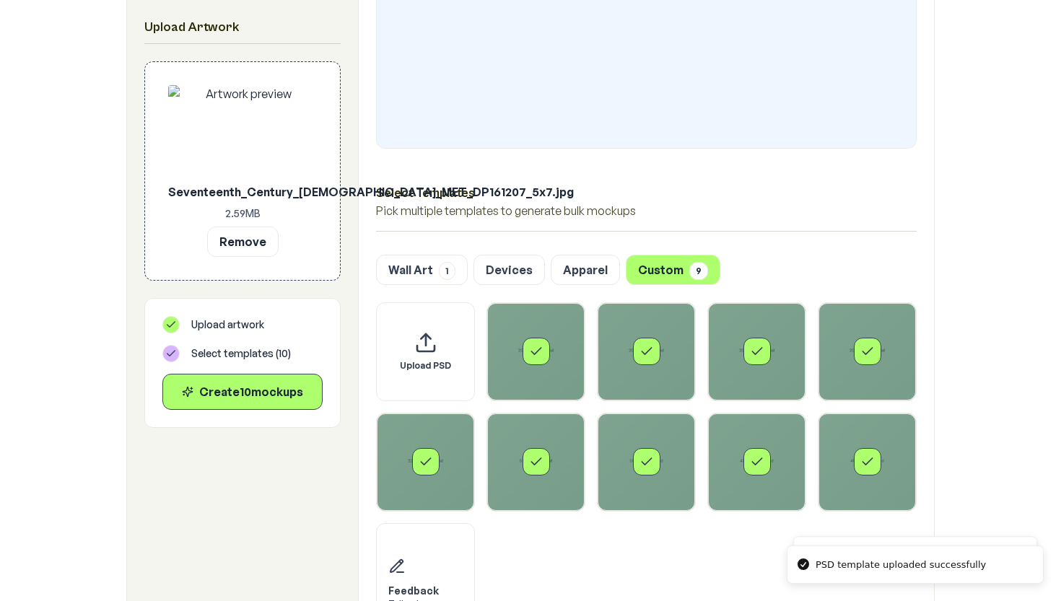
scroll to position [536, 0]
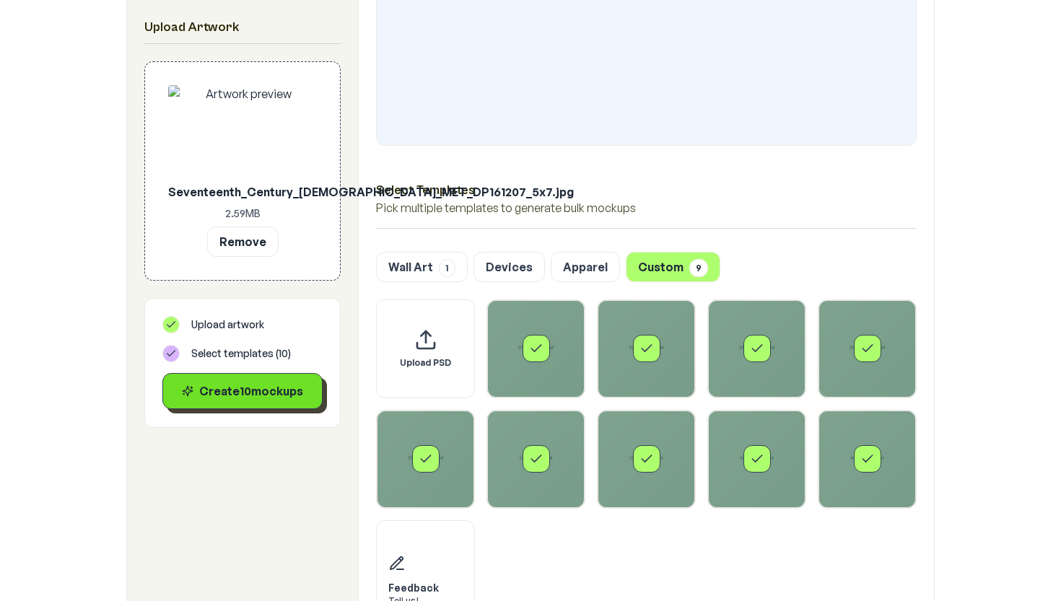
click at [242, 395] on div "Create 10 mockup s" at bounding box center [243, 391] width 136 height 17
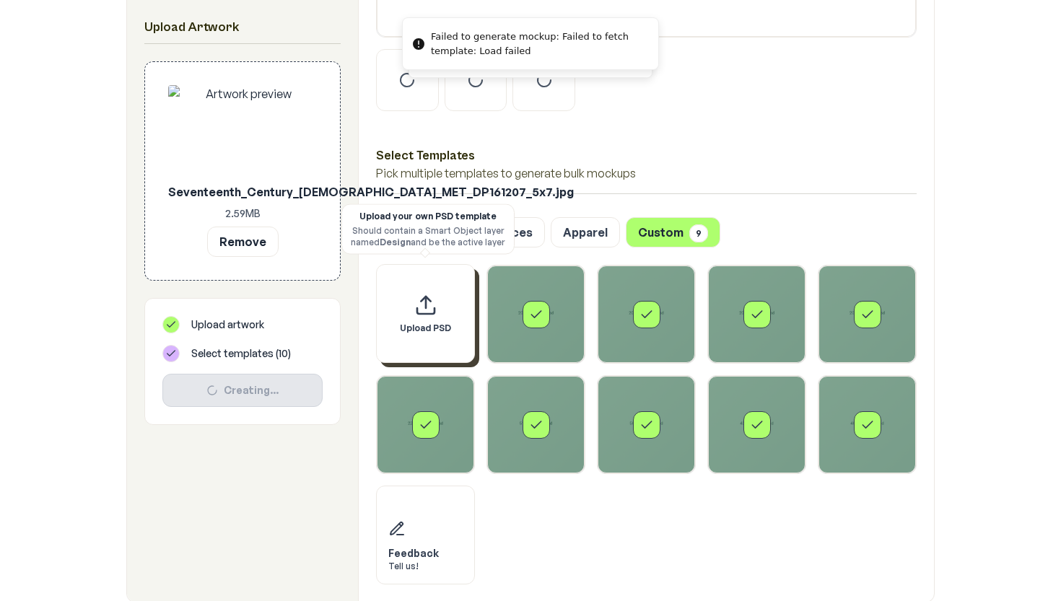
scroll to position [651, 0]
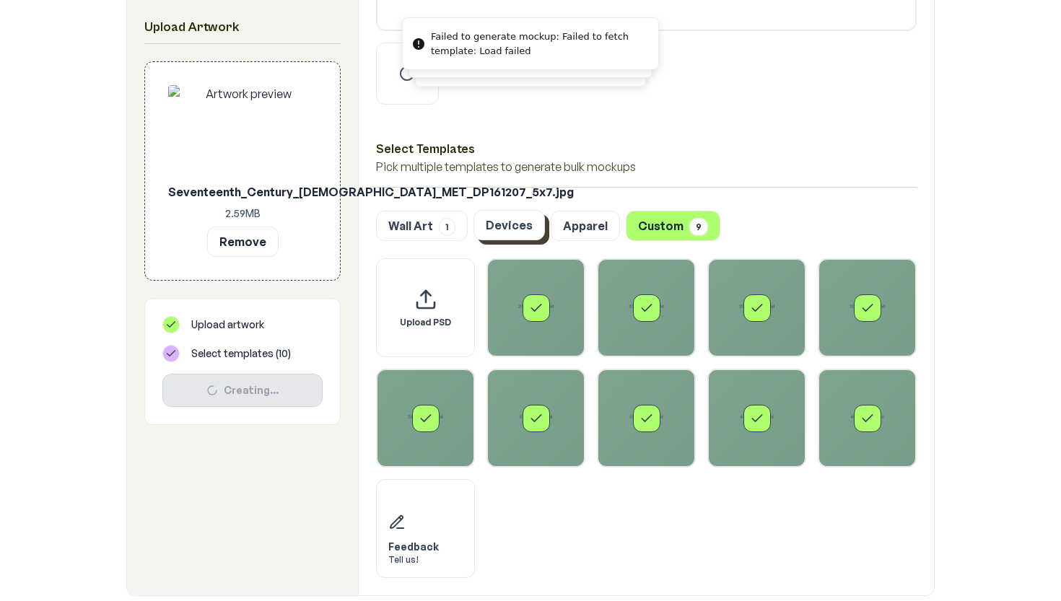
click at [508, 224] on button "Devices" at bounding box center [508, 225] width 71 height 30
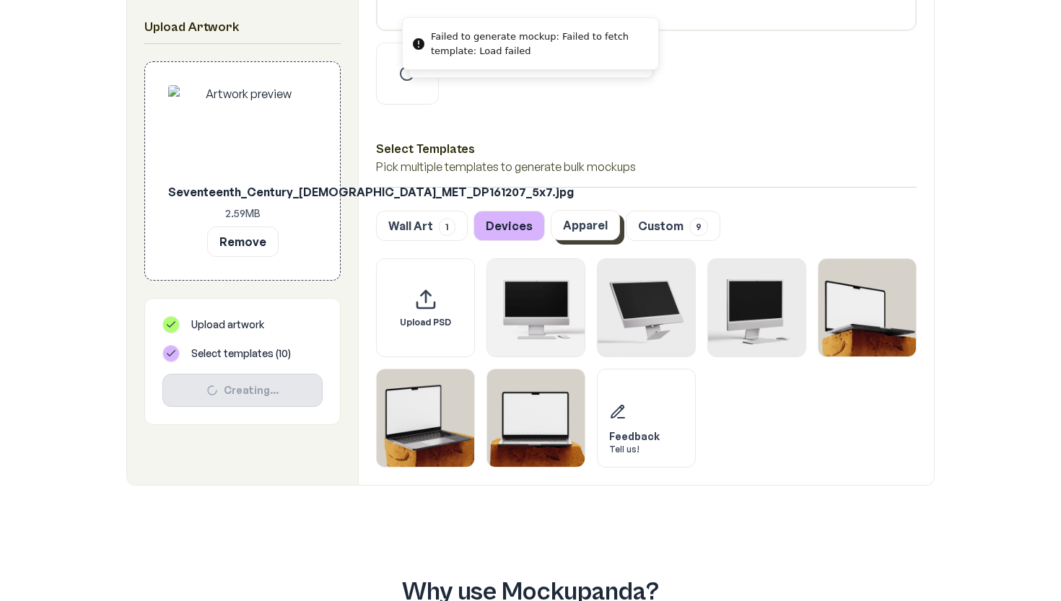
click at [584, 220] on button "Apparel" at bounding box center [585, 225] width 69 height 30
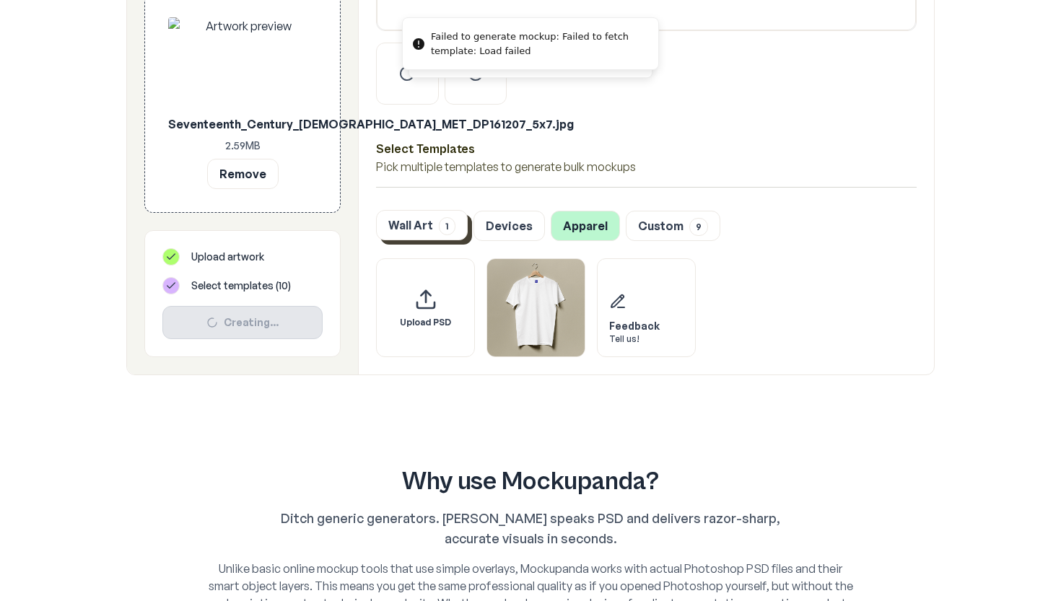
click at [427, 227] on button "Wall Art 1" at bounding box center [422, 225] width 92 height 30
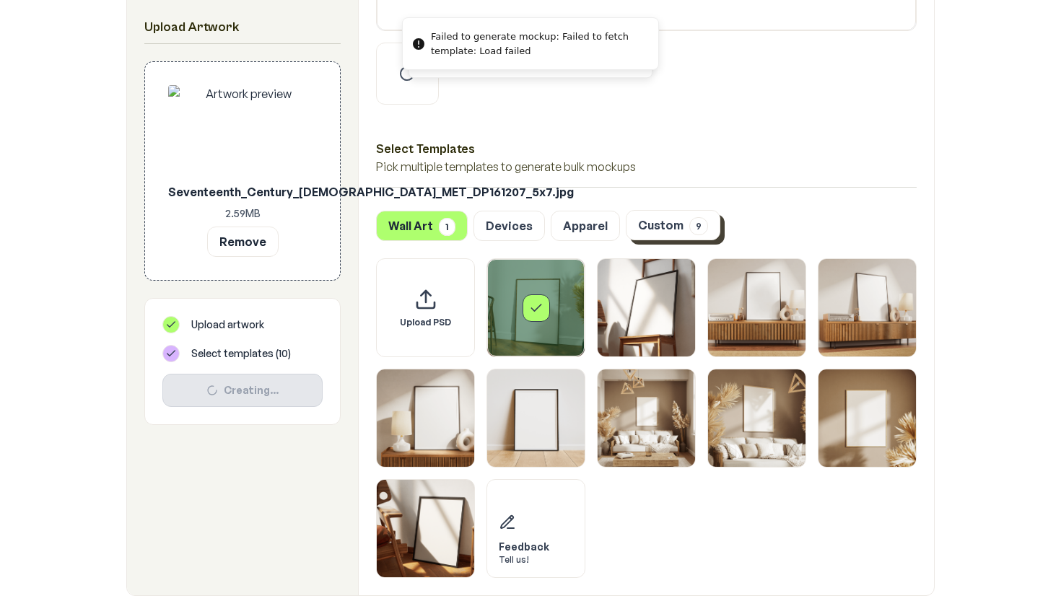
click at [675, 163] on p "Pick multiple templates to generate bulk mockups" at bounding box center [646, 166] width 541 height 17
click at [662, 224] on button "Custom 9" at bounding box center [673, 225] width 95 height 30
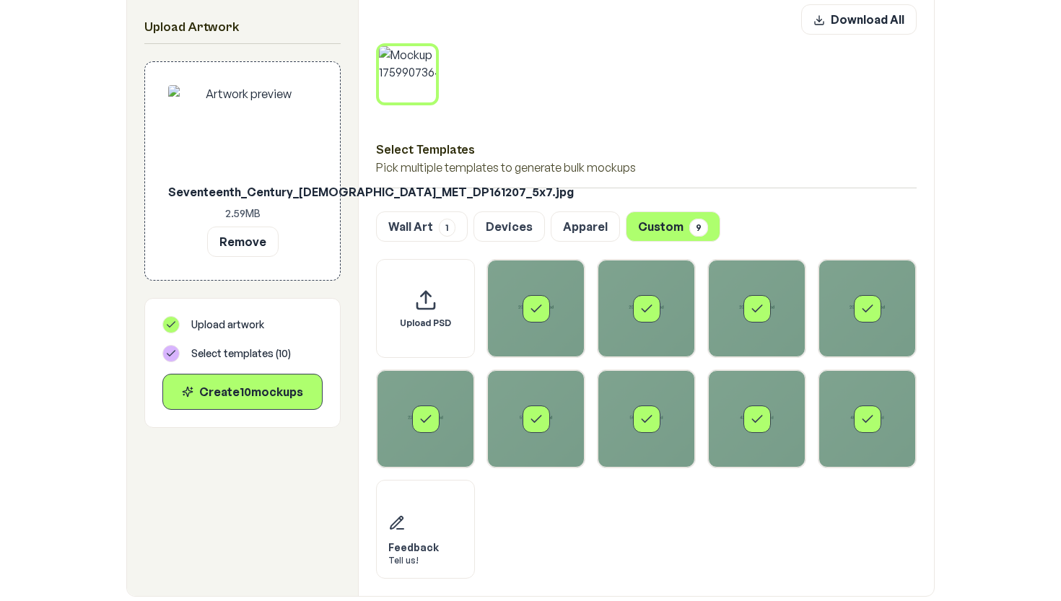
scroll to position [690, 0]
click at [427, 235] on button "Wall Art 1" at bounding box center [422, 225] width 92 height 30
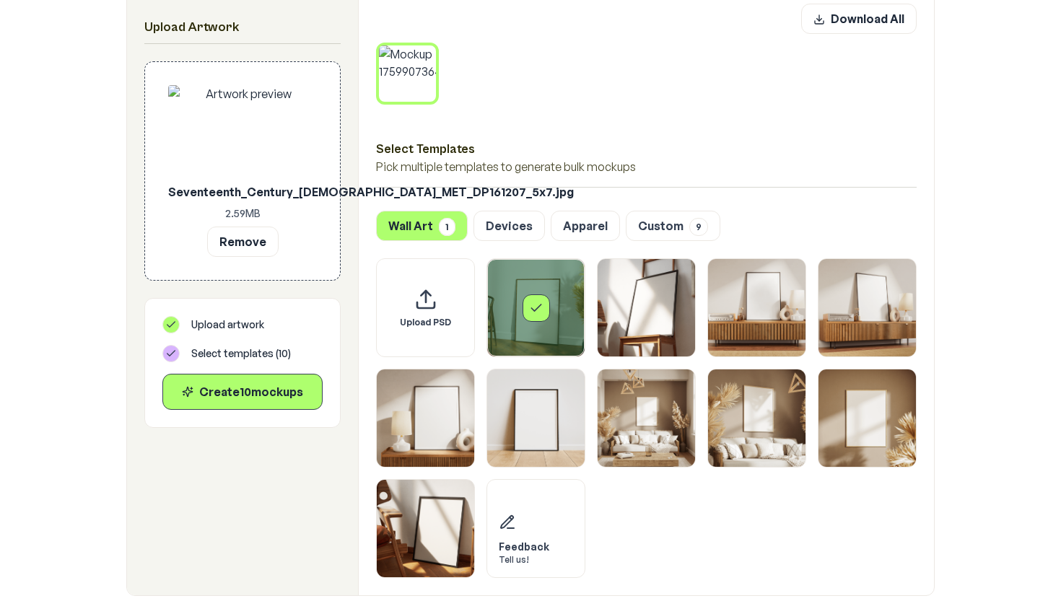
click at [566, 140] on div "Select Templates Pick multiple templates to generate bulk mockups" at bounding box center [646, 155] width 541 height 66
click at [546, 307] on div "Select template Framed Poster" at bounding box center [536, 307] width 27 height 27
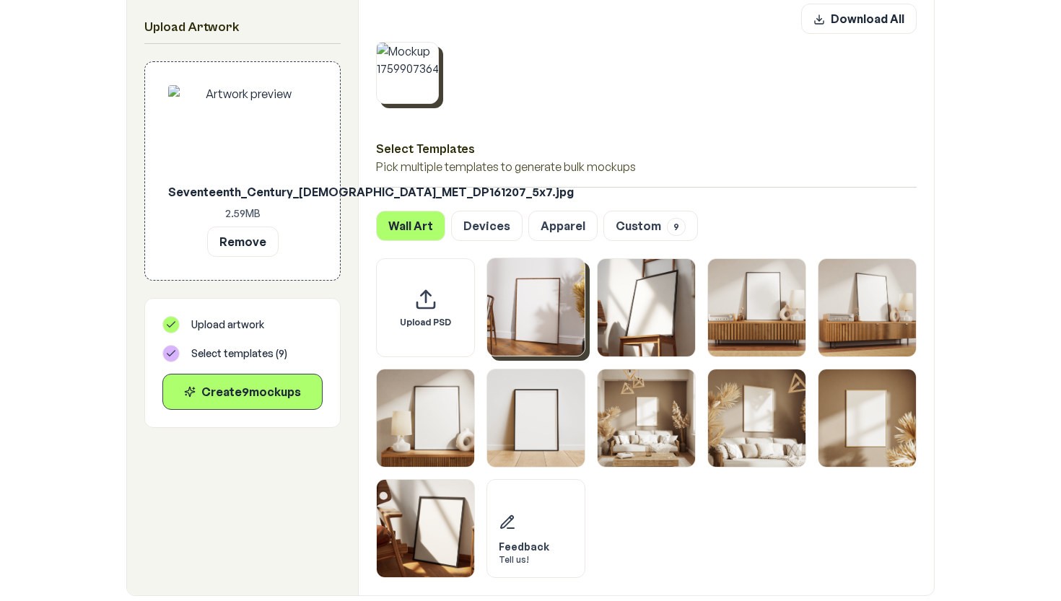
click at [432, 45] on icon at bounding box center [434, 46] width 9 height 9
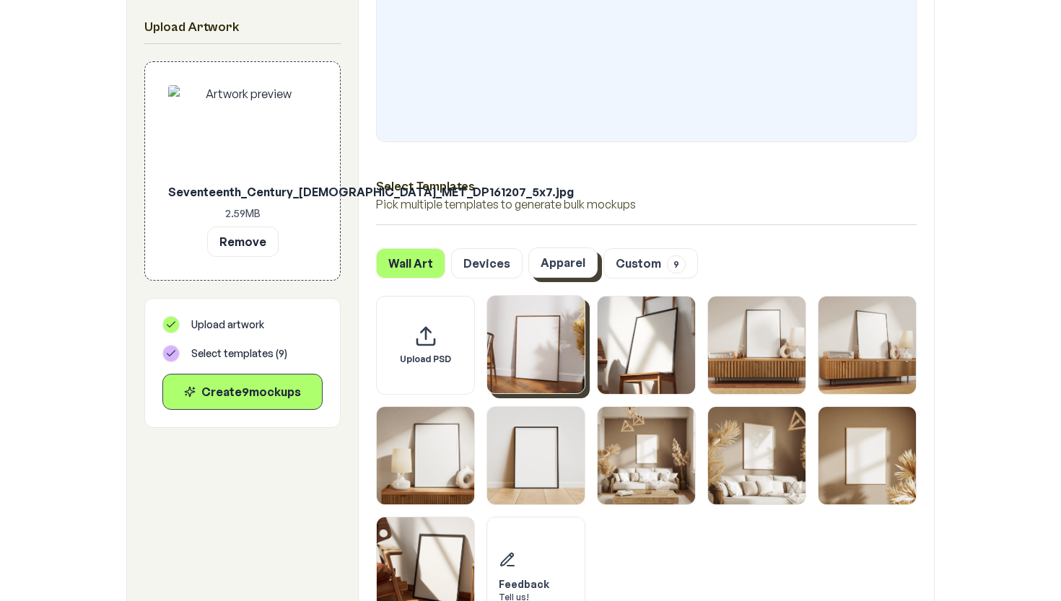
scroll to position [519, 0]
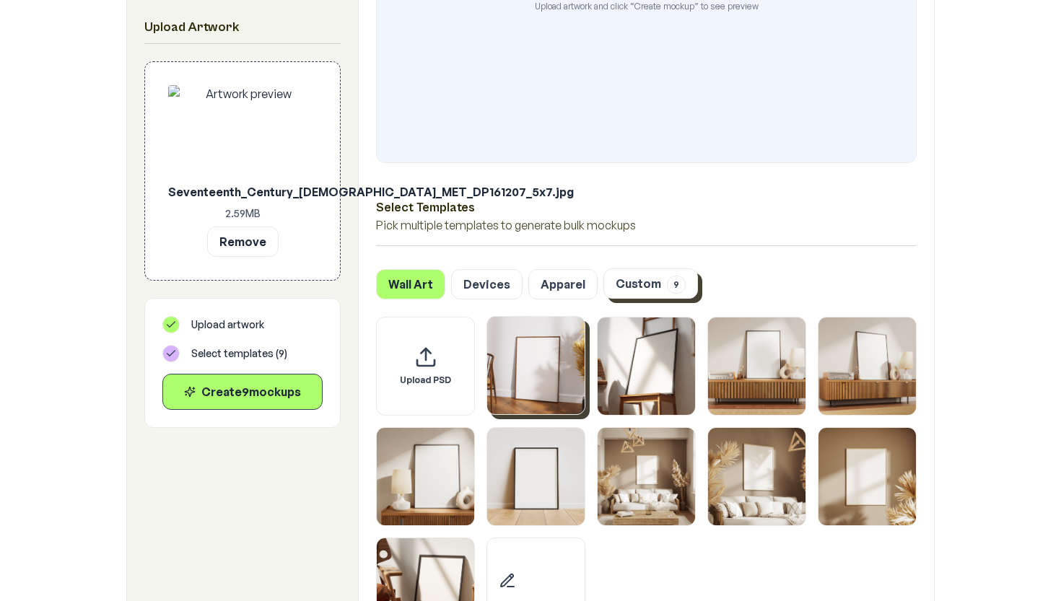
click at [621, 276] on button "Custom 9" at bounding box center [650, 283] width 95 height 30
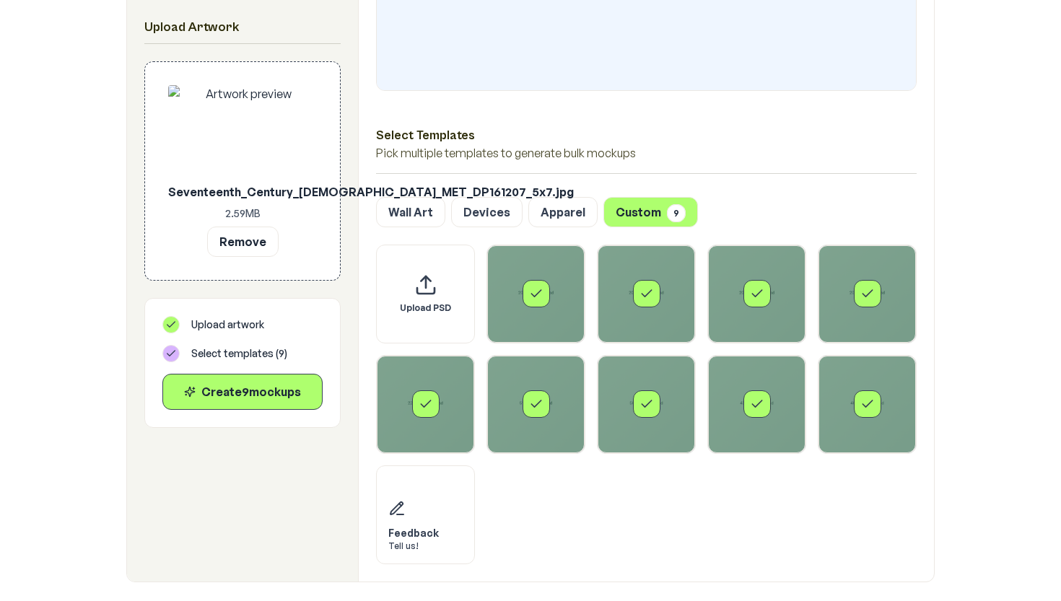
scroll to position [587, 0]
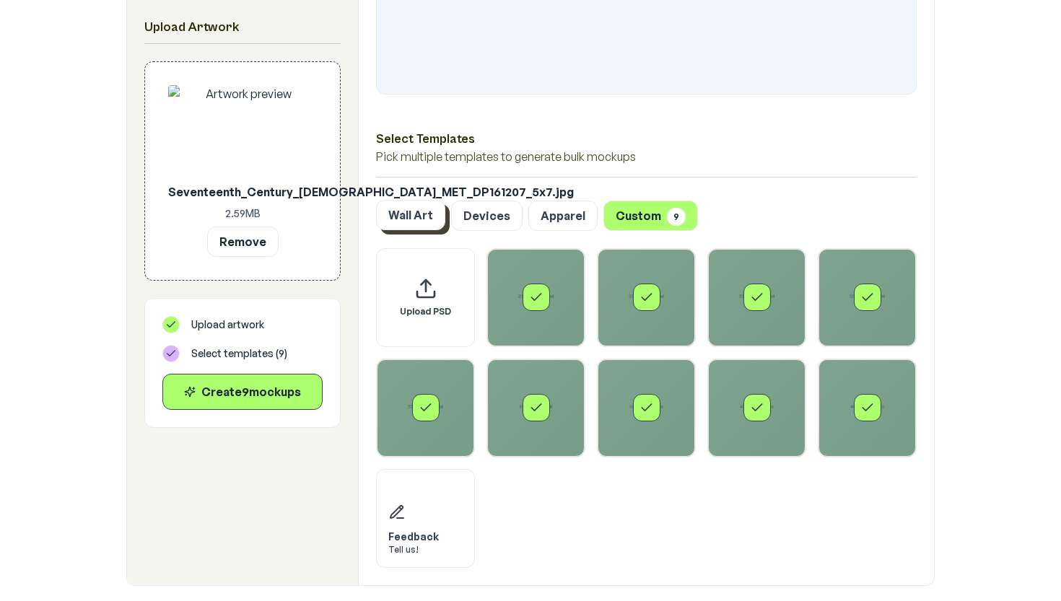
click at [405, 227] on button "Wall Art" at bounding box center [410, 215] width 69 height 30
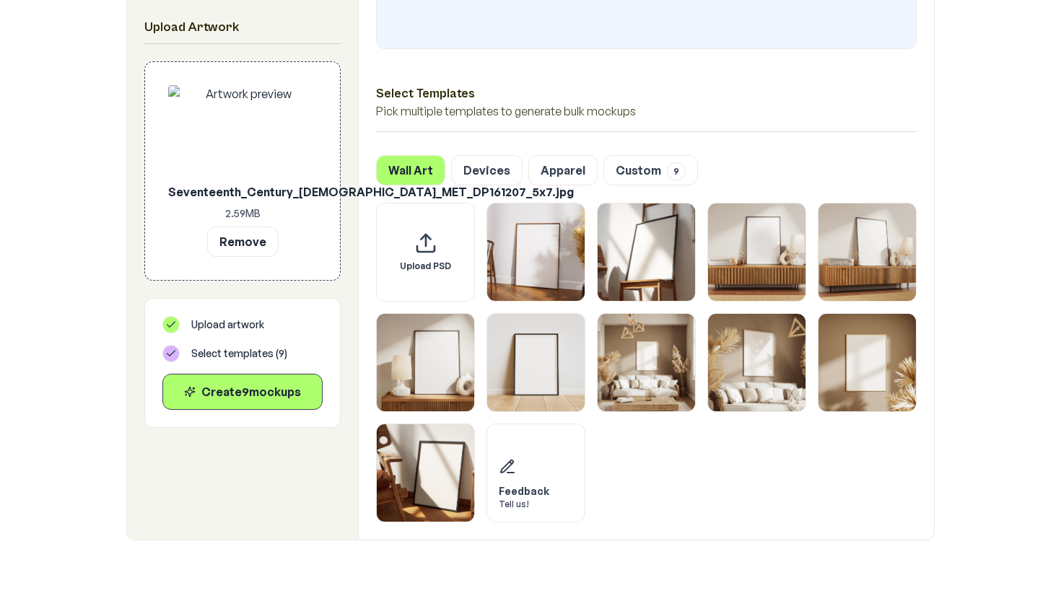
scroll to position [634, 0]
click at [561, 237] on img "Select template Framed Poster" at bounding box center [535, 250] width 97 height 97
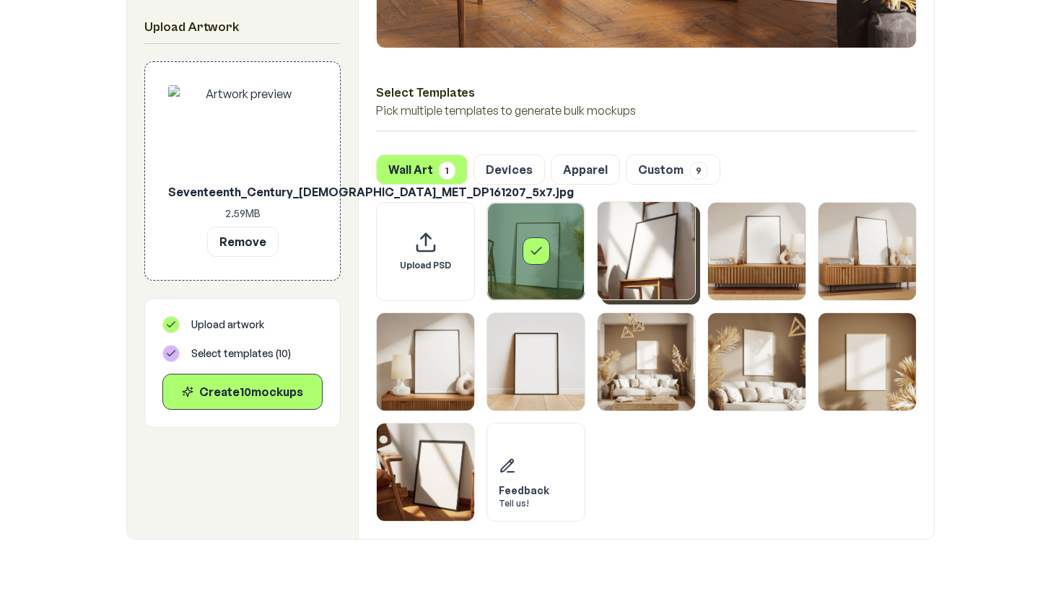
click at [616, 249] on img "Select template Framed Poster 2" at bounding box center [646, 250] width 97 height 97
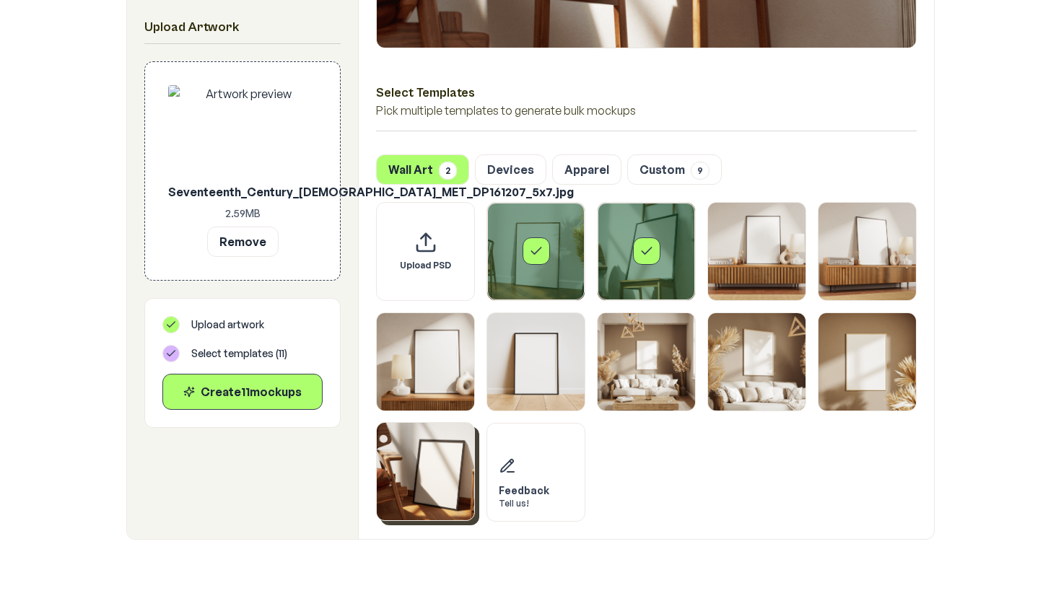
click at [427, 450] on img "Select template Framed Poster 10" at bounding box center [425, 471] width 97 height 97
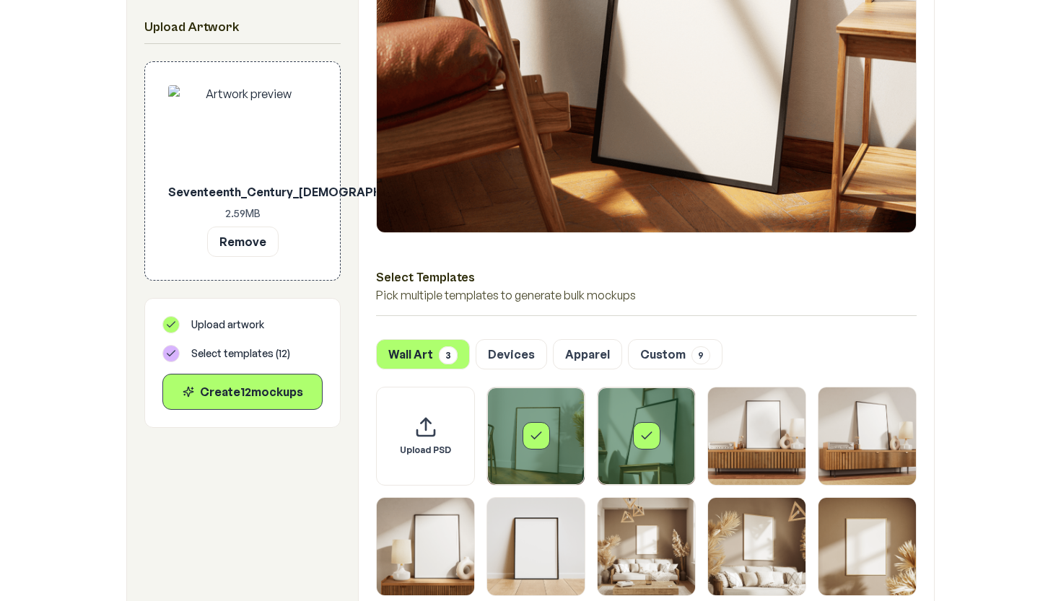
scroll to position [460, 0]
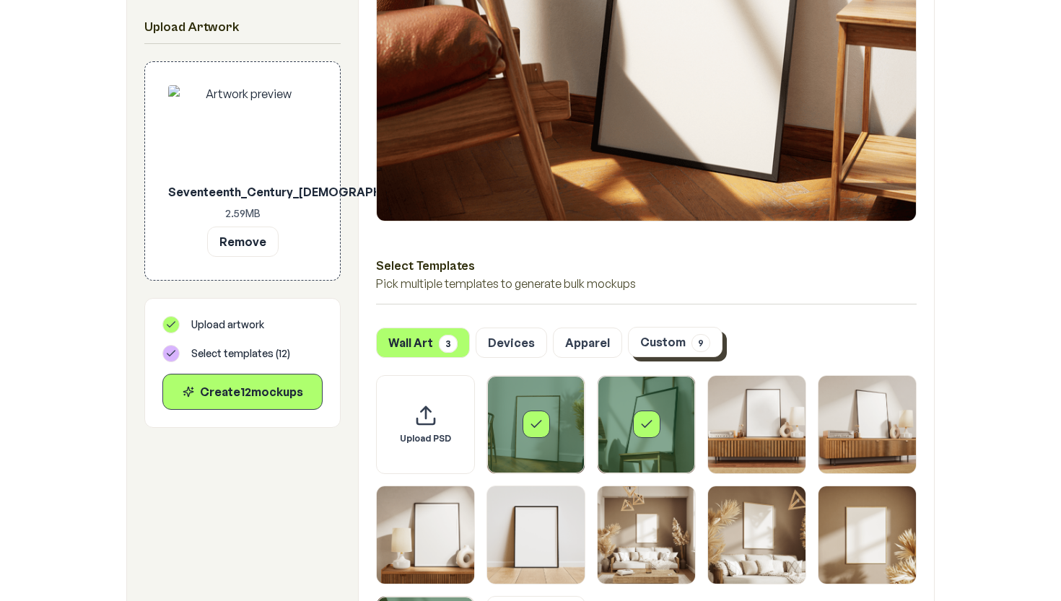
click at [637, 343] on button "Custom 9" at bounding box center [675, 342] width 95 height 30
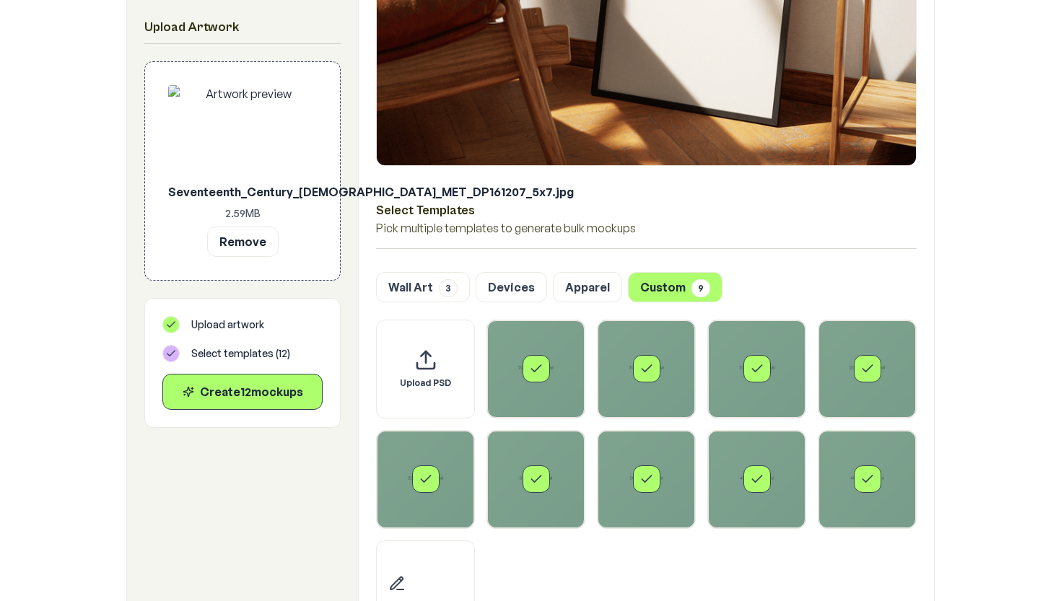
scroll to position [523, 0]
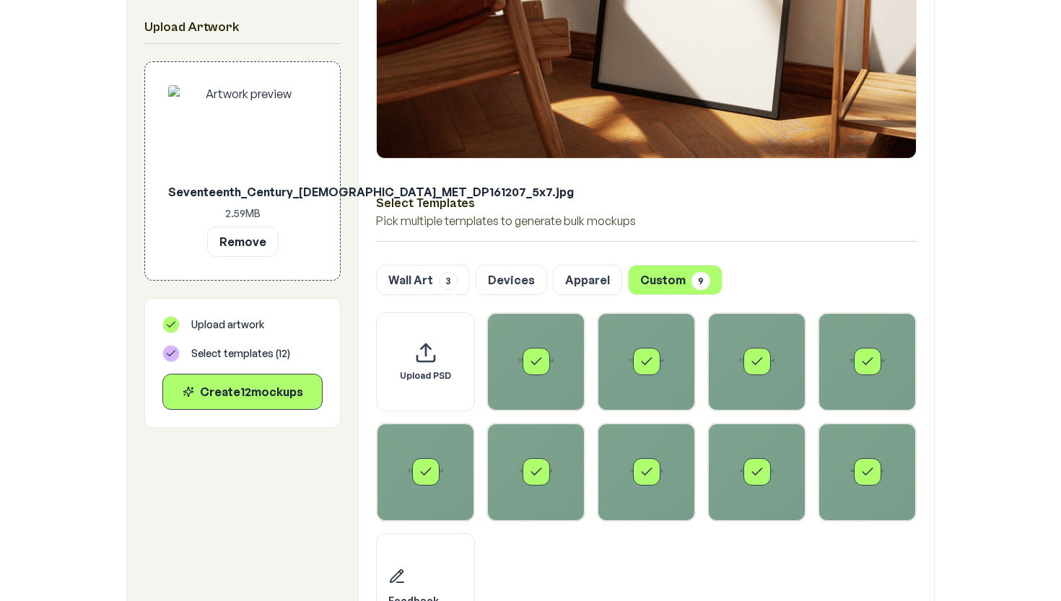
click at [532, 372] on div "Select template 203 - ratio 7.5 -.psd" at bounding box center [536, 361] width 27 height 27
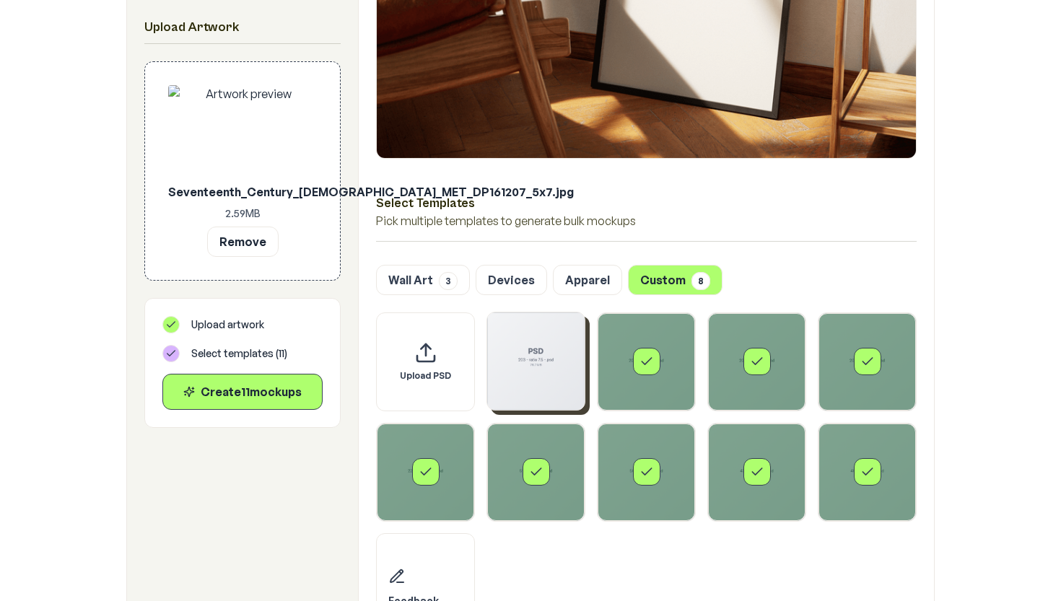
click at [645, 364] on icon "Select template 207 - ratio 7.5 -.psd" at bounding box center [646, 361] width 9 height 6
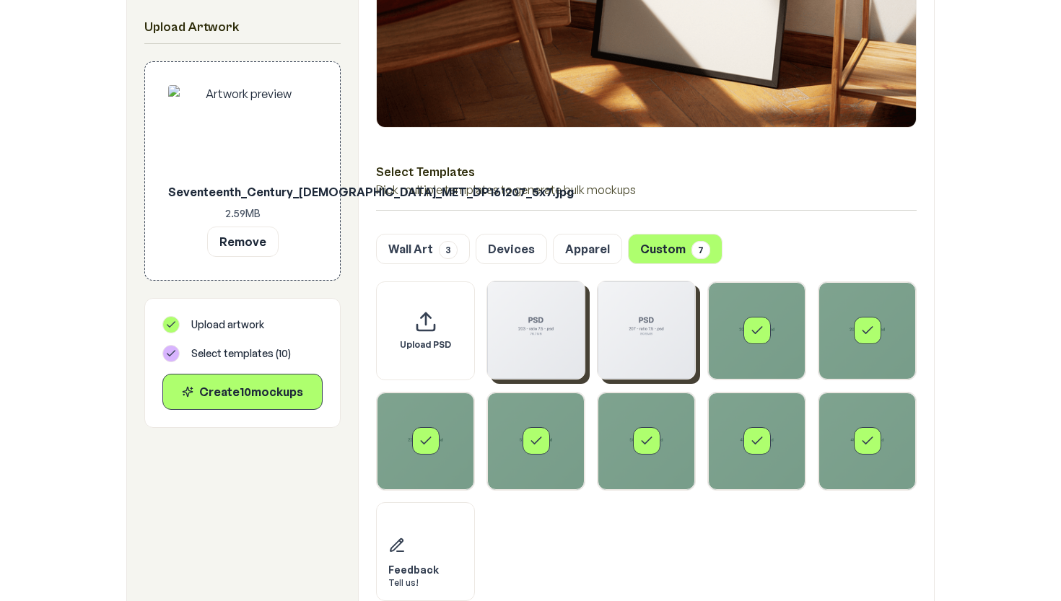
scroll to position [566, 0]
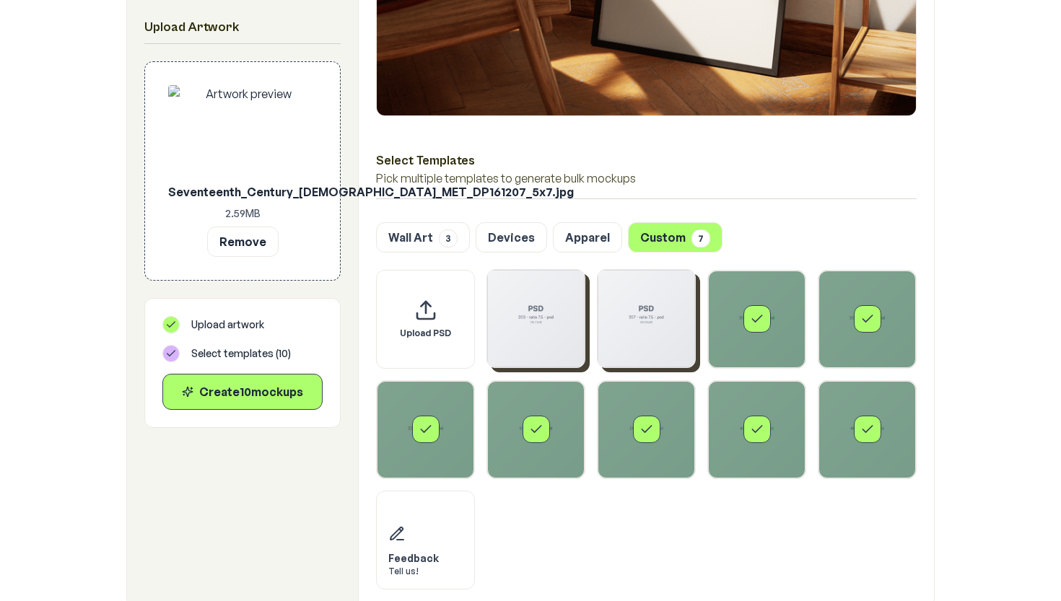
click at [711, 310] on div "Select template 205 - ratio 7.5 -.psd" at bounding box center [756, 319] width 97 height 97
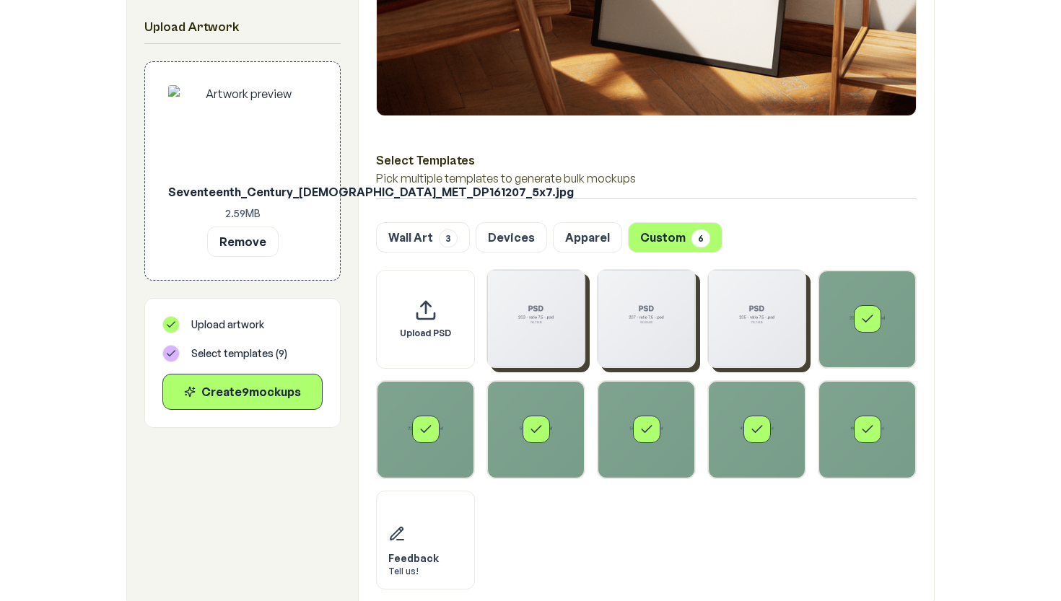
click at [842, 312] on div "Select template 203 - ratio 7.5 -.psd" at bounding box center [866, 319] width 97 height 97
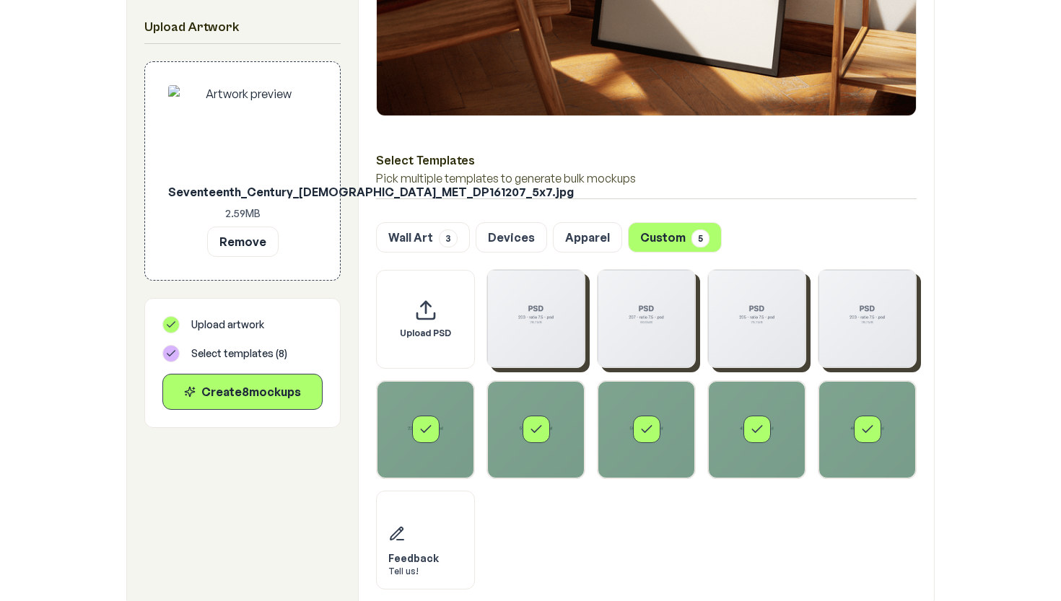
click at [860, 408] on div "Select template 40 - ratio 5.7 -.psd" at bounding box center [866, 429] width 97 height 97
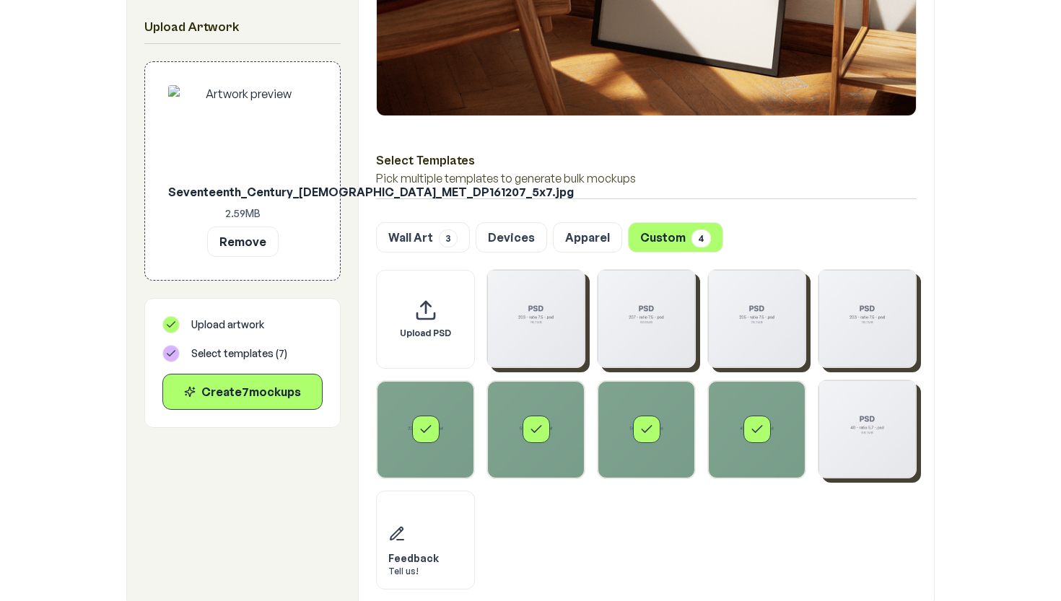
click at [749, 408] on div "Select template 43 - ratio 5.7 -.psd" at bounding box center [756, 429] width 97 height 97
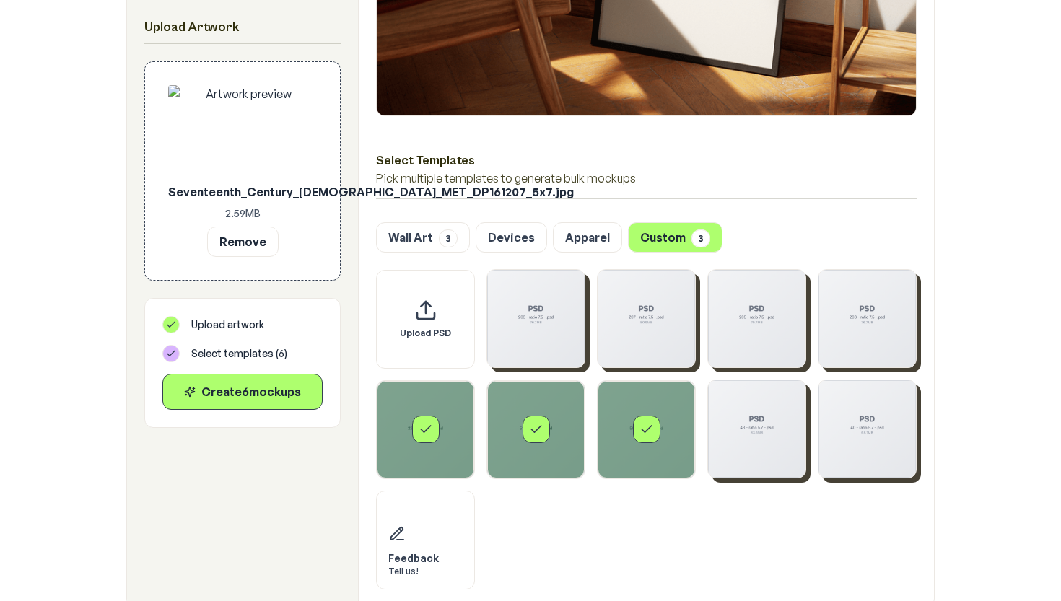
click at [668, 414] on div "Select template 50 - ratio 5.7 -.psd" at bounding box center [646, 429] width 97 height 97
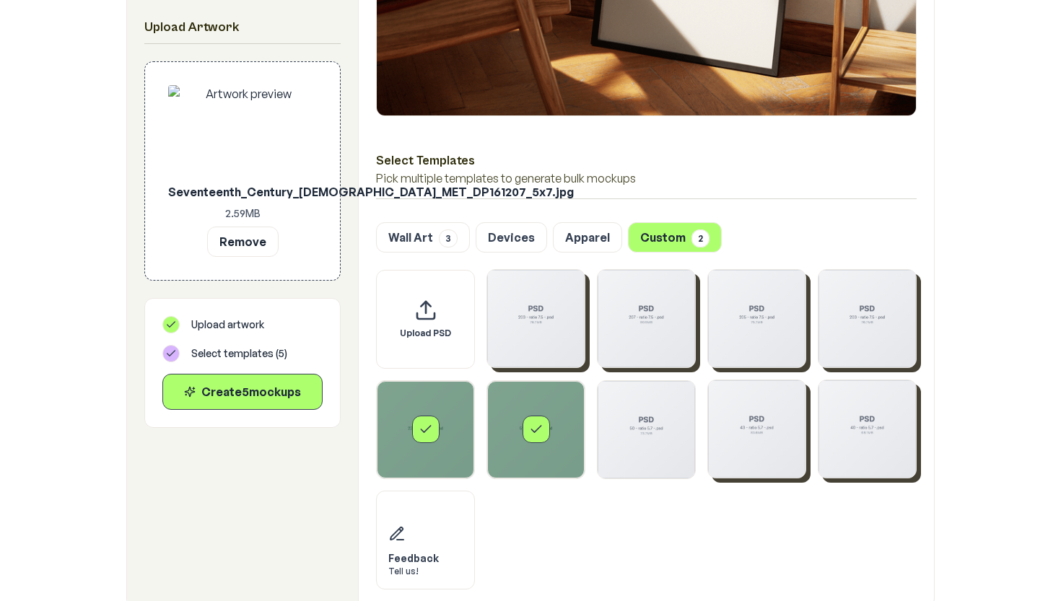
click at [556, 421] on div "Select template 51 - ratio 5.7 -.psd" at bounding box center [535, 429] width 97 height 97
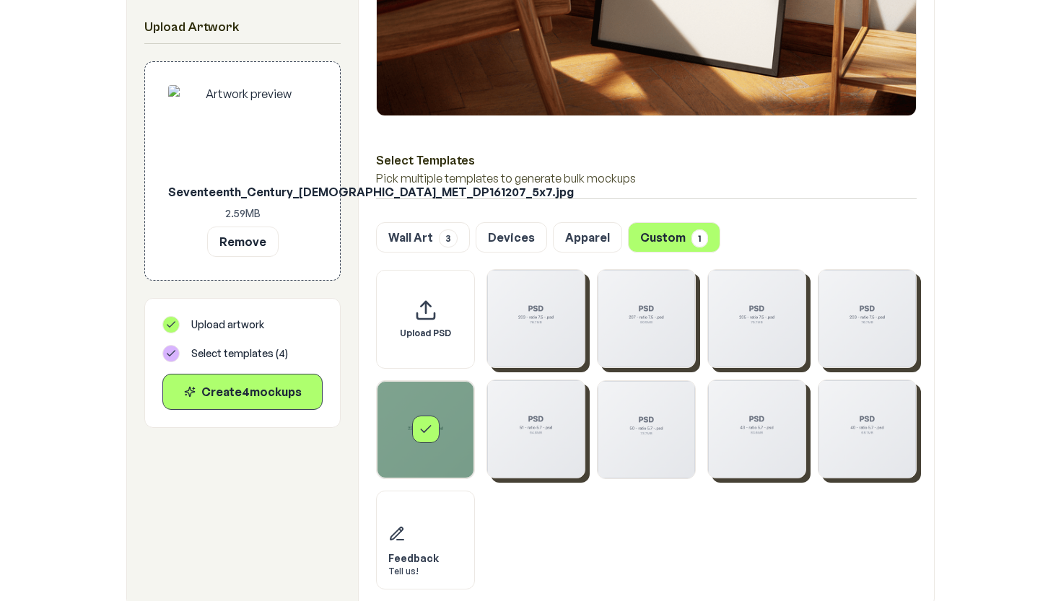
click at [428, 424] on icon "Select template 220 - ratio 7.5 -.psd" at bounding box center [426, 429] width 14 height 14
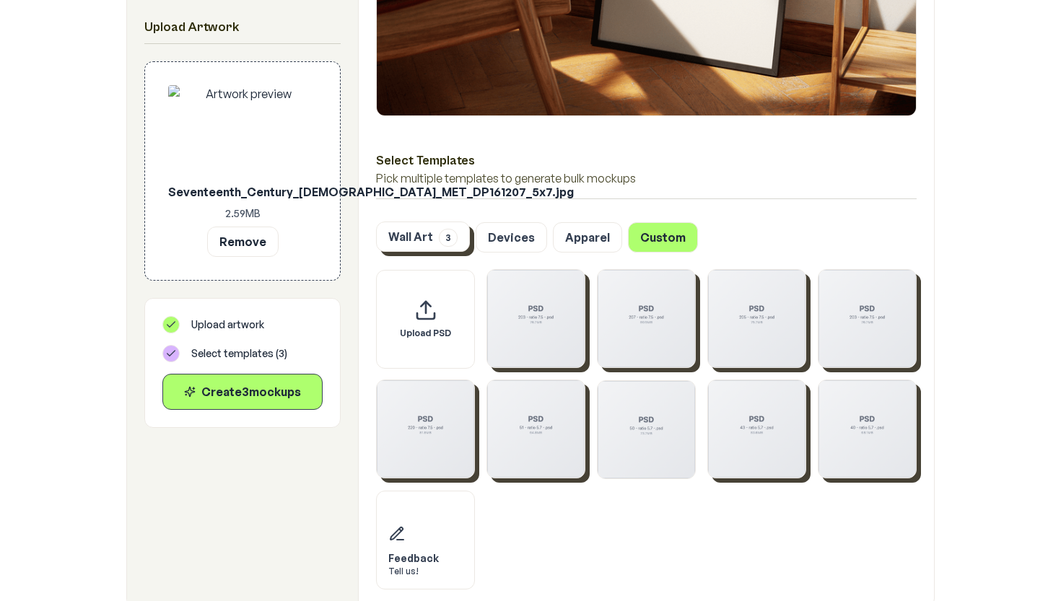
click at [444, 241] on span "3" at bounding box center [448, 238] width 19 height 18
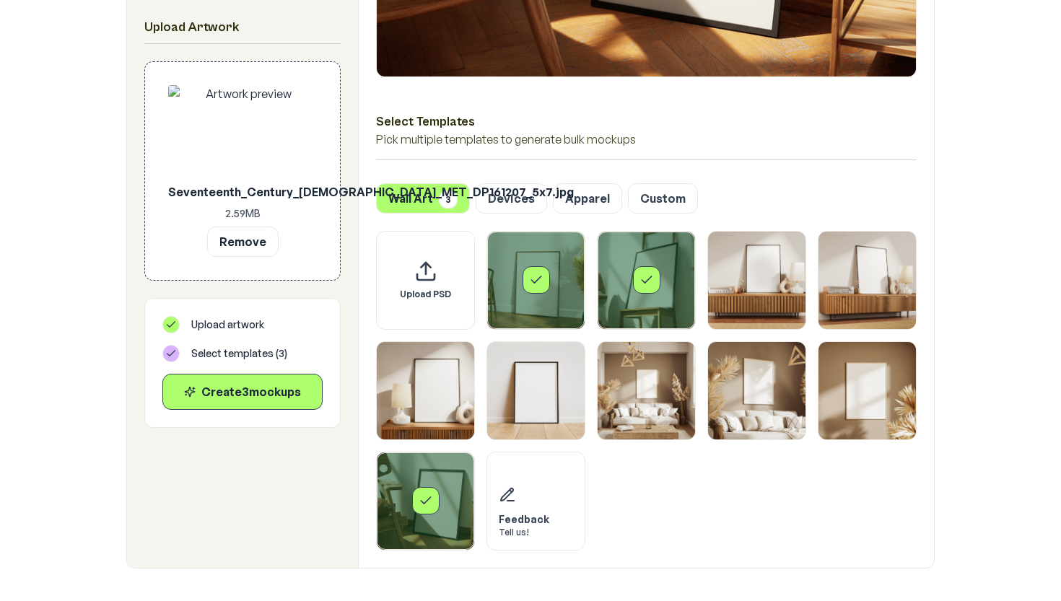
scroll to position [613, 0]
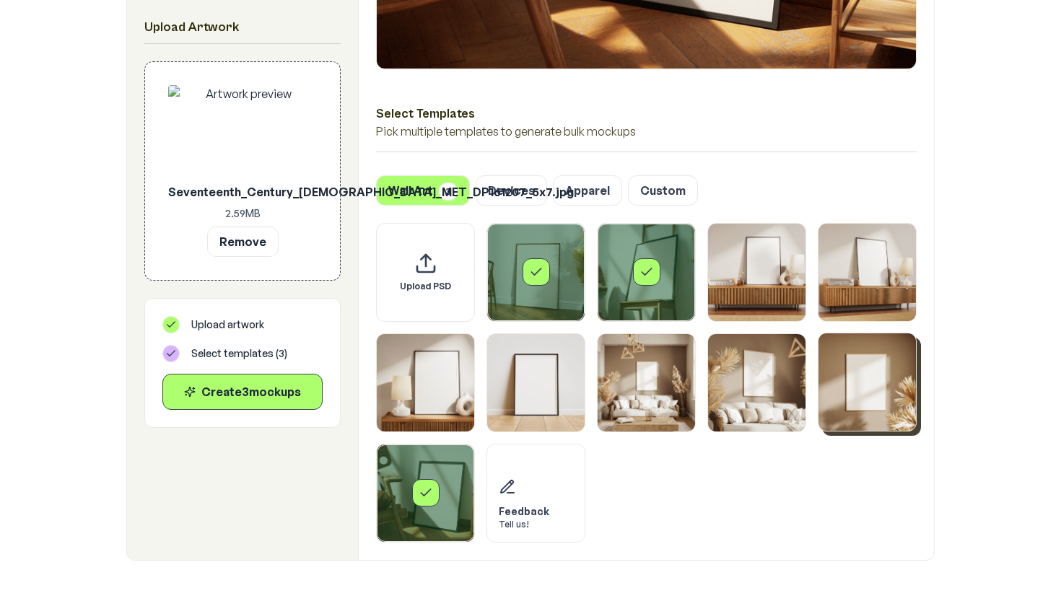
click at [865, 393] on img "Select template Framed Poster 9" at bounding box center [866, 381] width 97 height 97
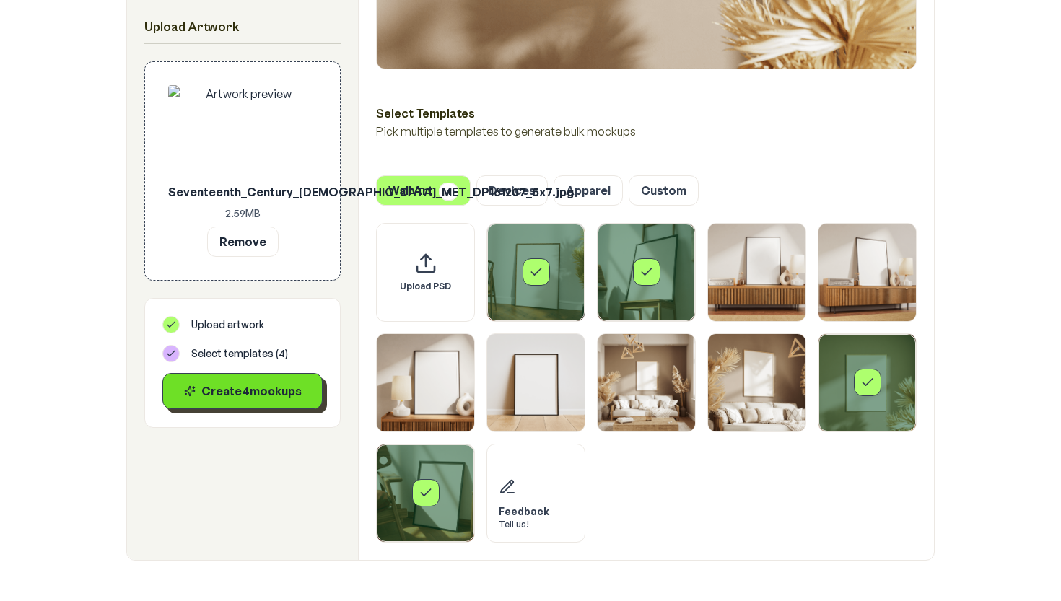
click at [274, 398] on div "Create 4 mockup s" at bounding box center [243, 391] width 136 height 17
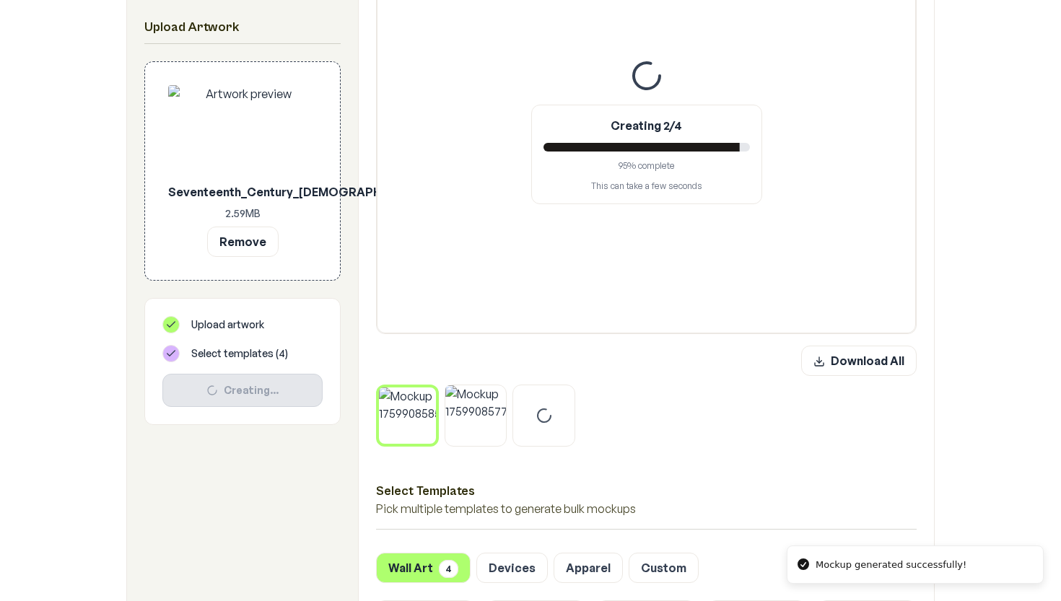
scroll to position [370, 0]
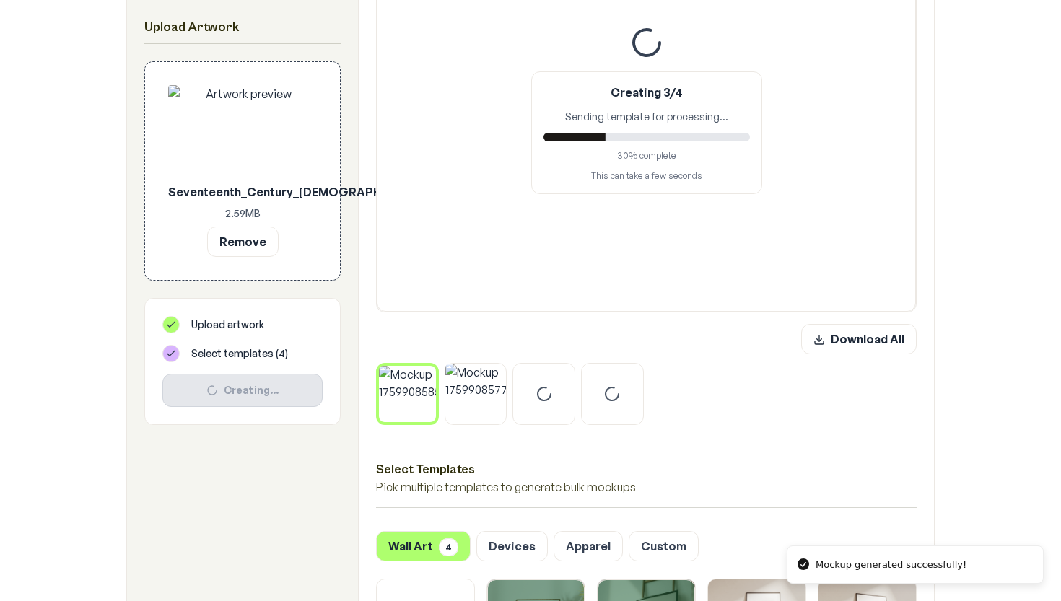
click at [418, 401] on img at bounding box center [407, 394] width 57 height 57
click at [472, 394] on img at bounding box center [475, 393] width 61 height 61
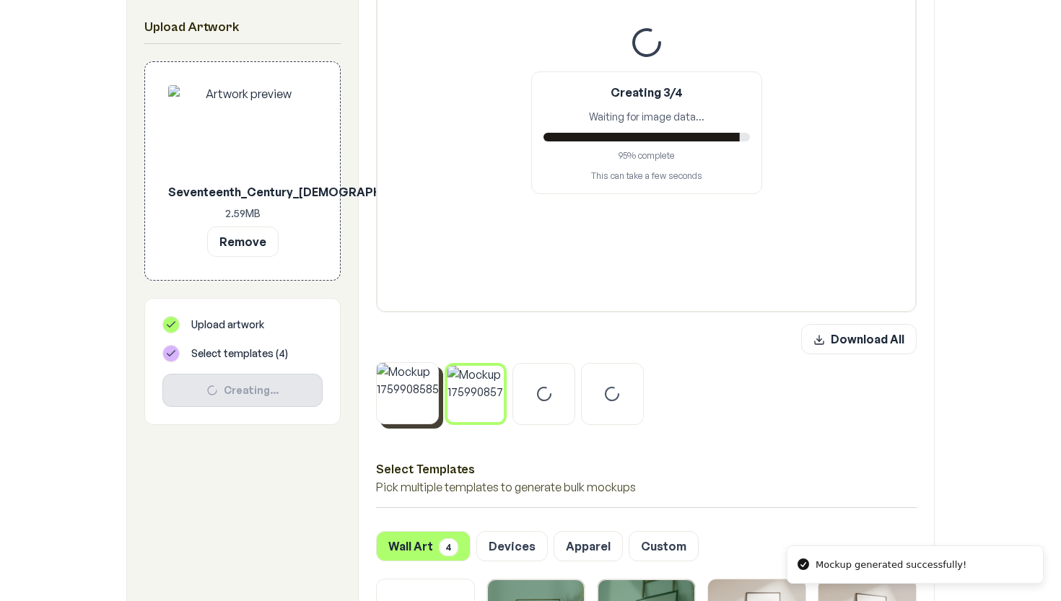
click at [410, 401] on img at bounding box center [407, 393] width 61 height 61
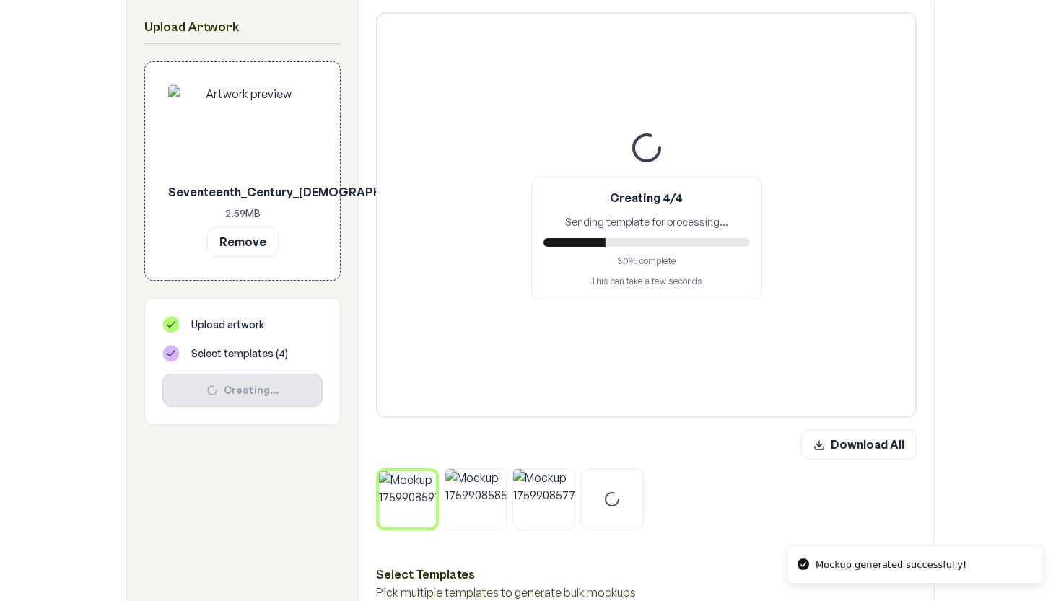
scroll to position [260, 0]
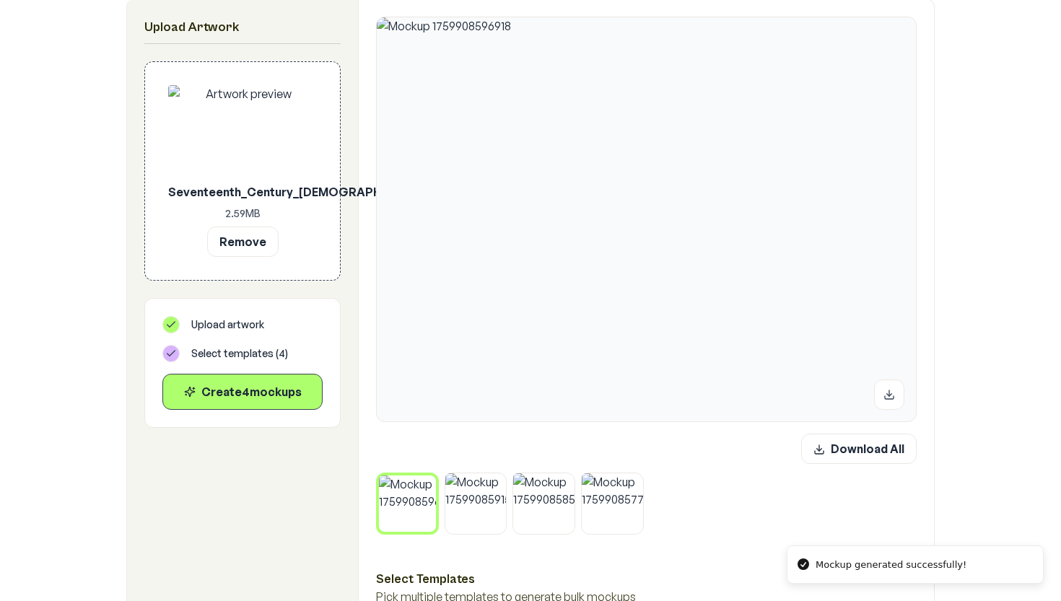
click at [412, 508] on img at bounding box center [407, 504] width 57 height 57
click at [477, 507] on img at bounding box center [475, 503] width 61 height 61
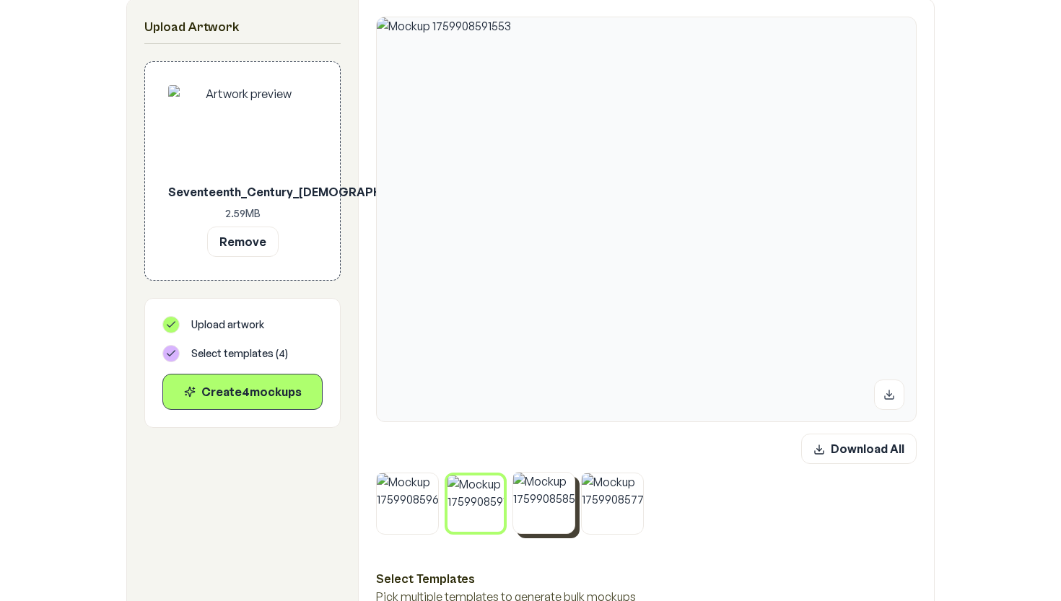
click at [551, 510] on img at bounding box center [543, 503] width 61 height 61
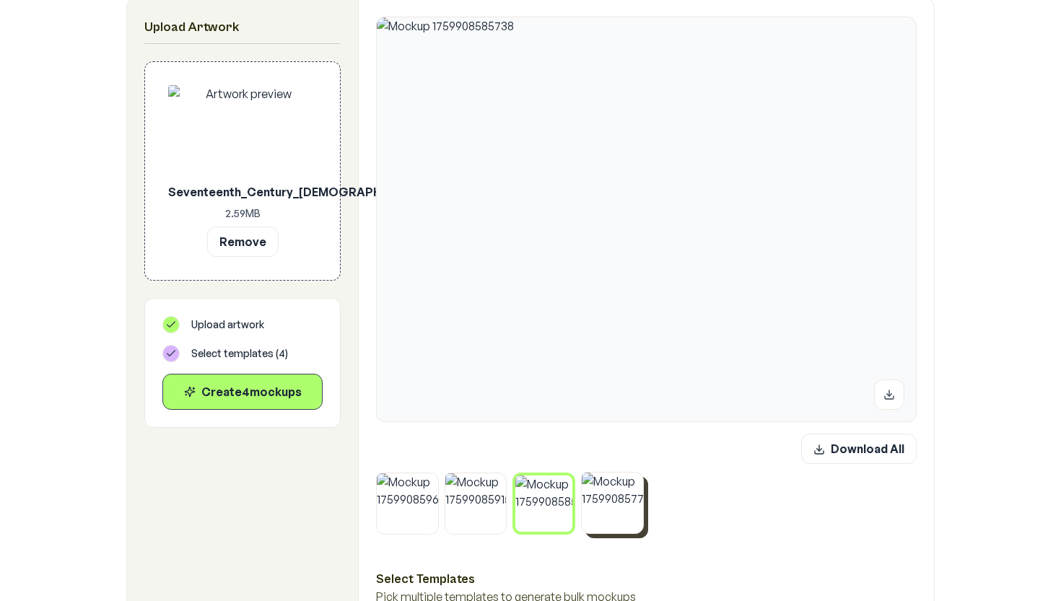
click at [594, 511] on img at bounding box center [612, 503] width 61 height 61
